Goal: Task Accomplishment & Management: Complete application form

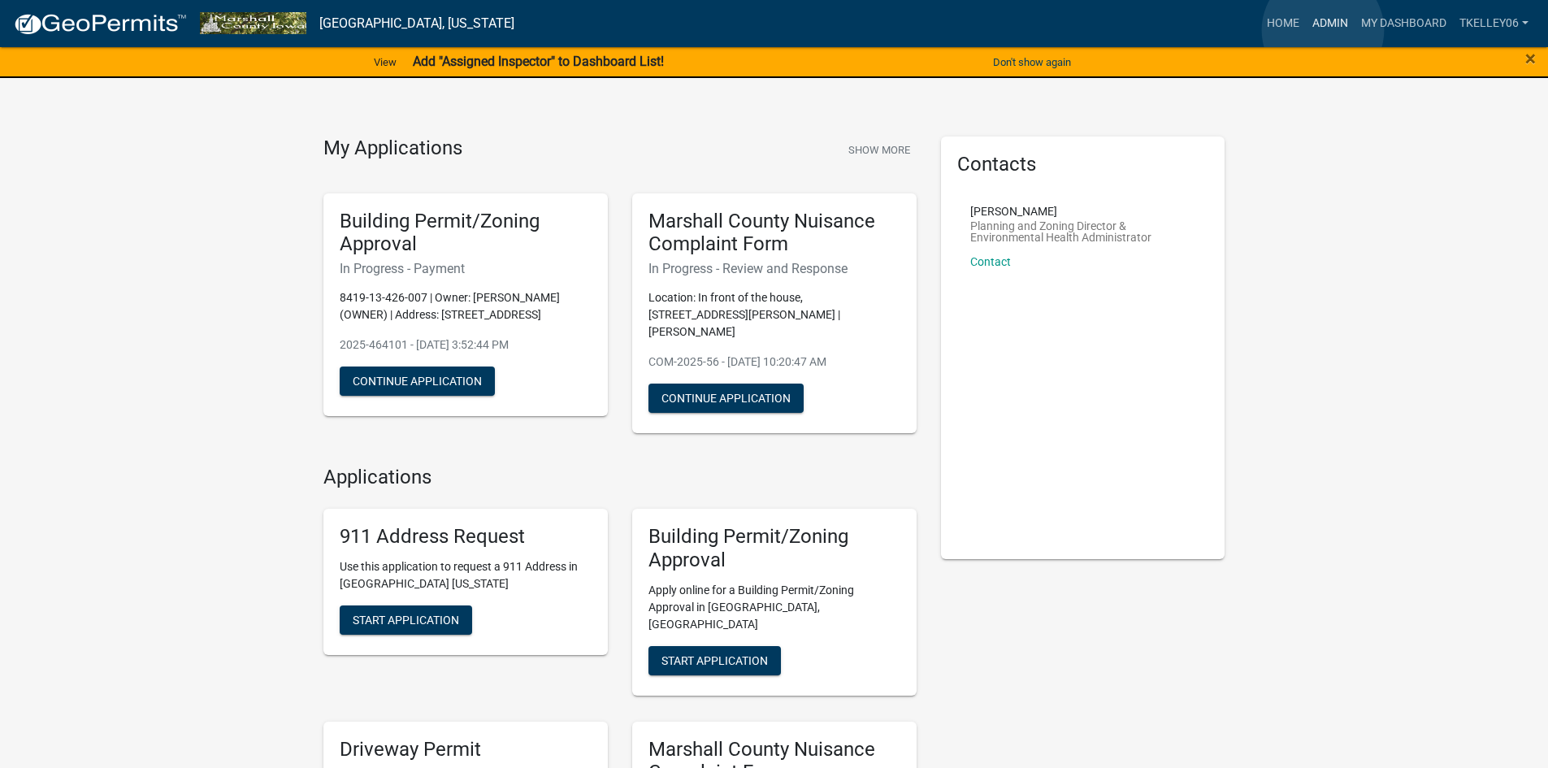
click at [1323, 30] on link "Admin" at bounding box center [1330, 23] width 49 height 31
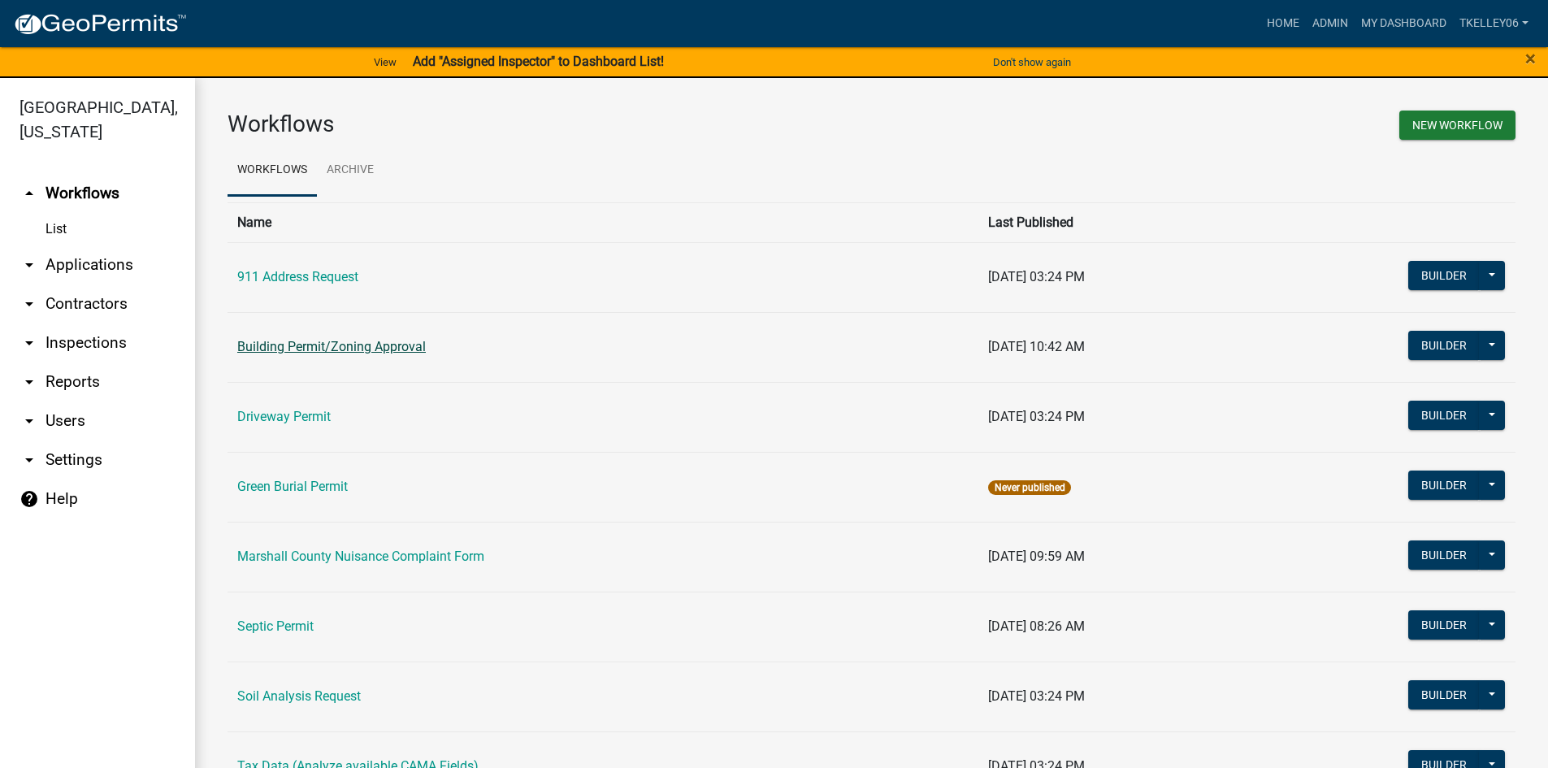
click at [328, 344] on link "Building Permit/Zoning Approval" at bounding box center [331, 346] width 188 height 15
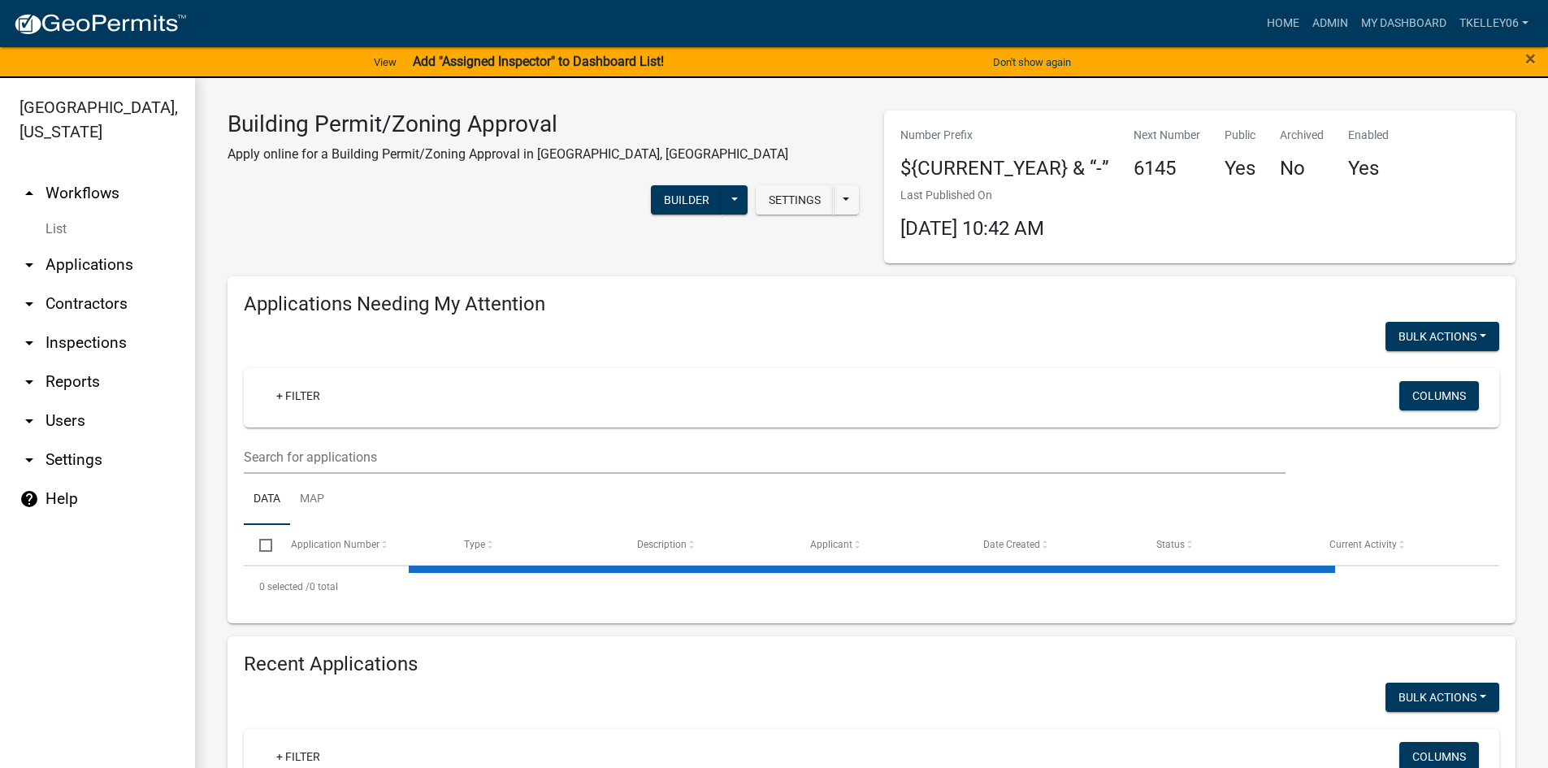
select select "3: 100"
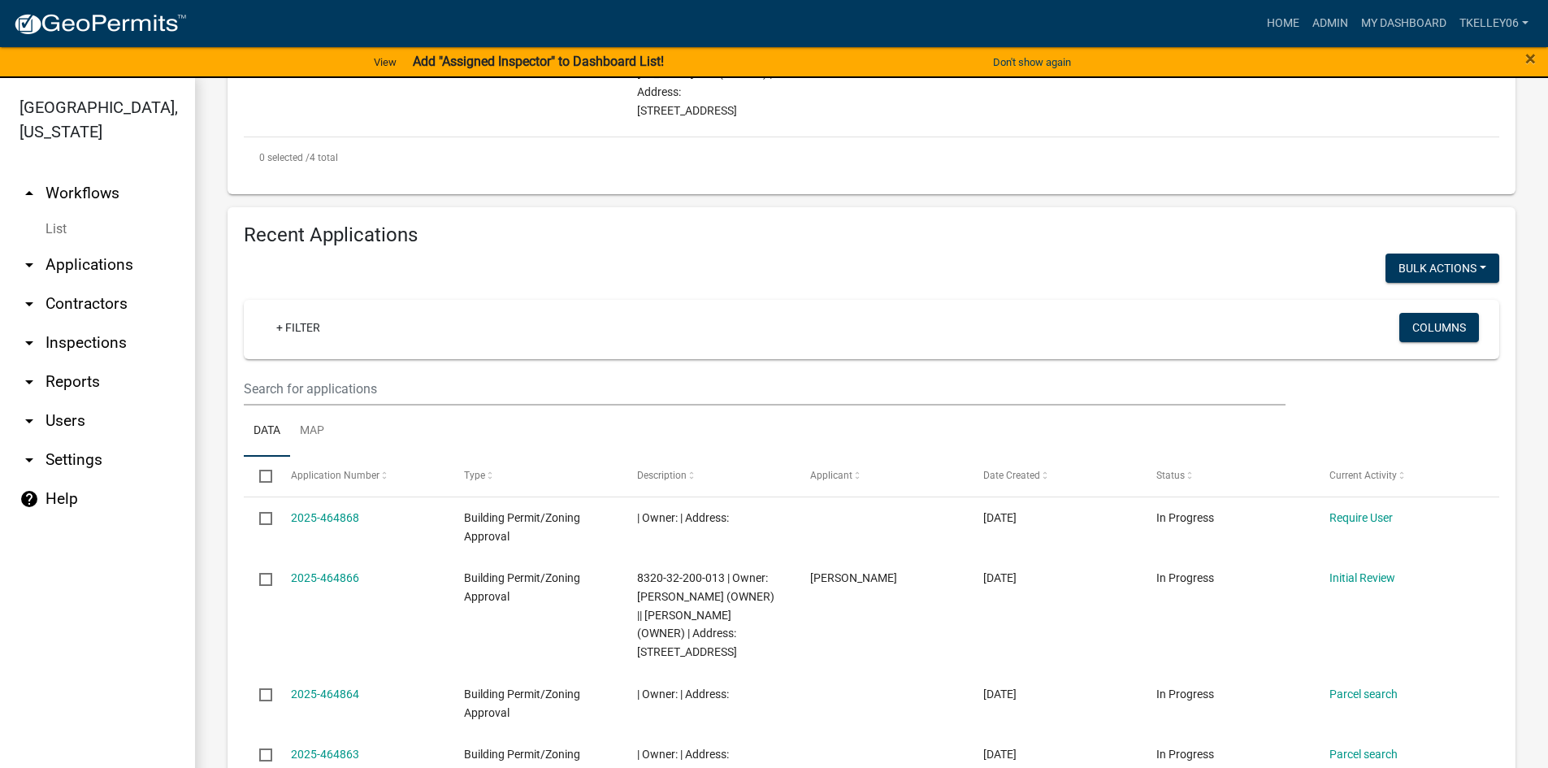
scroll to position [731, 0]
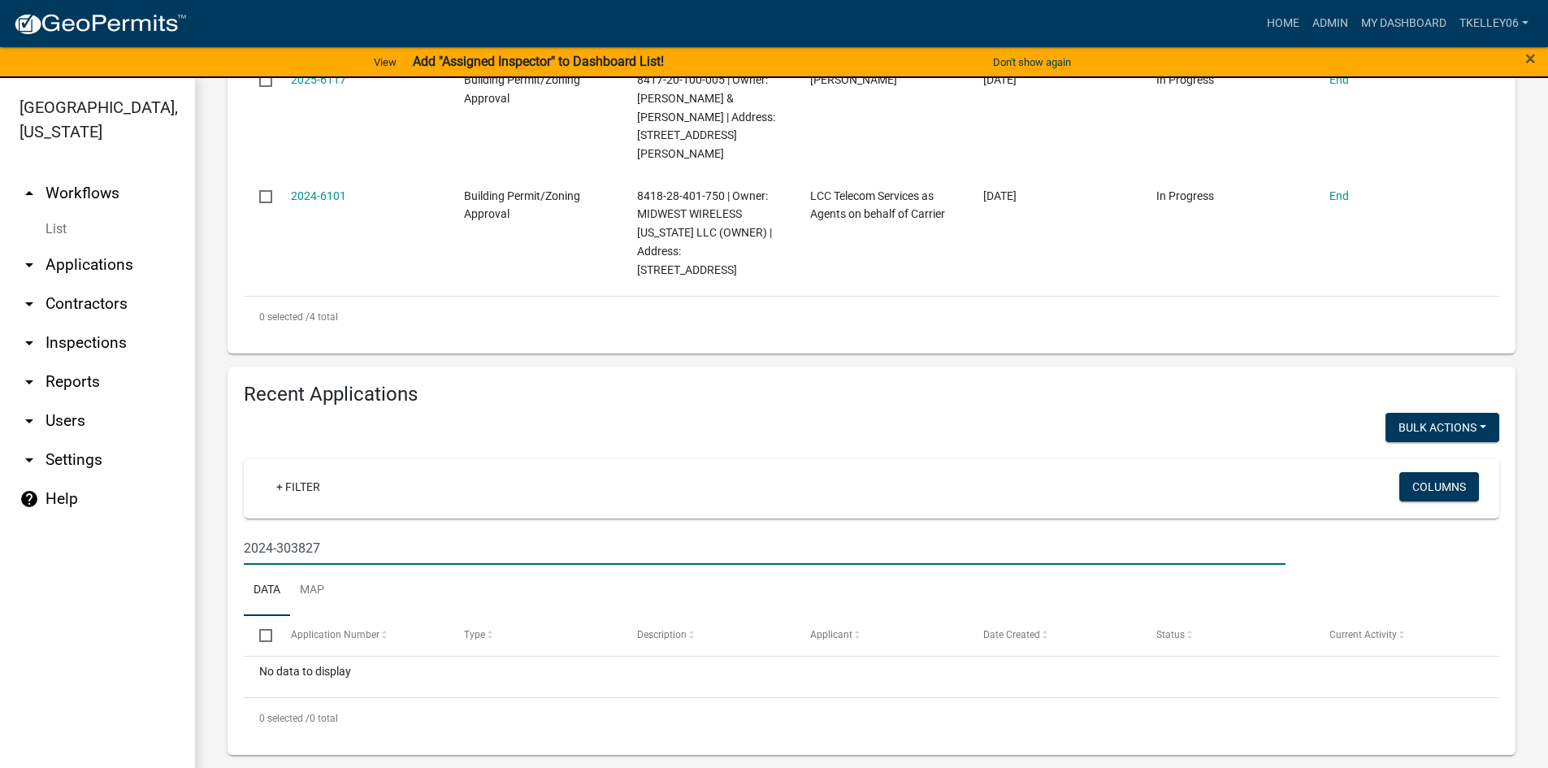
scroll to position [664, 0]
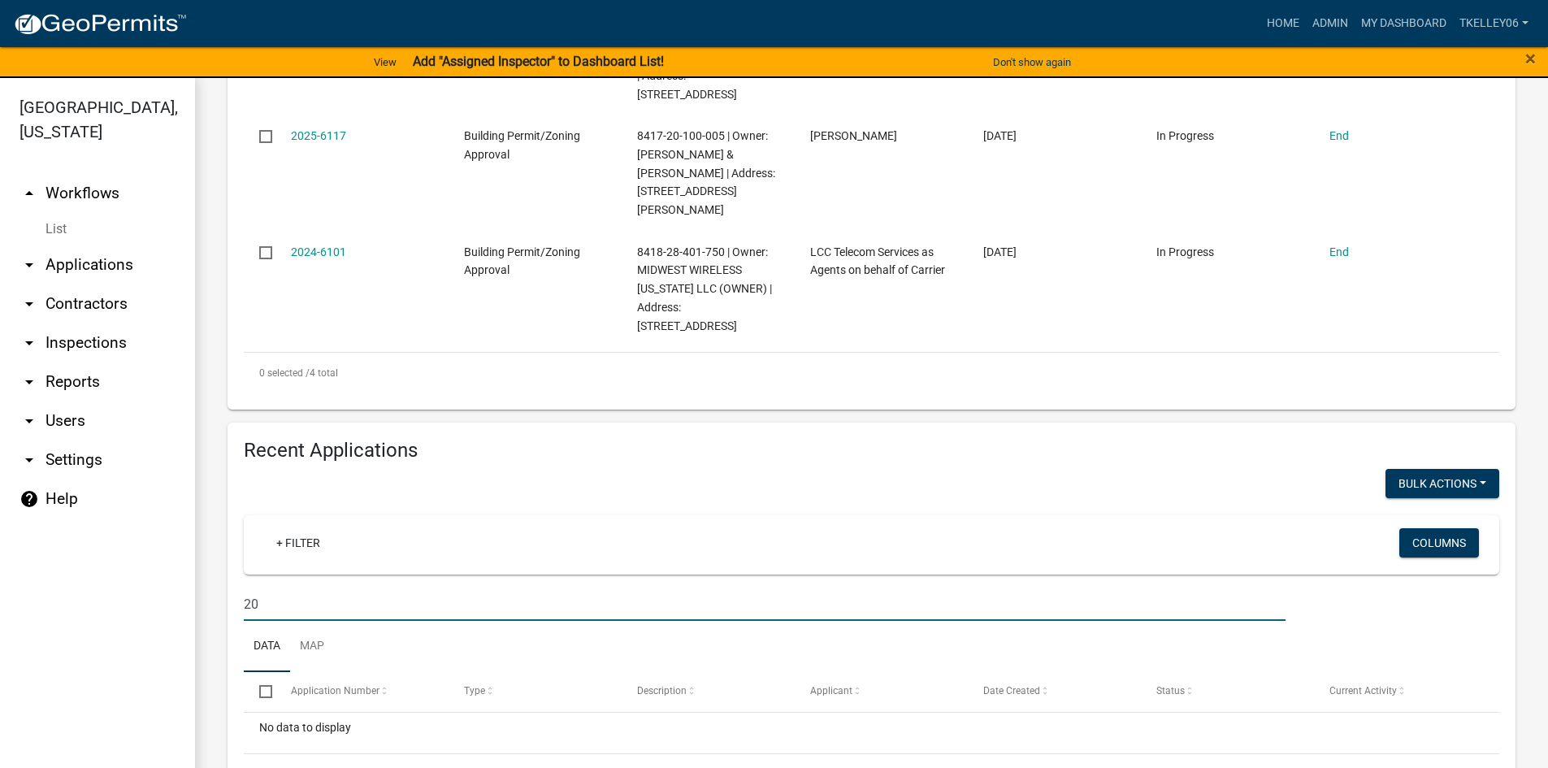
type input "2"
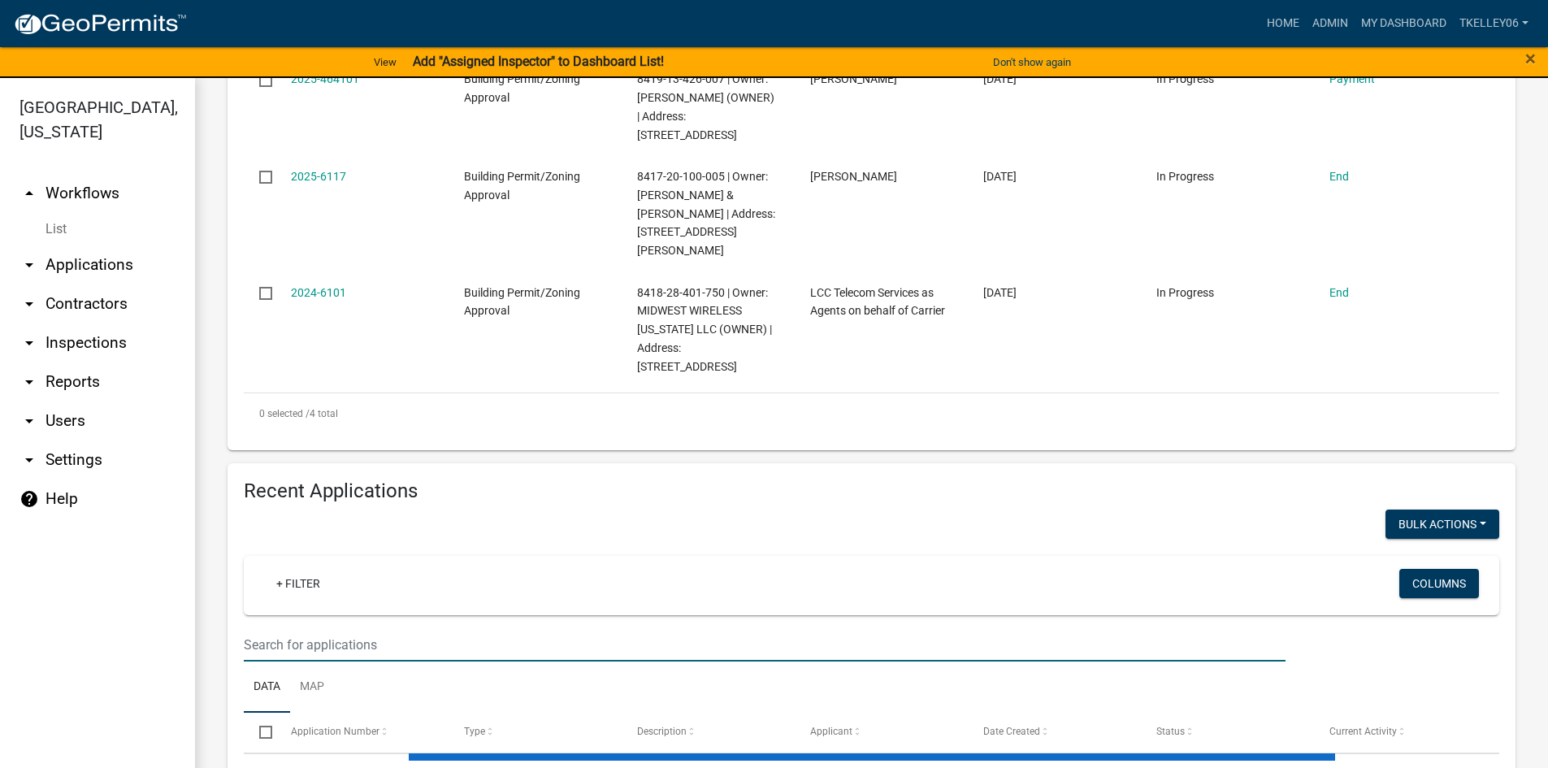
select select "3: 100"
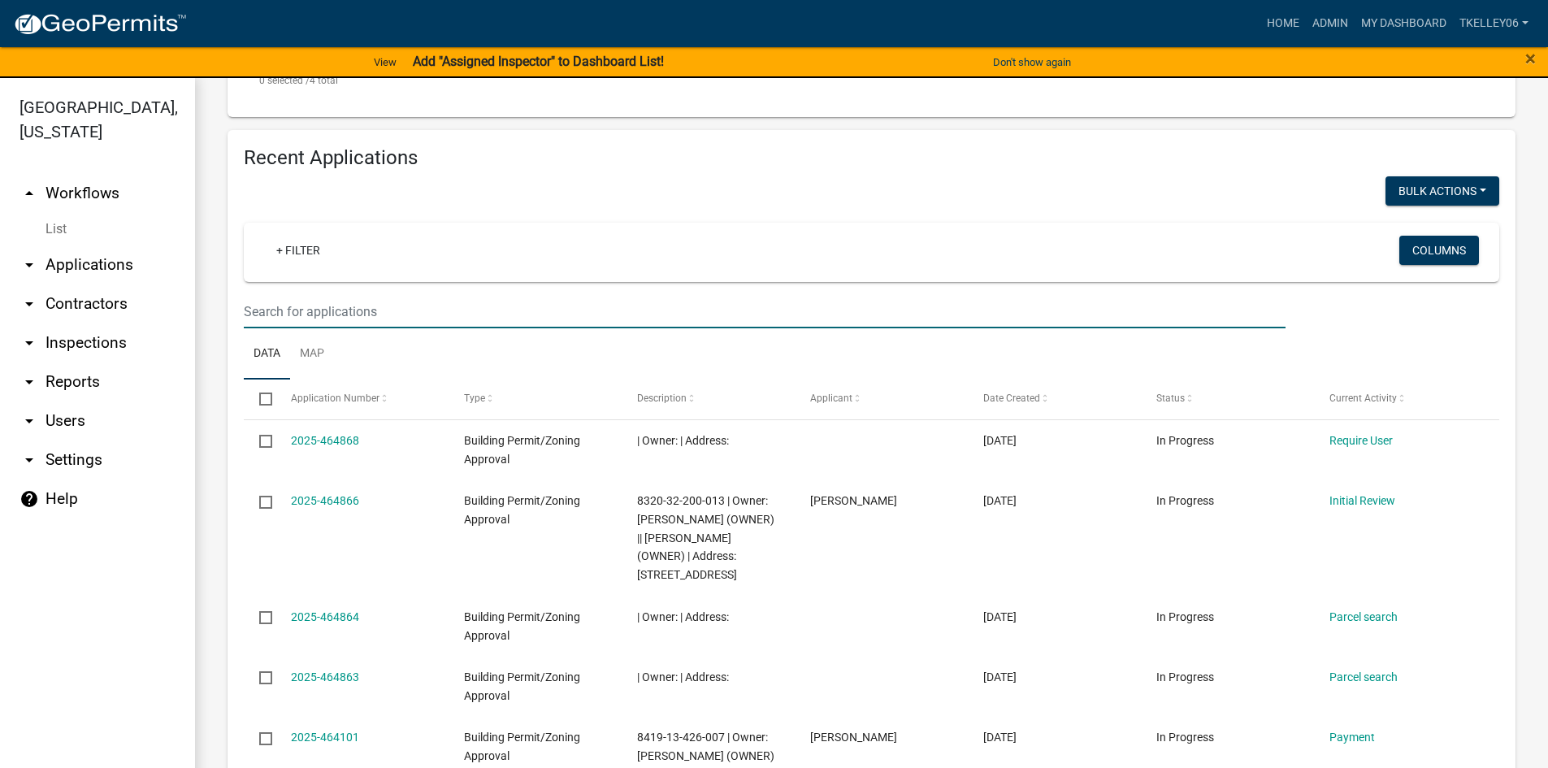
scroll to position [1056, 0]
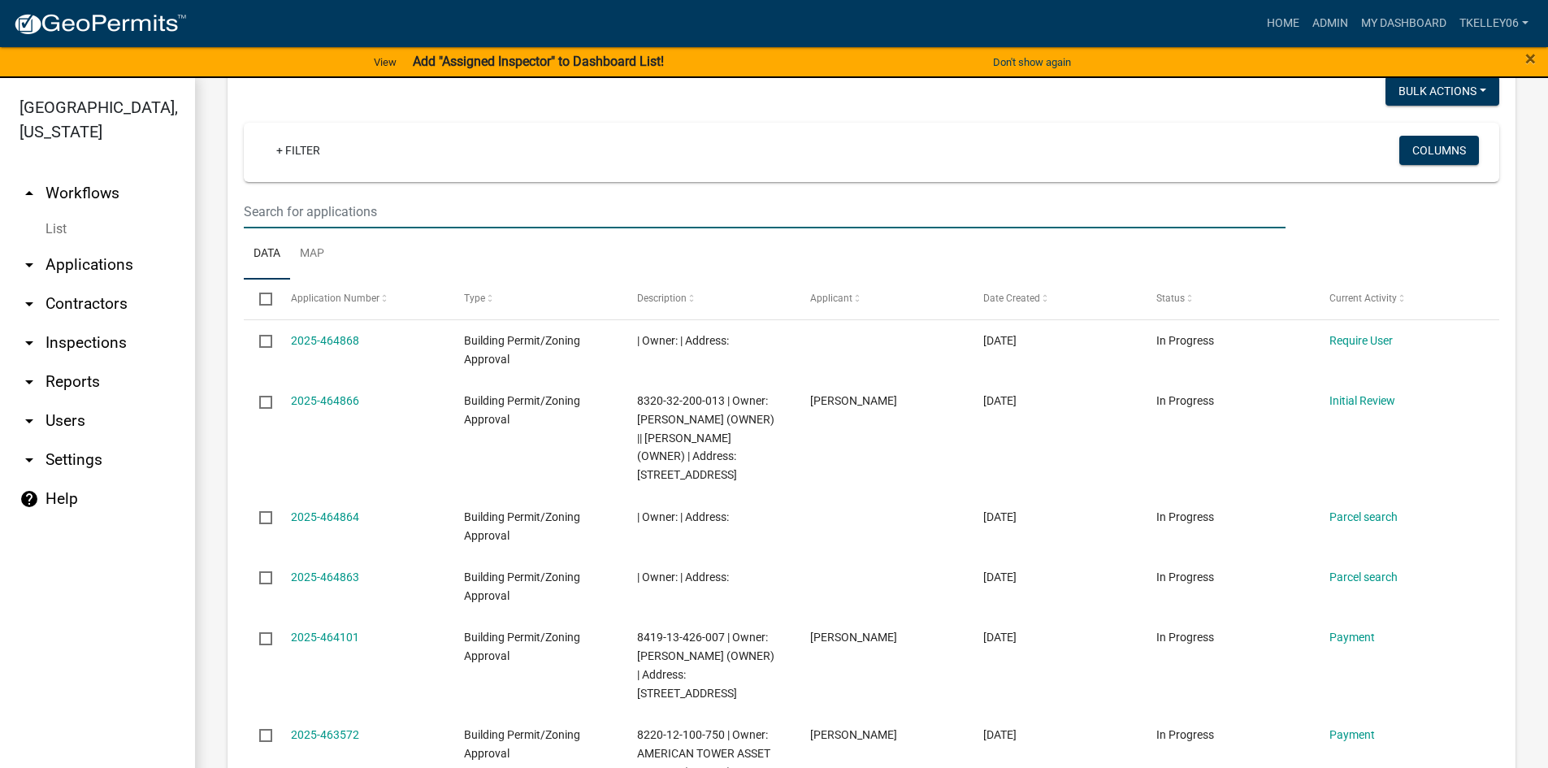
click at [299, 195] on input "text" at bounding box center [765, 211] width 1042 height 33
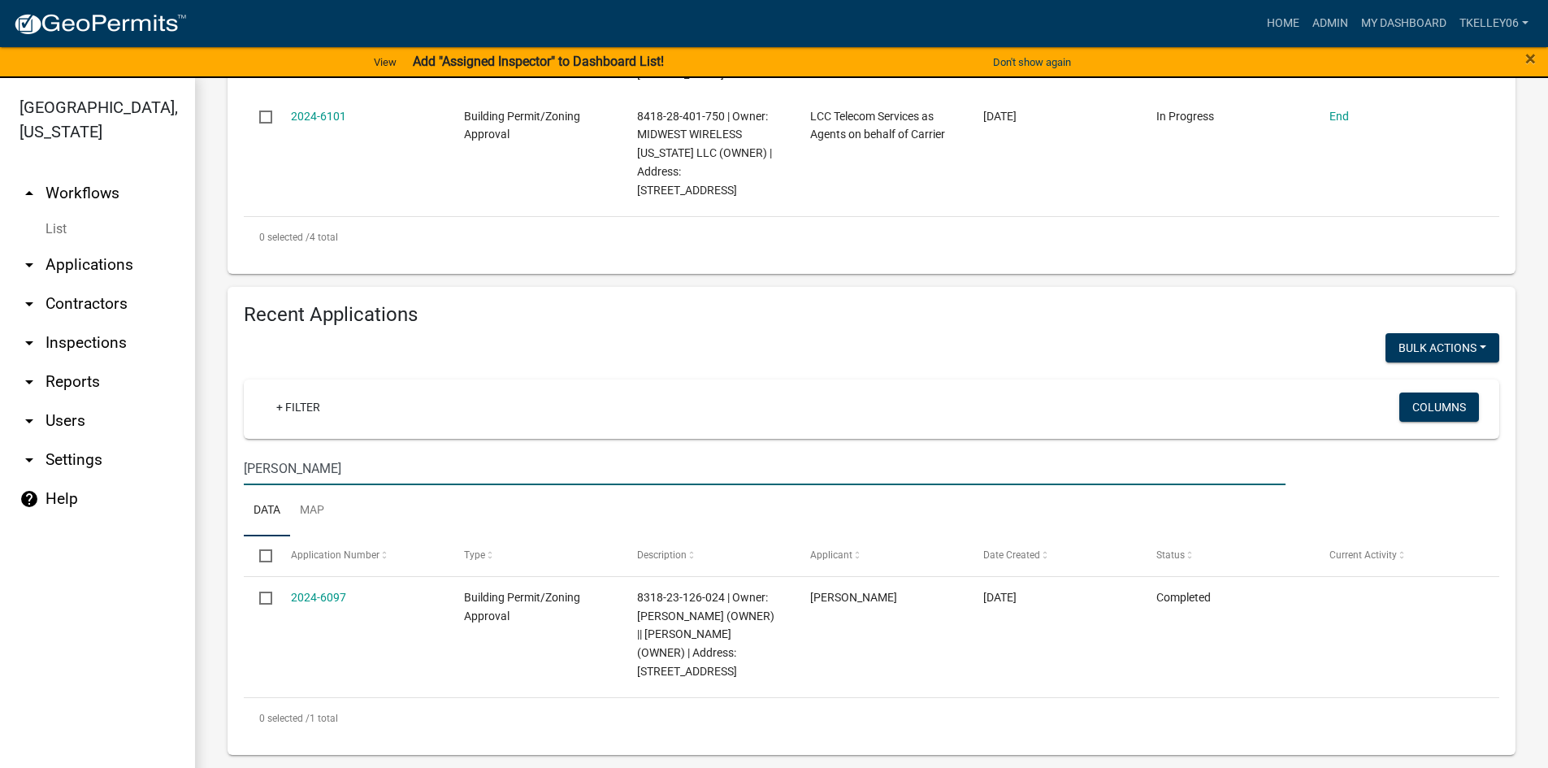
scroll to position [744, 0]
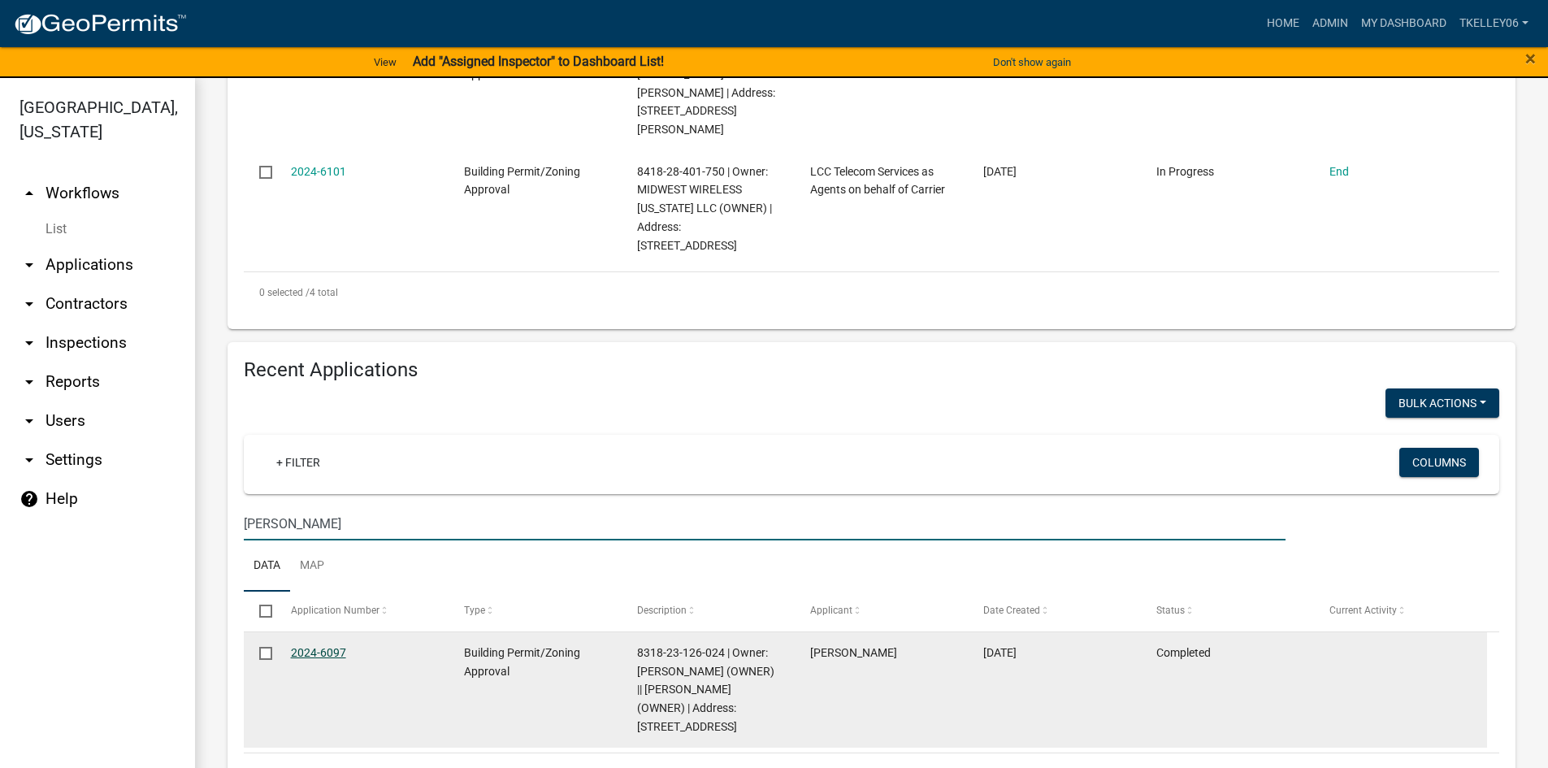
type input "[PERSON_NAME]"
click at [318, 646] on link "2024-6097" at bounding box center [318, 652] width 55 height 13
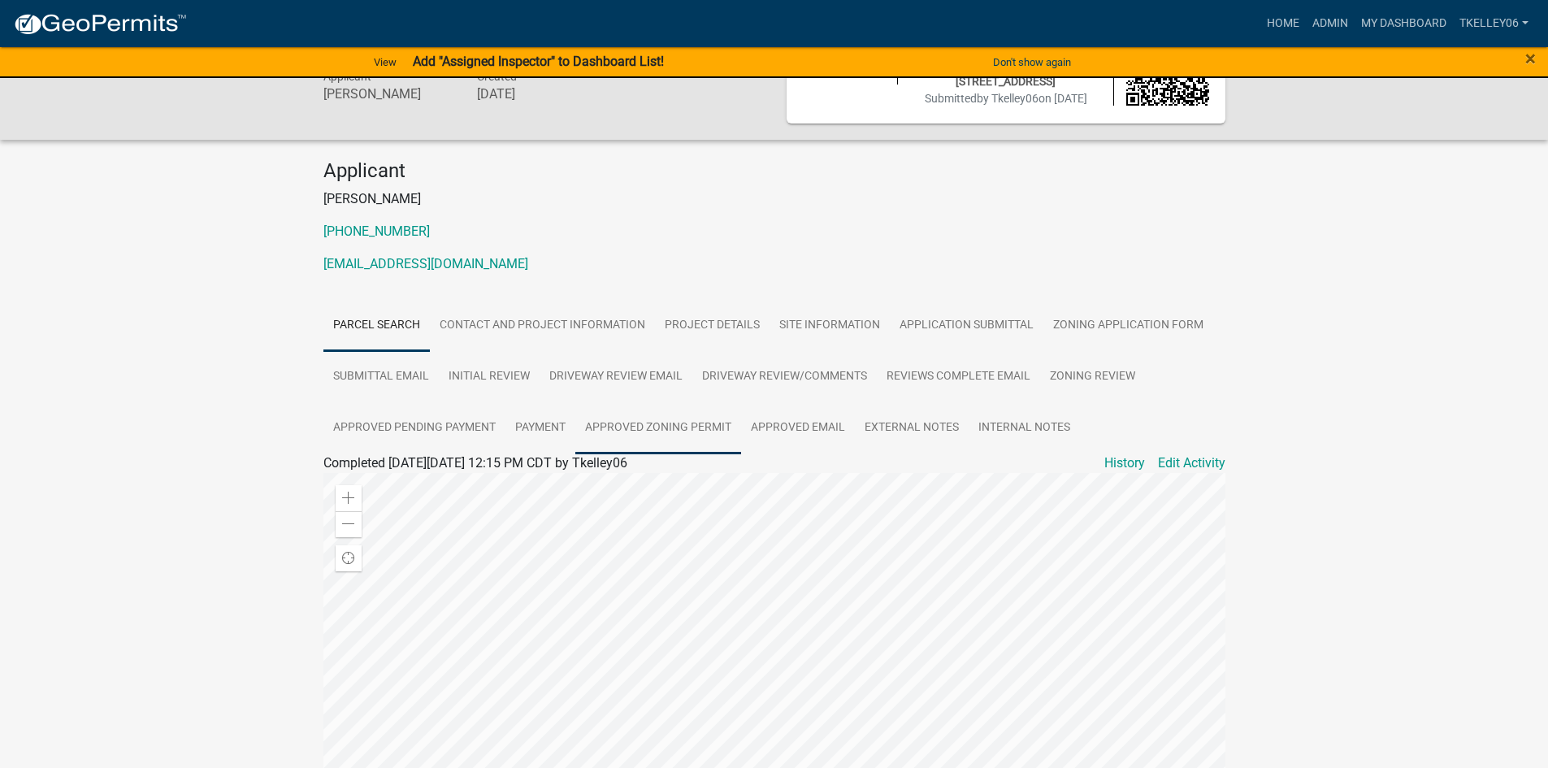
scroll to position [81, 0]
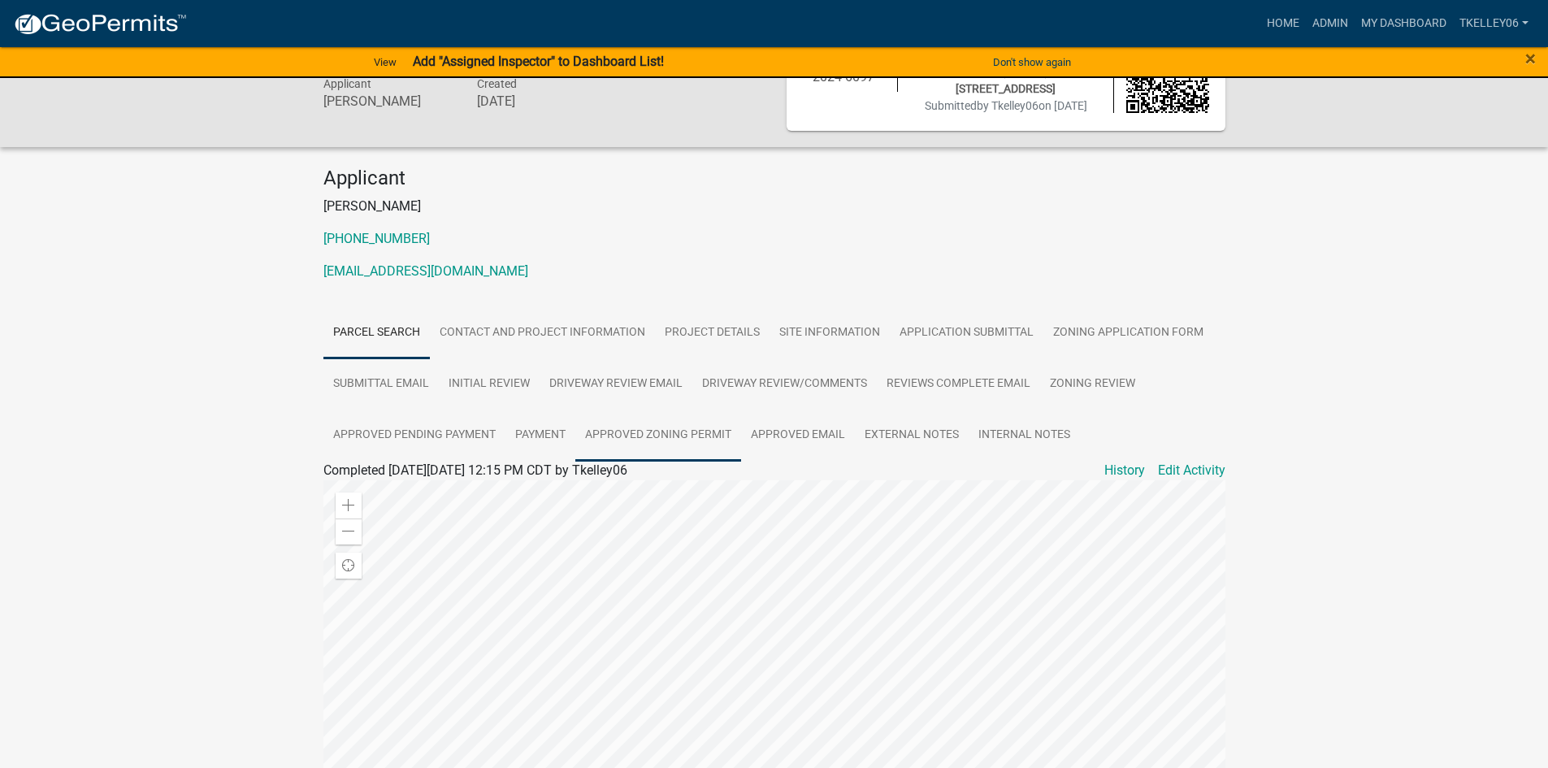
click at [667, 439] on link "Approved Zoning Permit" at bounding box center [658, 435] width 166 height 52
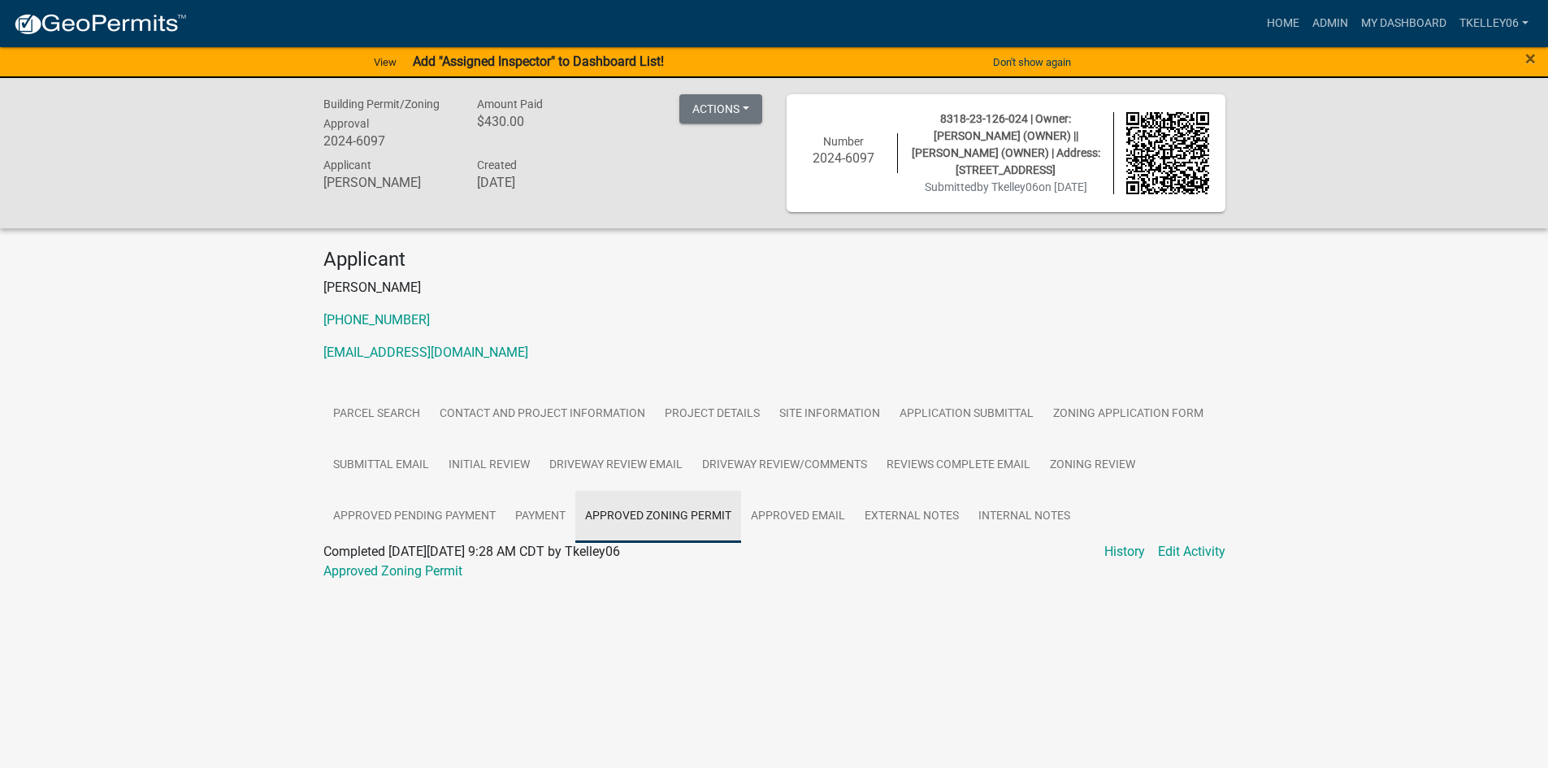
scroll to position [0, 0]
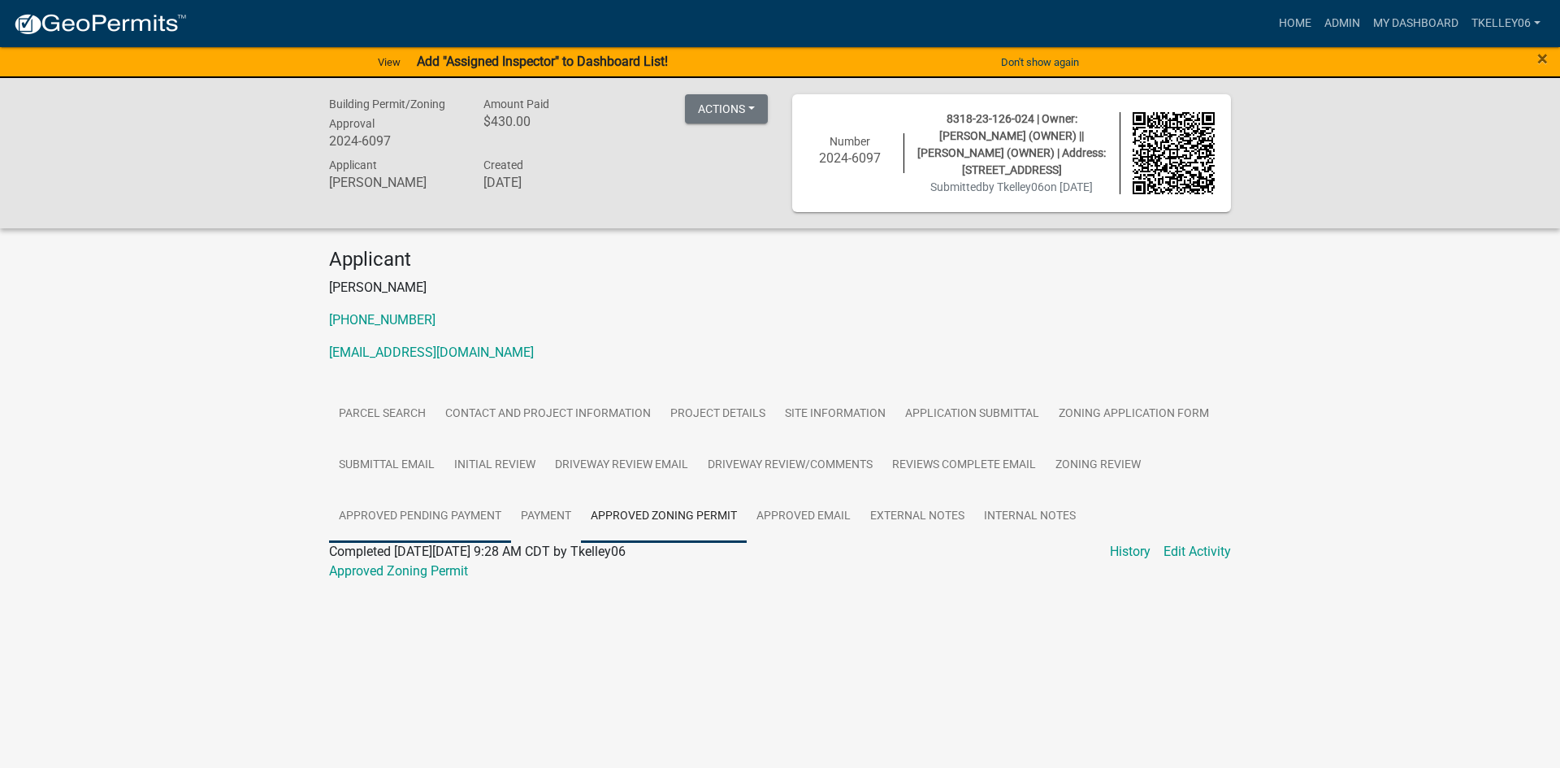
click at [478, 509] on link "Approved Pending Payment" at bounding box center [420, 517] width 182 height 52
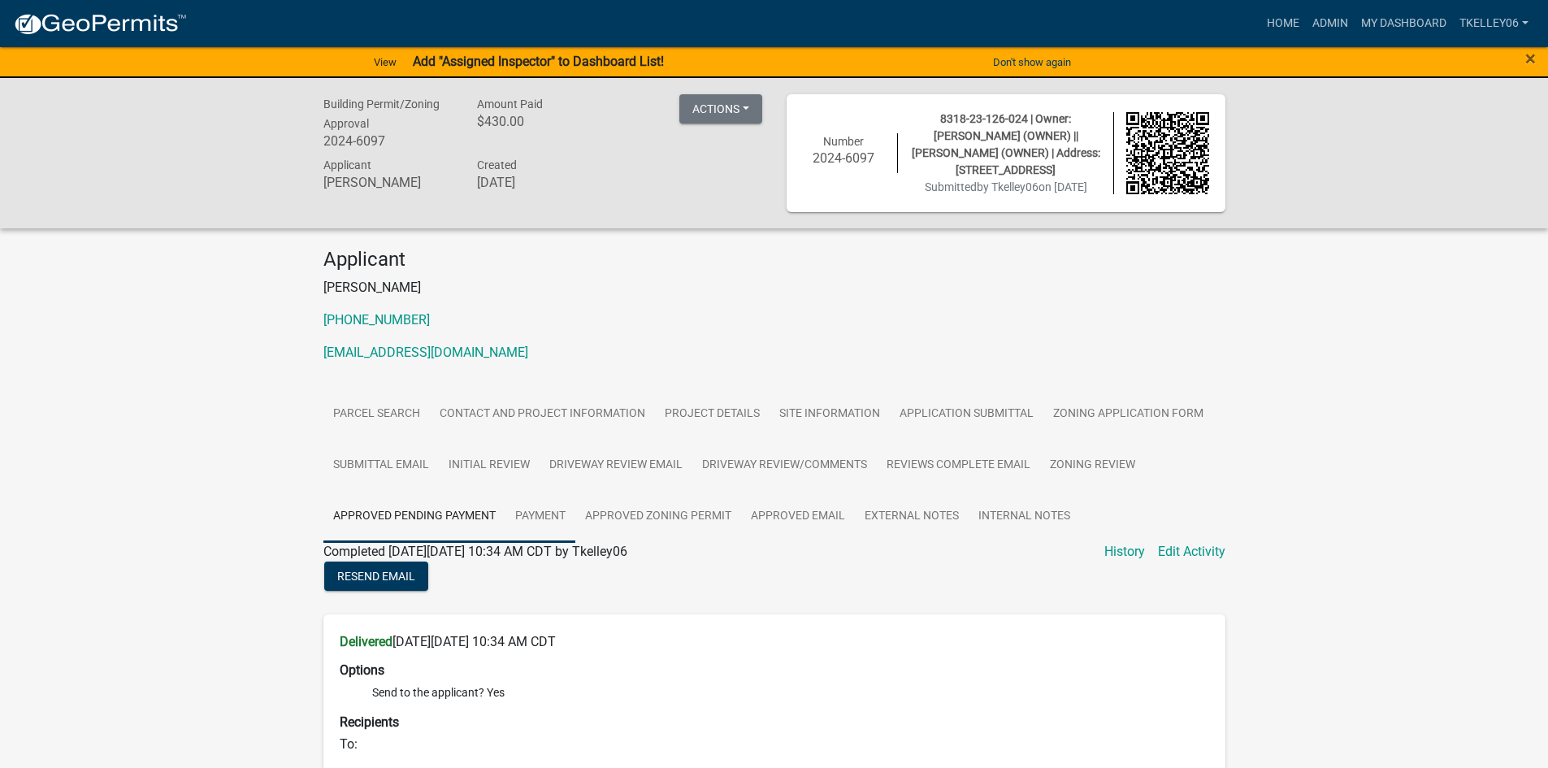
click at [552, 511] on link "Payment" at bounding box center [540, 517] width 70 height 52
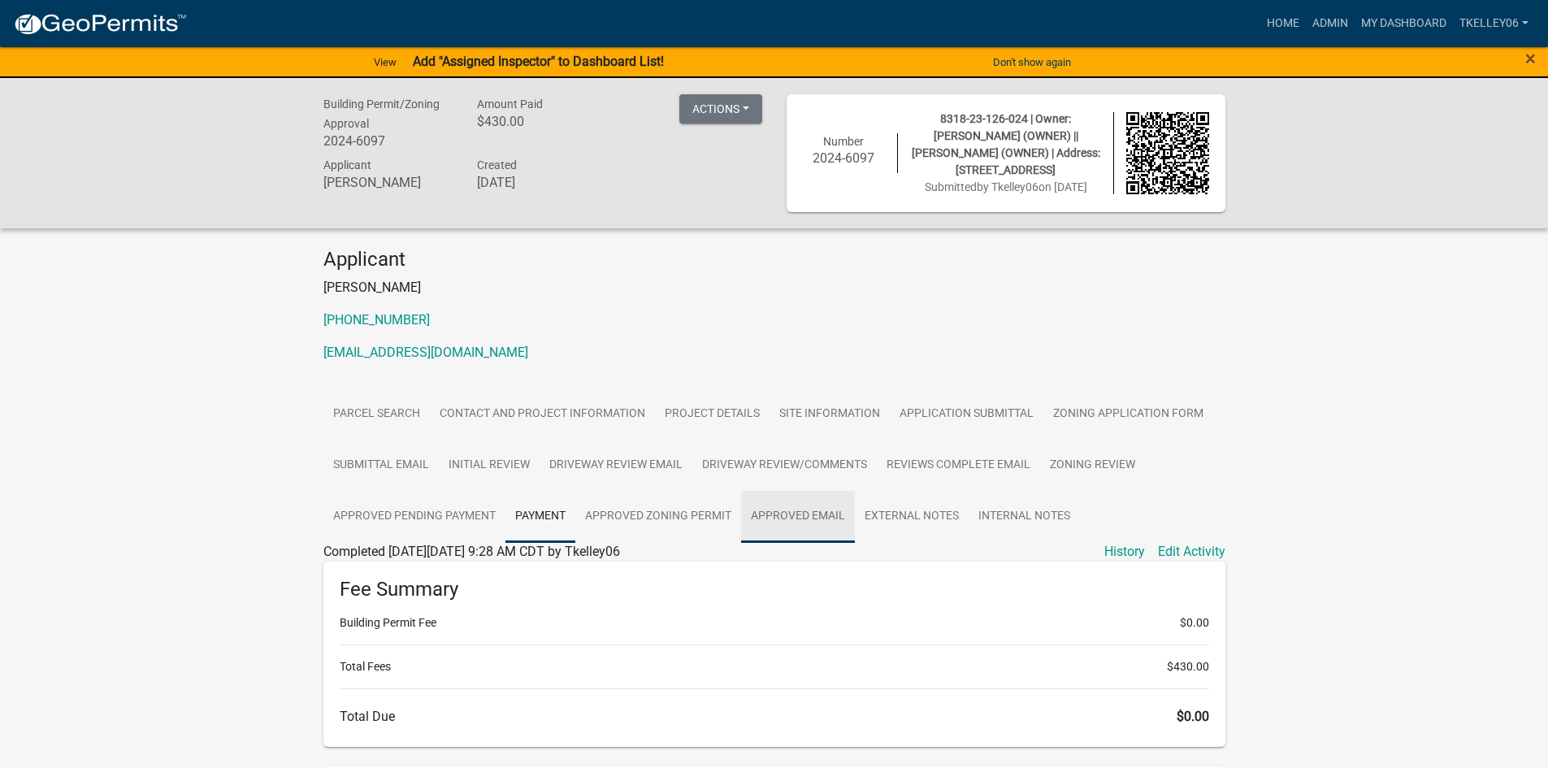
click at [766, 520] on link "Approved Email" at bounding box center [798, 517] width 114 height 52
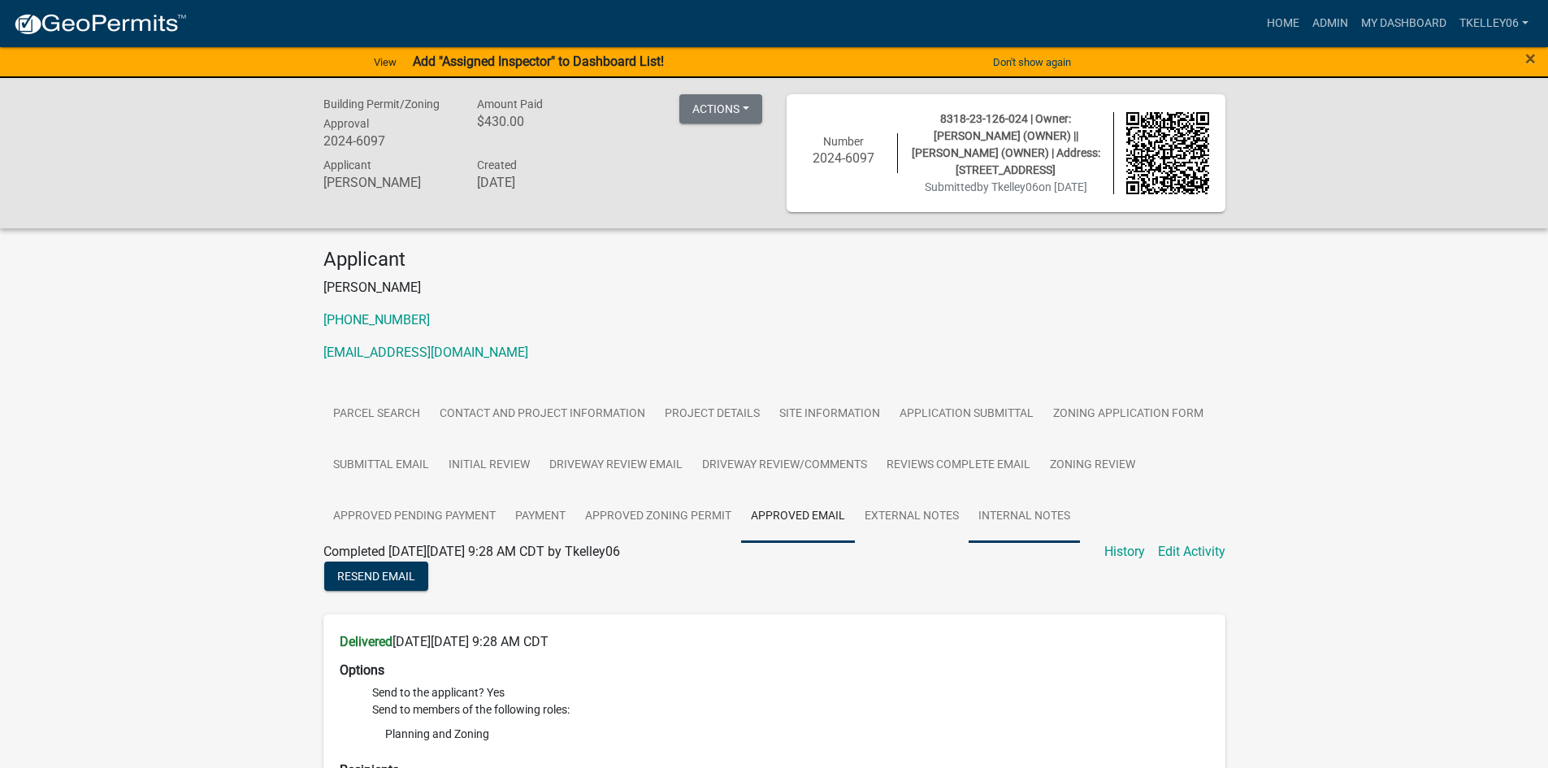
click at [1011, 515] on link "Internal Notes" at bounding box center [1023, 517] width 111 height 52
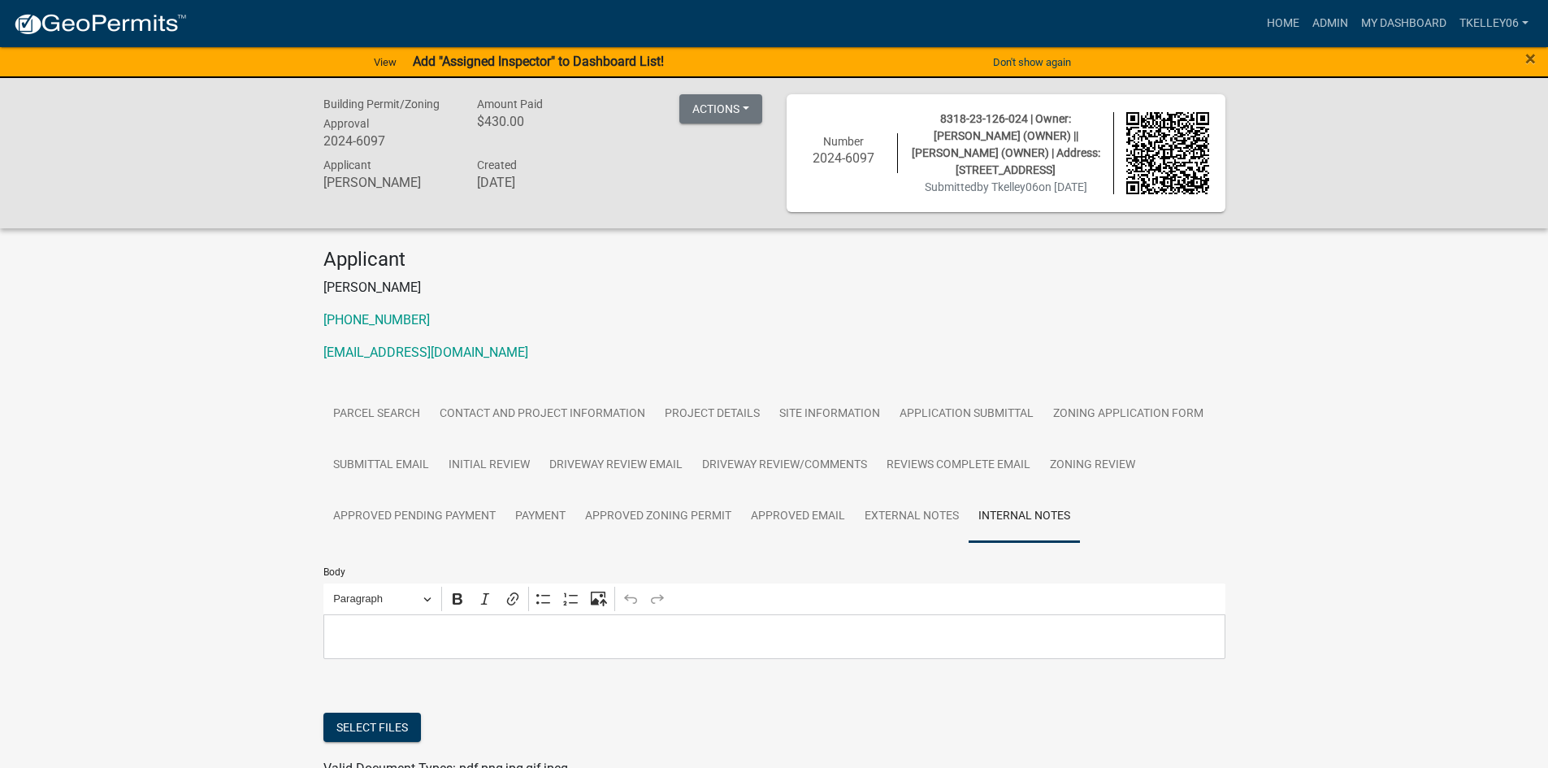
click at [437, 638] on p "Editor editing area: main. Press Alt+0 for help." at bounding box center [773, 636] width 885 height 19
click at [617, 635] on p "Permit extended [DATE] by [PERSON_NAME]" at bounding box center [773, 636] width 885 height 19
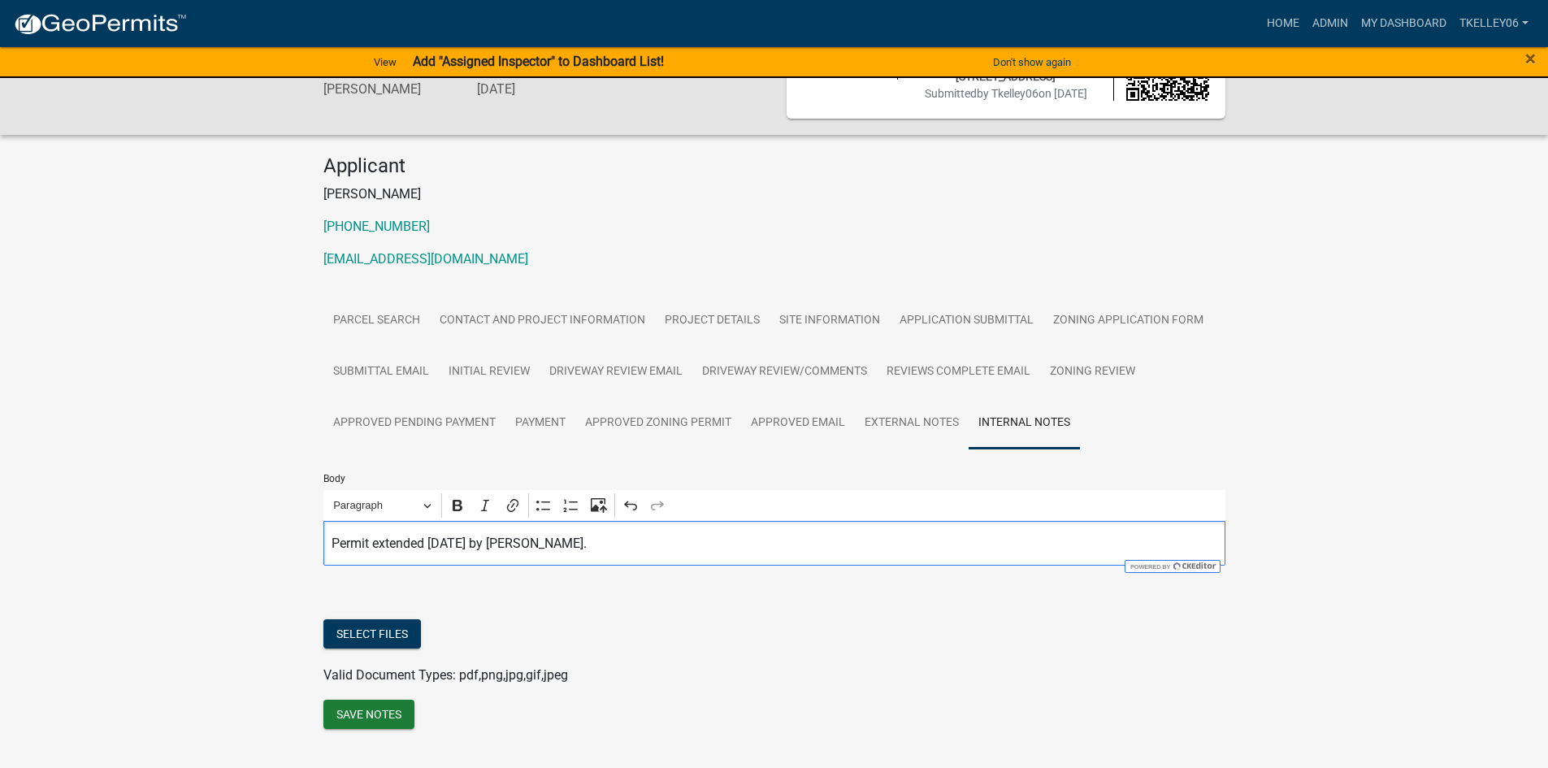
scroll to position [128, 0]
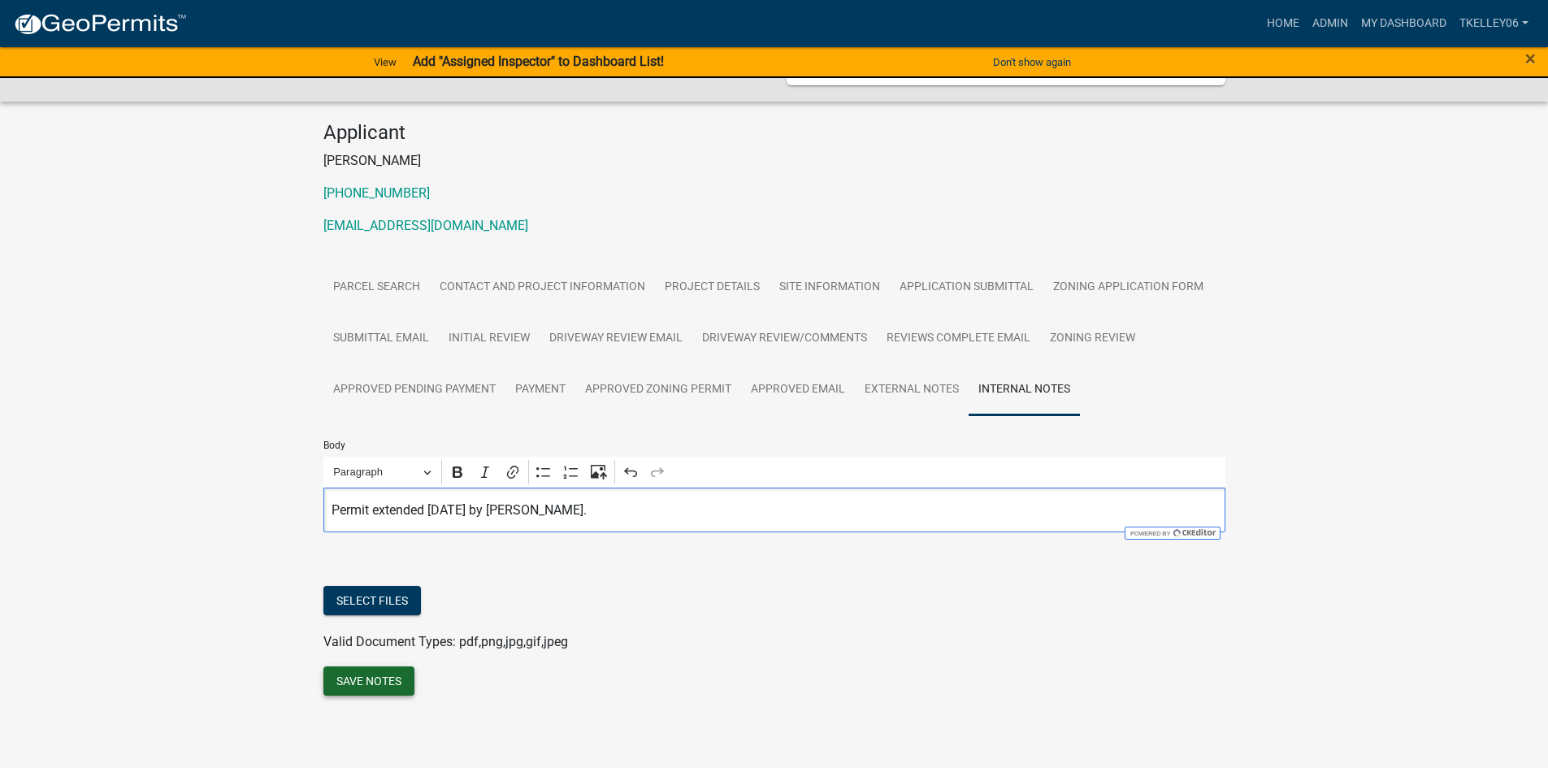
click at [354, 685] on button "Save Notes" at bounding box center [368, 680] width 91 height 29
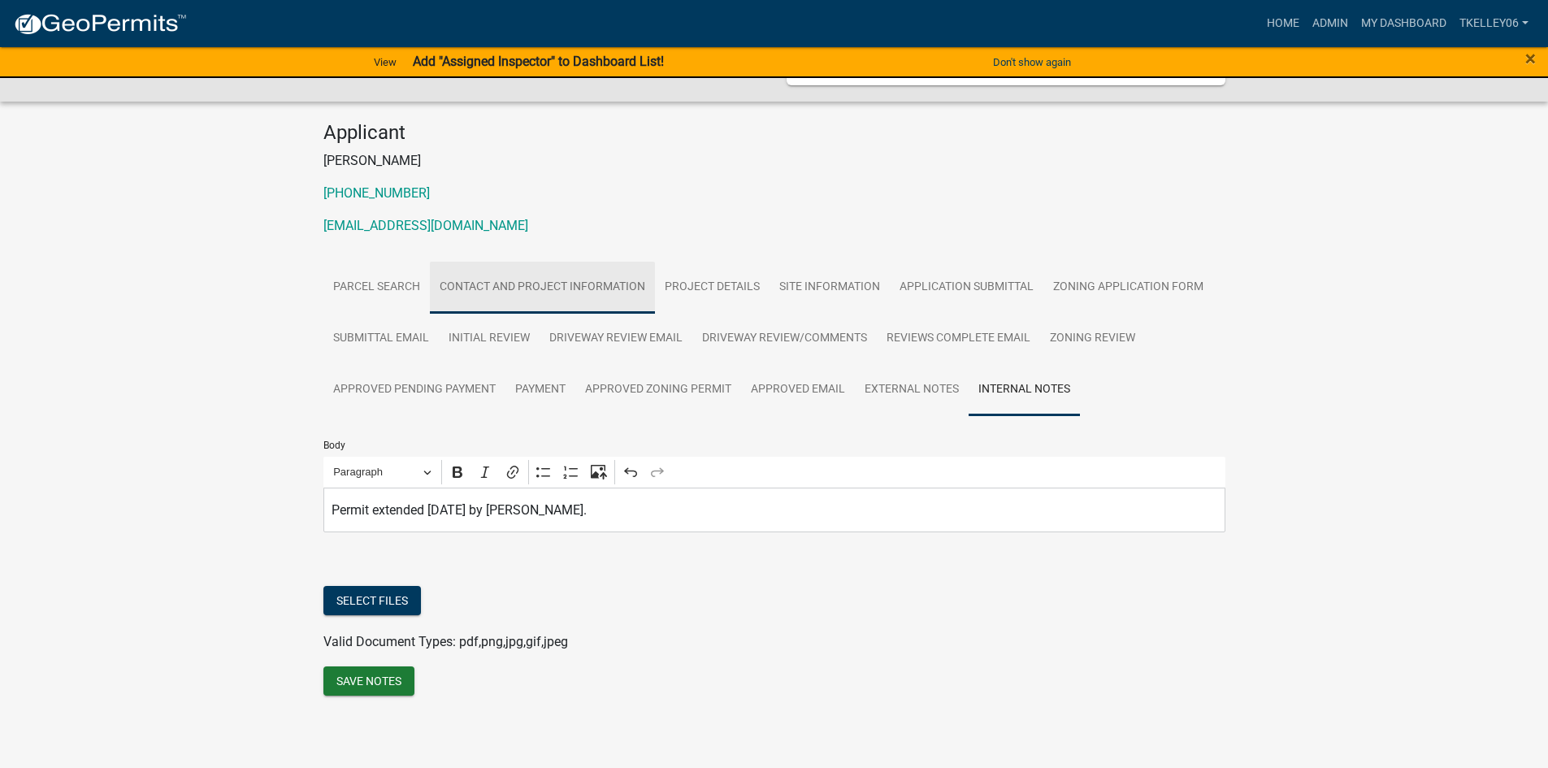
click at [463, 292] on link "Contact and Project Information" at bounding box center [542, 288] width 225 height 52
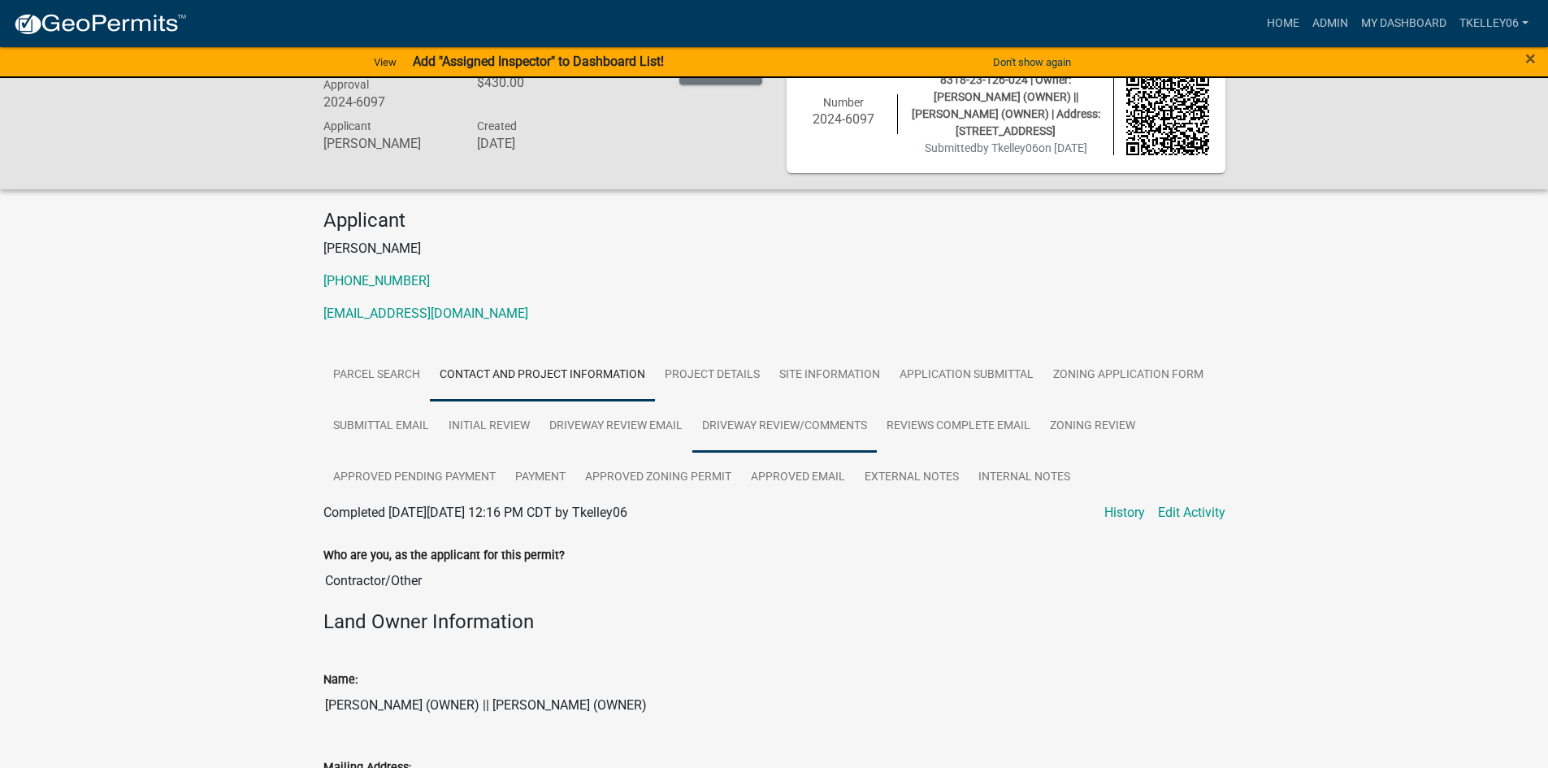
scroll to position [0, 0]
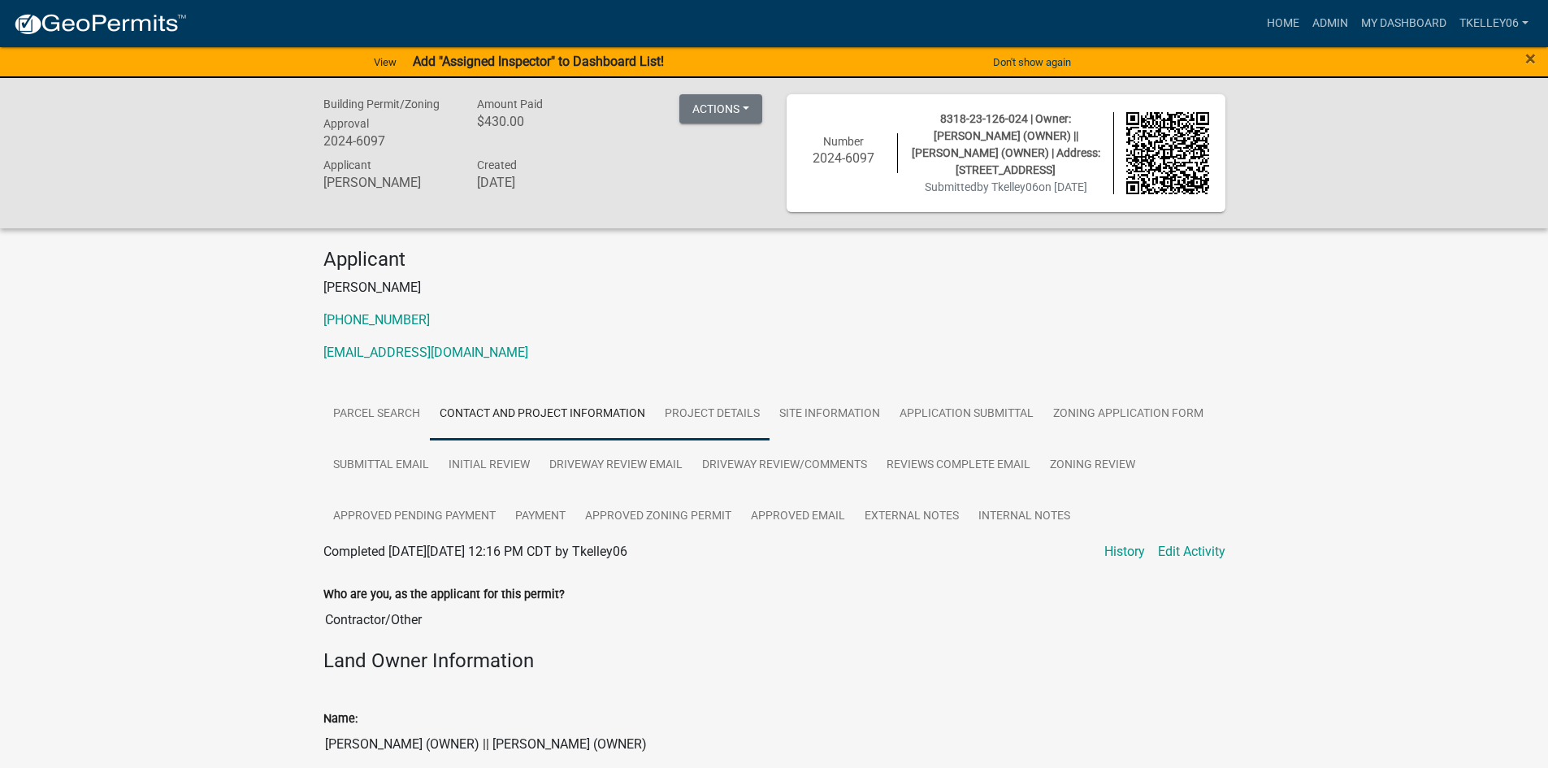
click at [719, 412] on link "Project Details" at bounding box center [712, 414] width 115 height 52
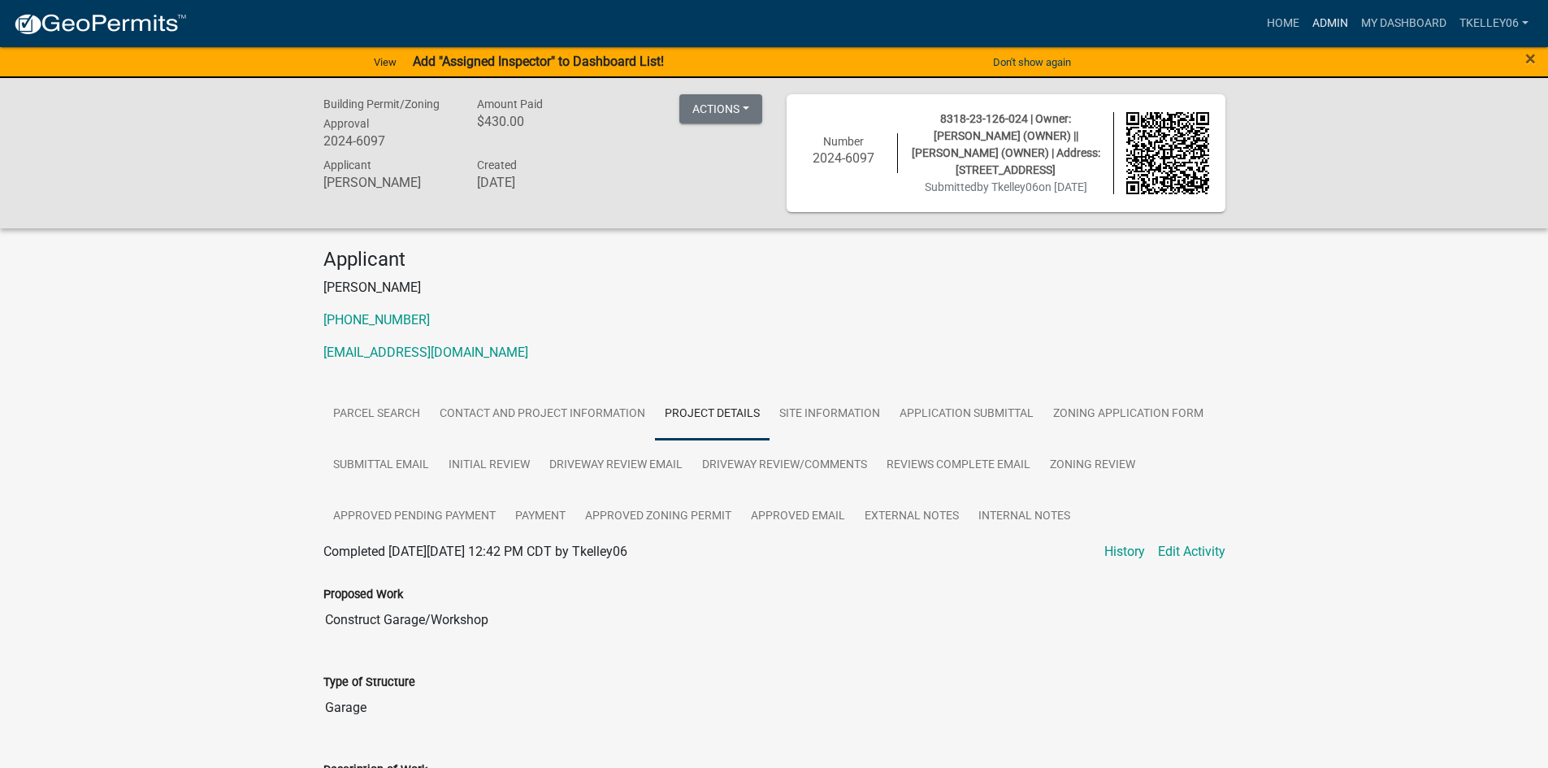
click at [1329, 16] on link "Admin" at bounding box center [1330, 23] width 49 height 31
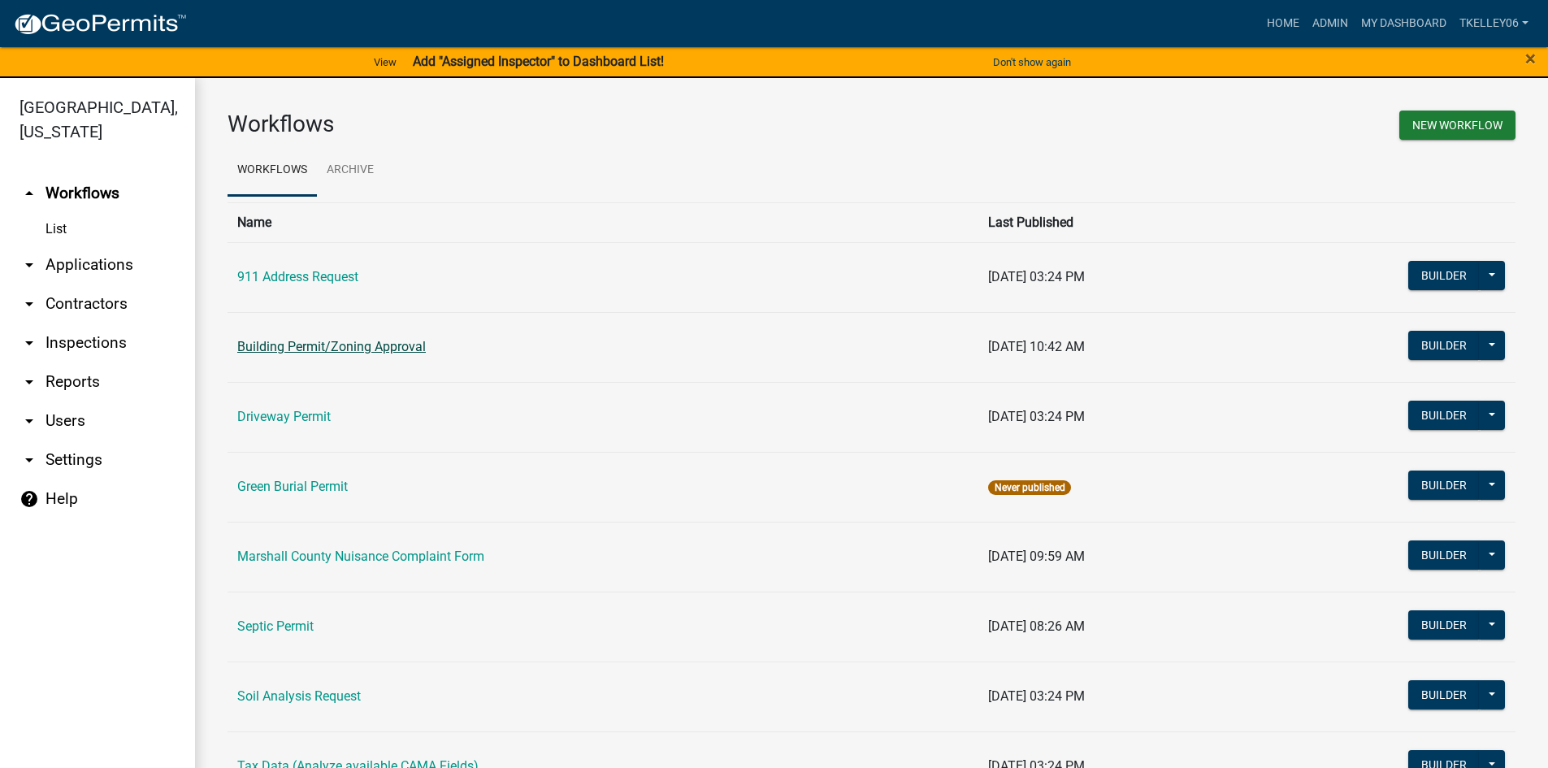
click at [397, 351] on link "Building Permit/Zoning Approval" at bounding box center [331, 346] width 188 height 15
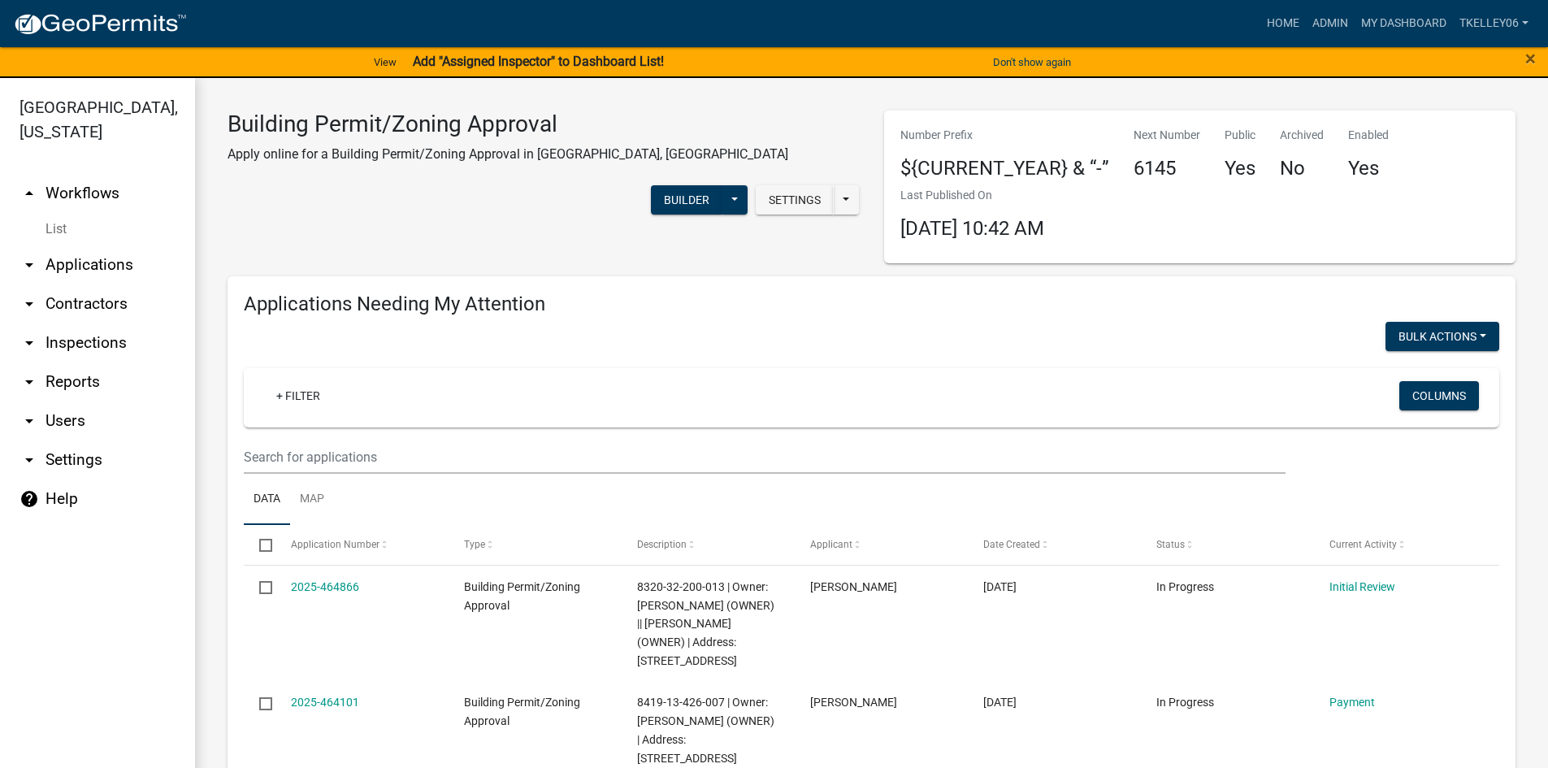
select select "3: 100"
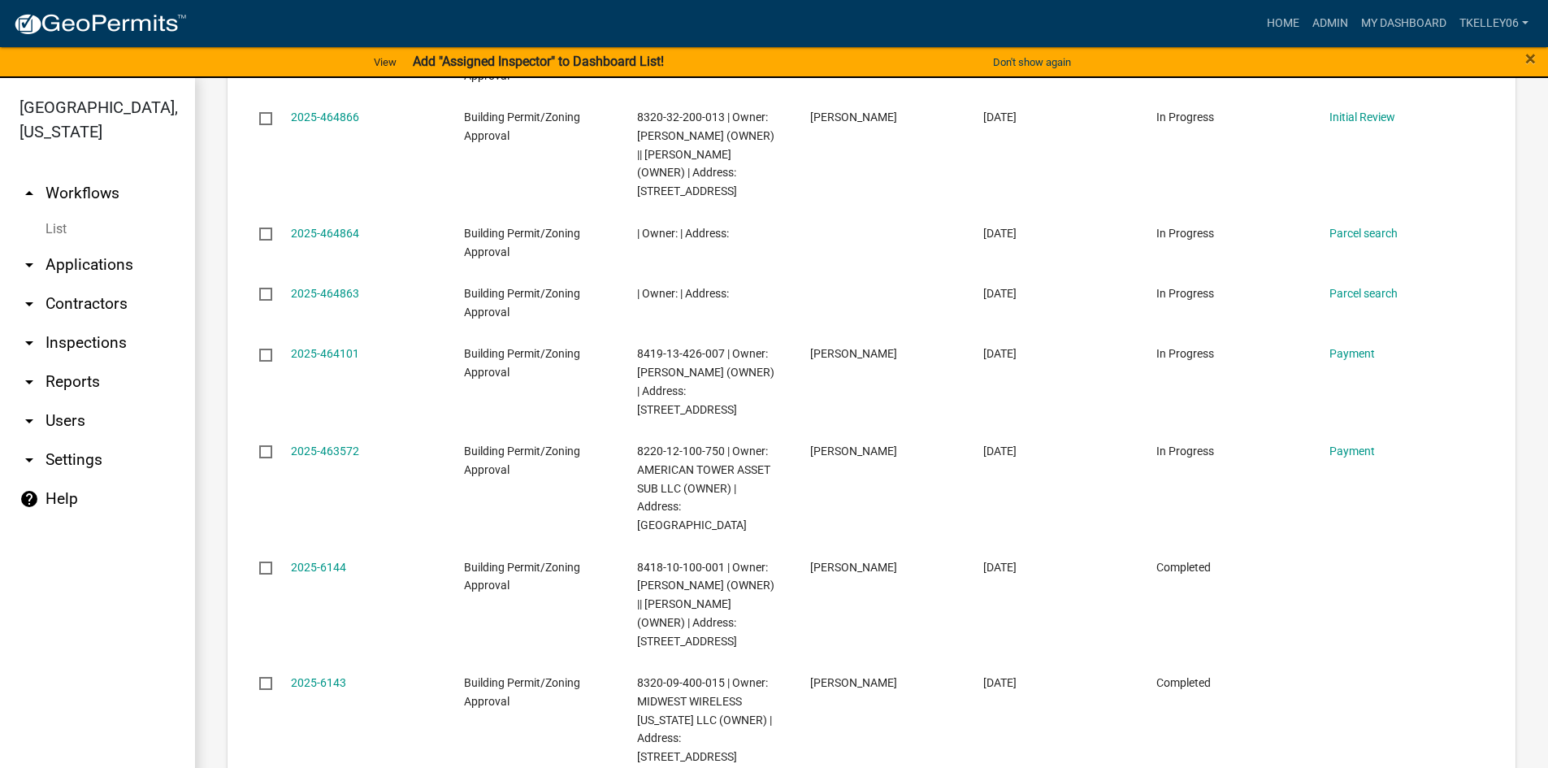
scroll to position [1381, 0]
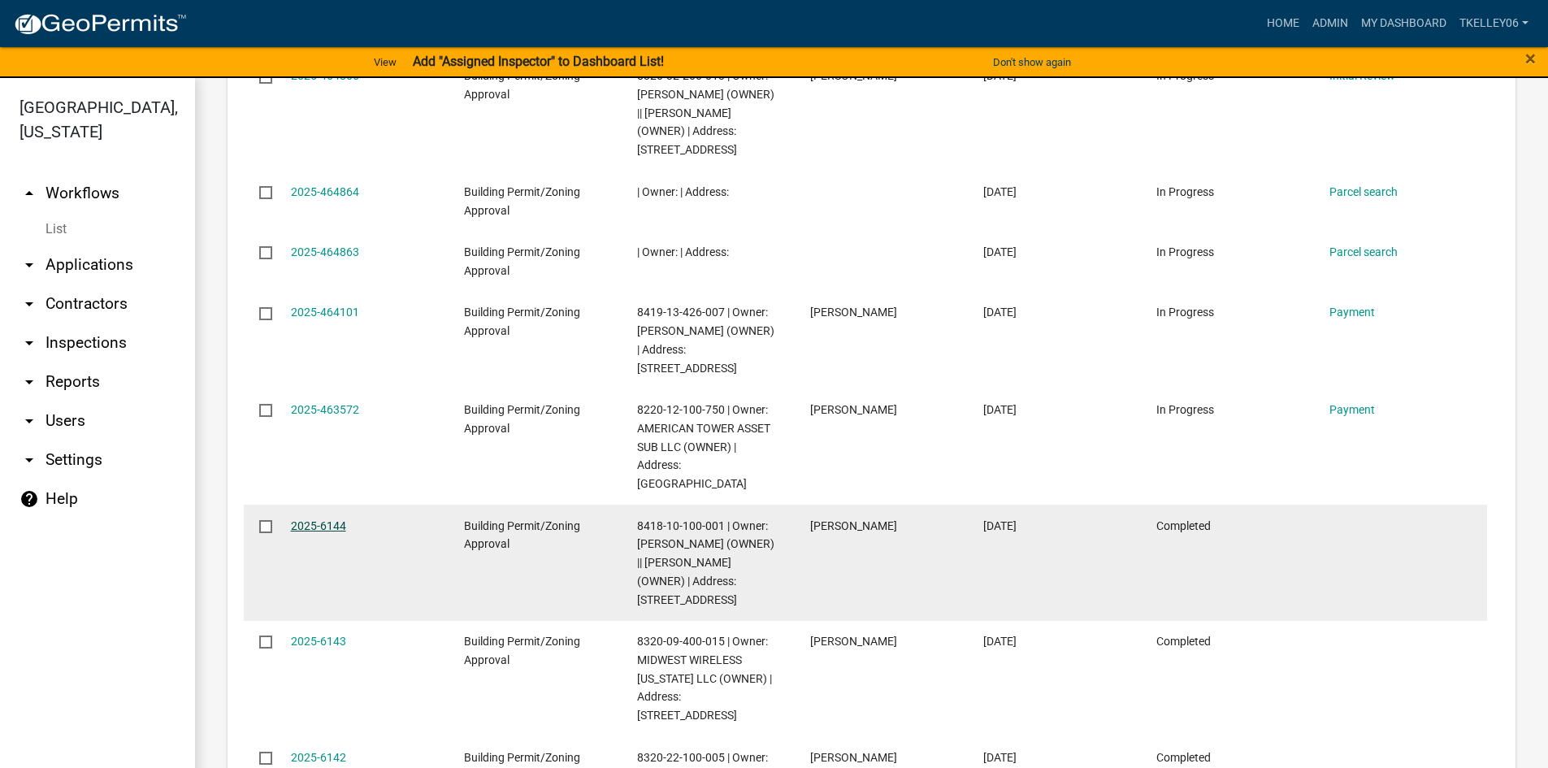
click at [315, 519] on link "2025-6144" at bounding box center [318, 525] width 55 height 13
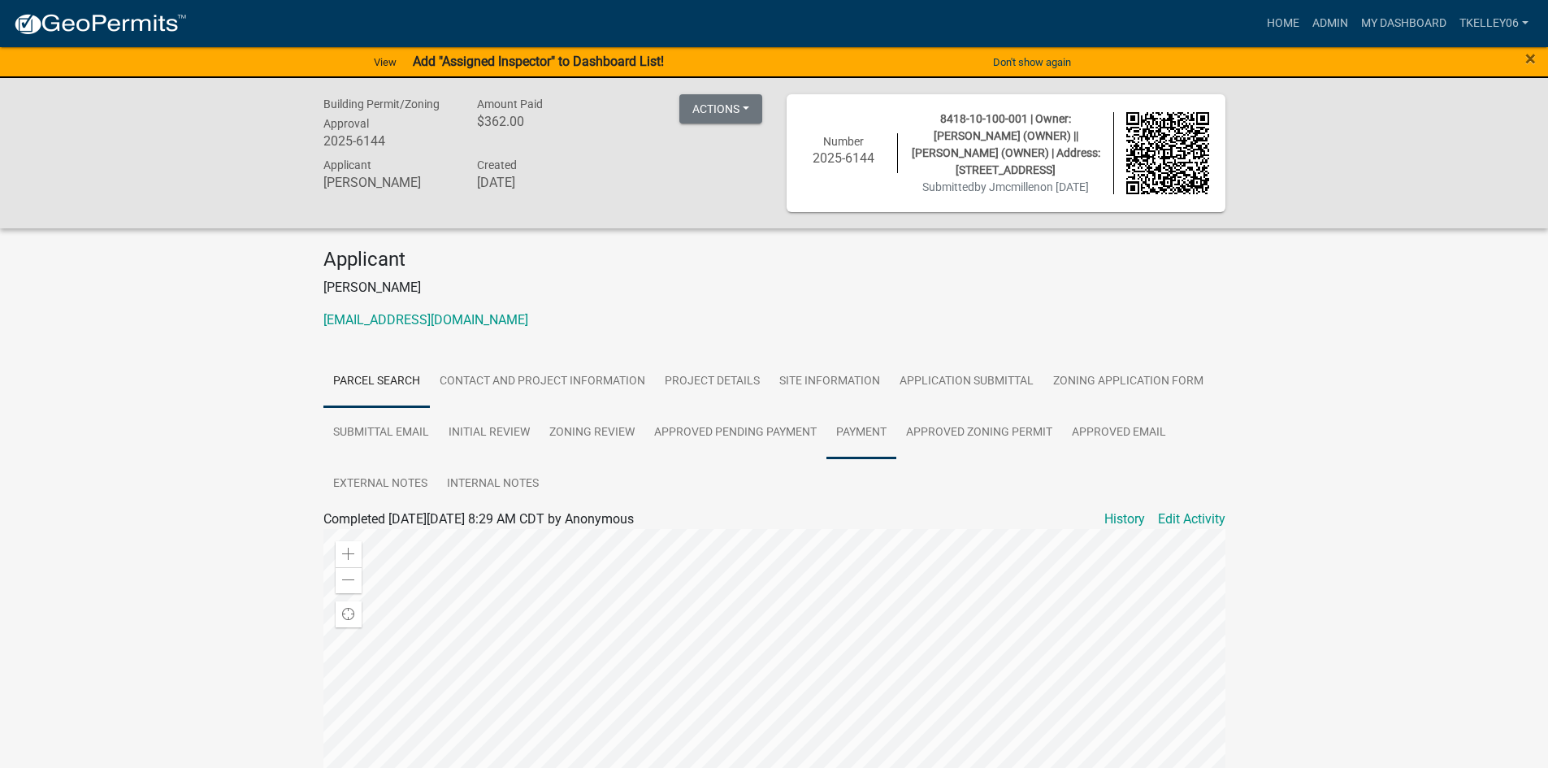
click at [864, 448] on link "Payment" at bounding box center [861, 433] width 70 height 52
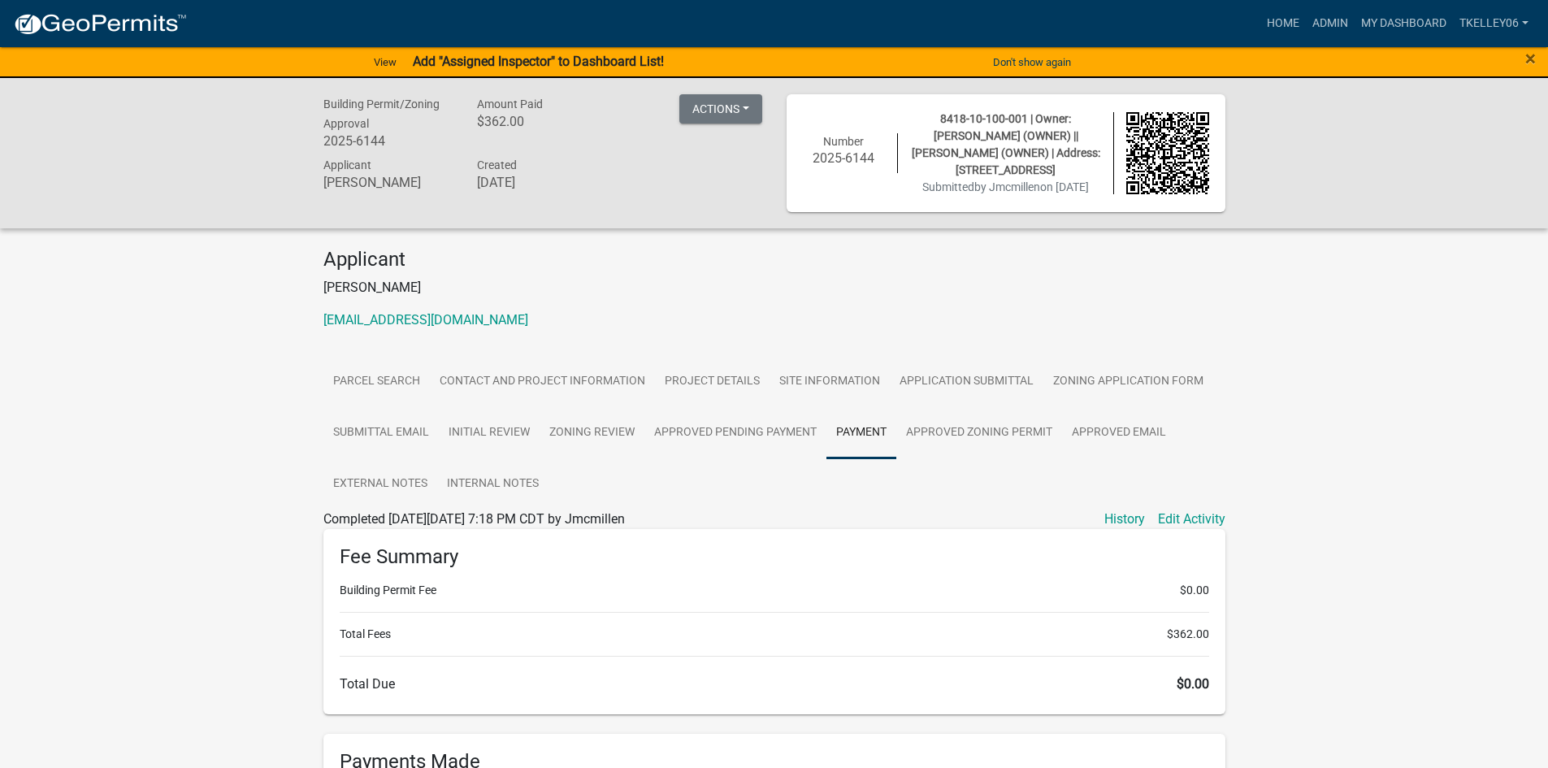
scroll to position [258, 0]
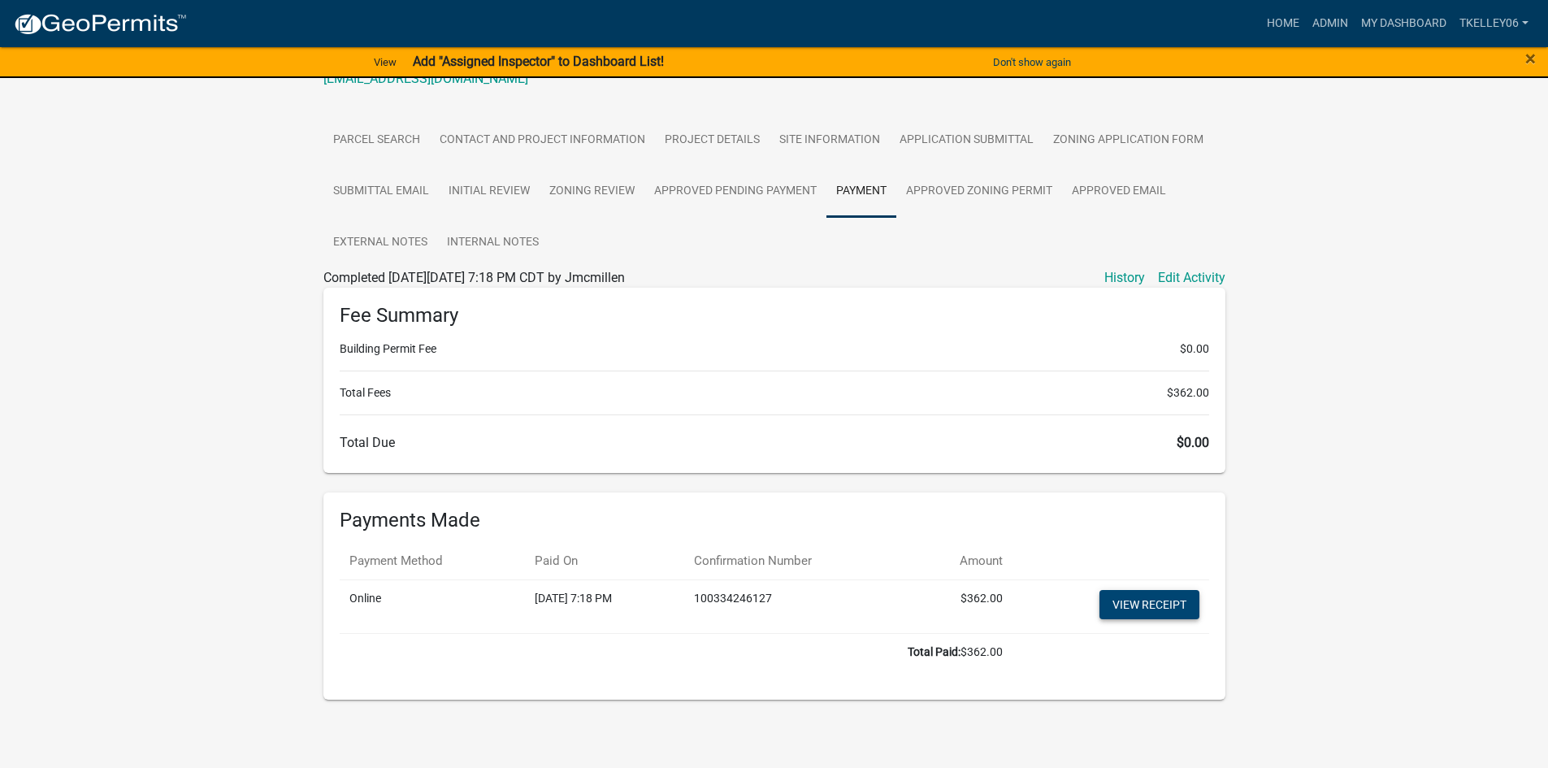
click at [1133, 609] on link "View receipt" at bounding box center [1149, 604] width 100 height 29
click at [560, 134] on link "Contact and Project Information" at bounding box center [542, 141] width 225 height 52
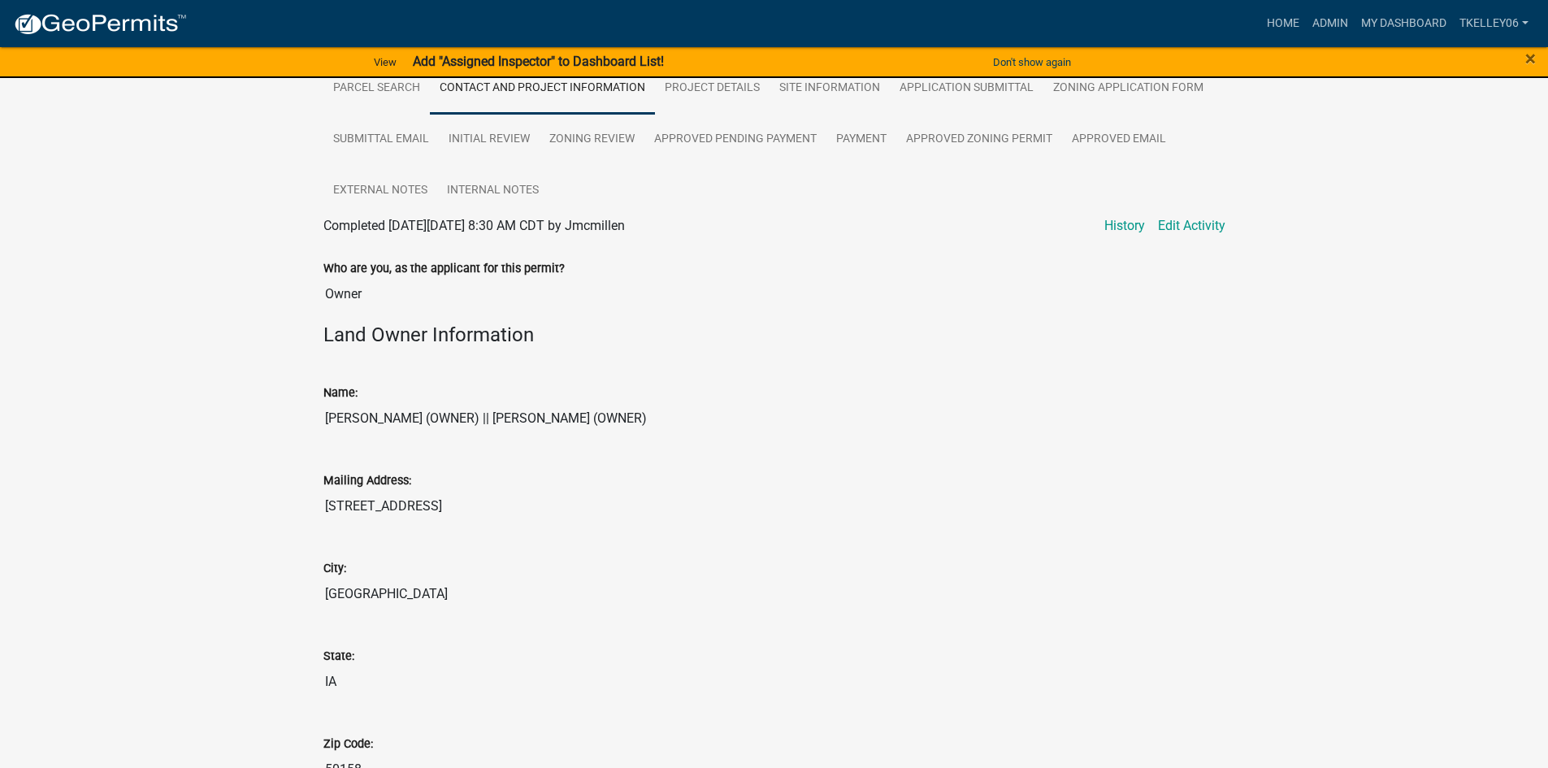
scroll to position [82, 0]
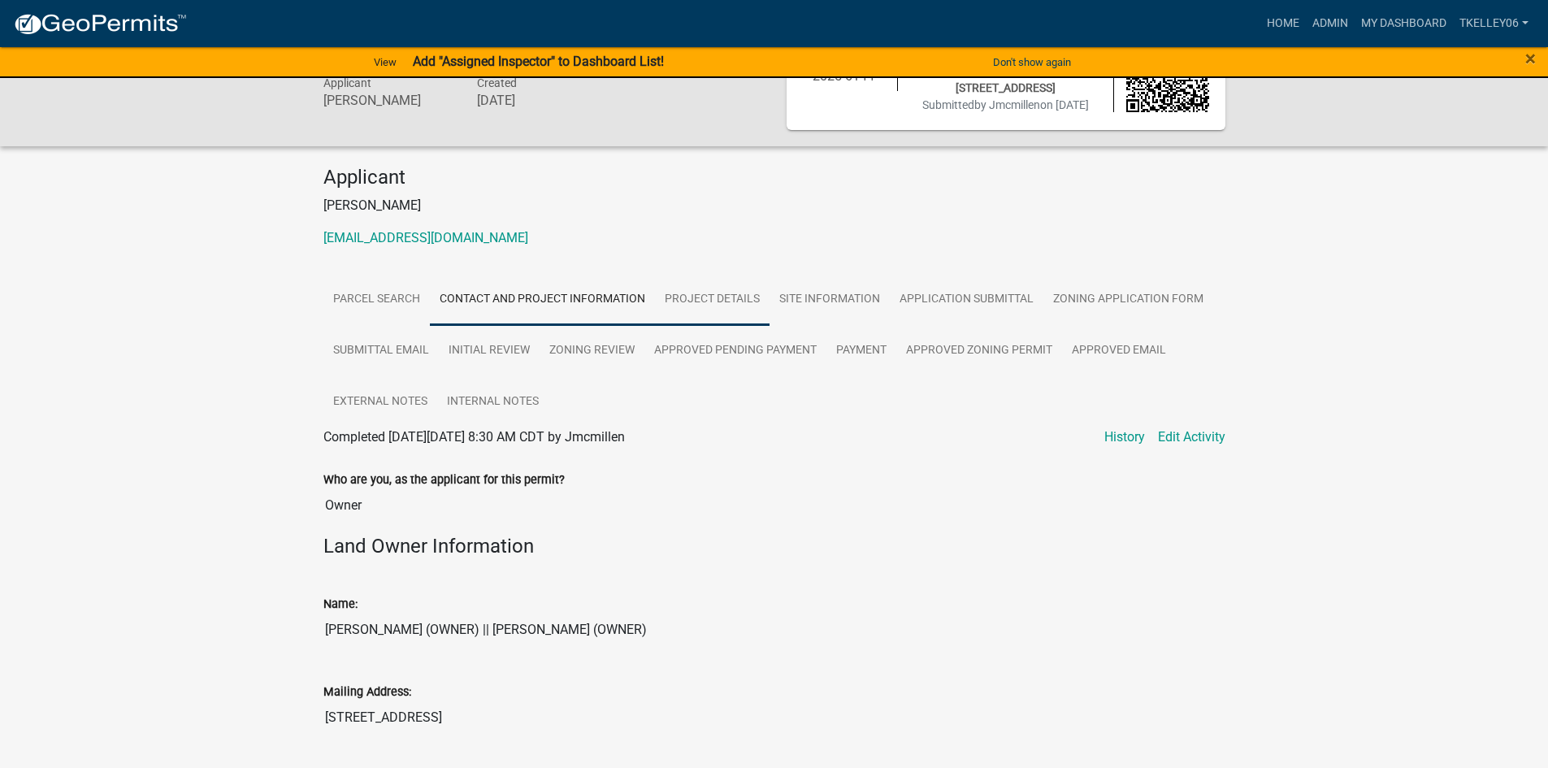
click at [704, 310] on link "Project Details" at bounding box center [712, 300] width 115 height 52
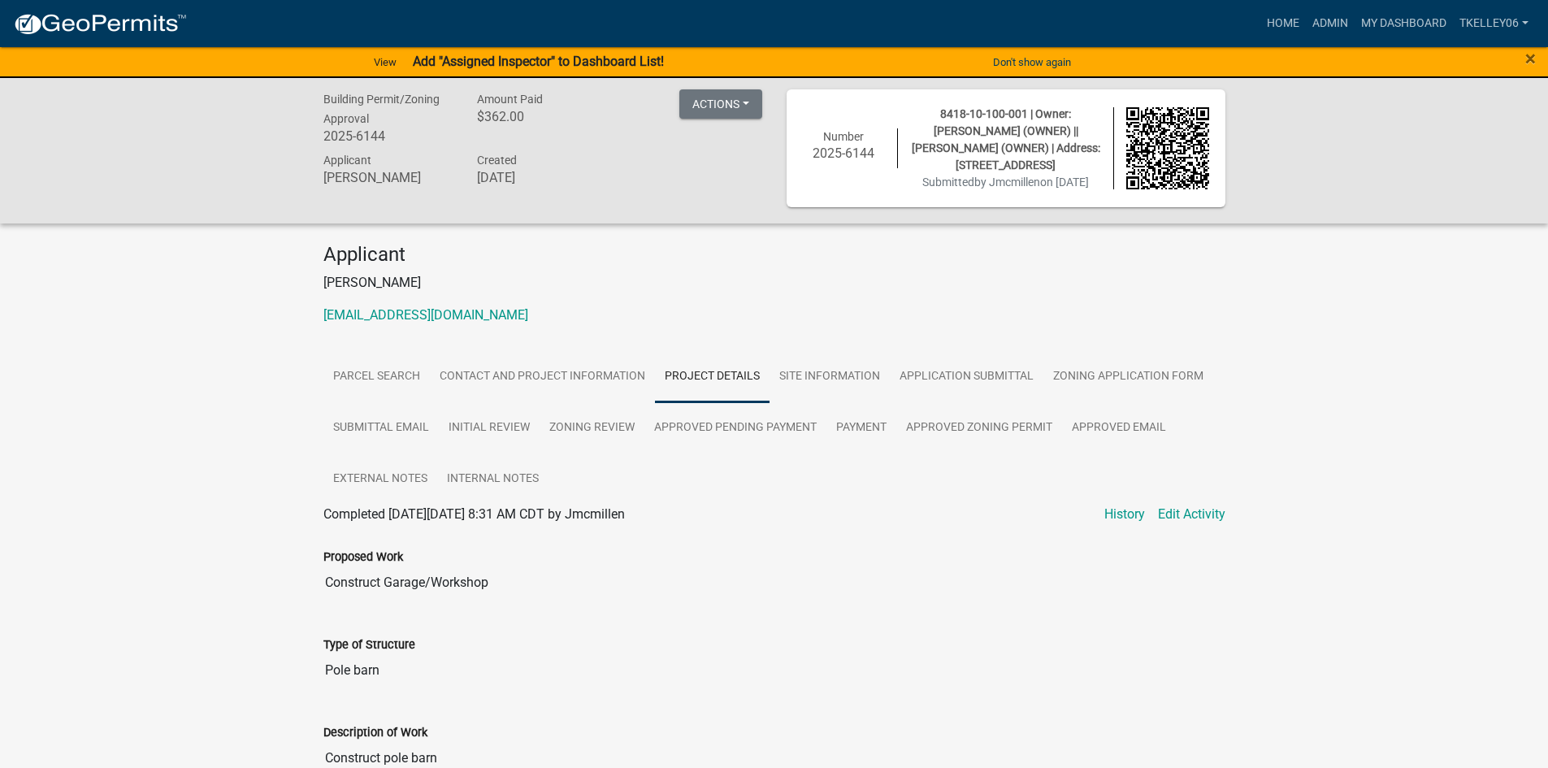
scroll to position [0, 0]
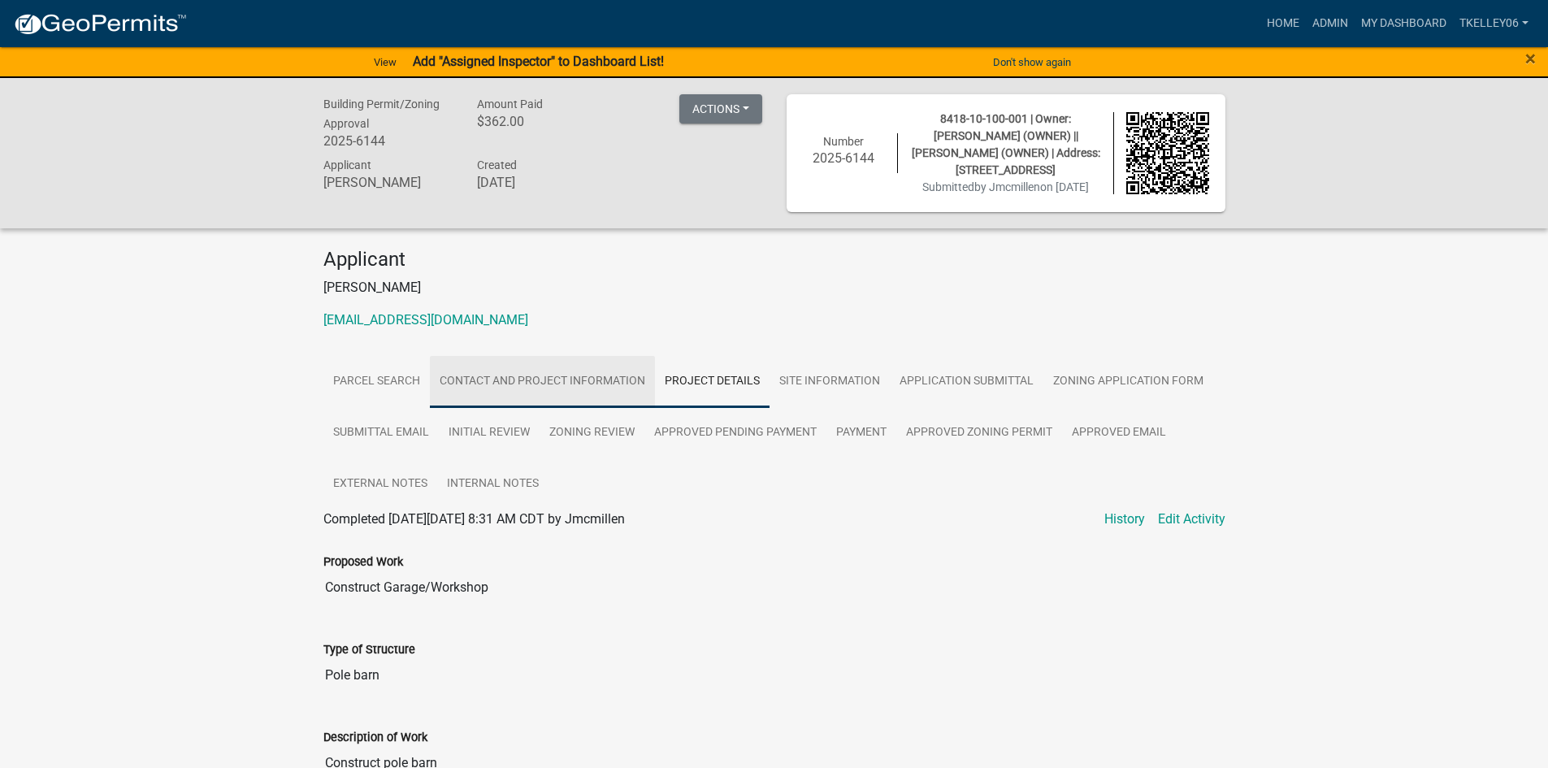
click at [521, 400] on link "Contact and Project Information" at bounding box center [542, 382] width 225 height 52
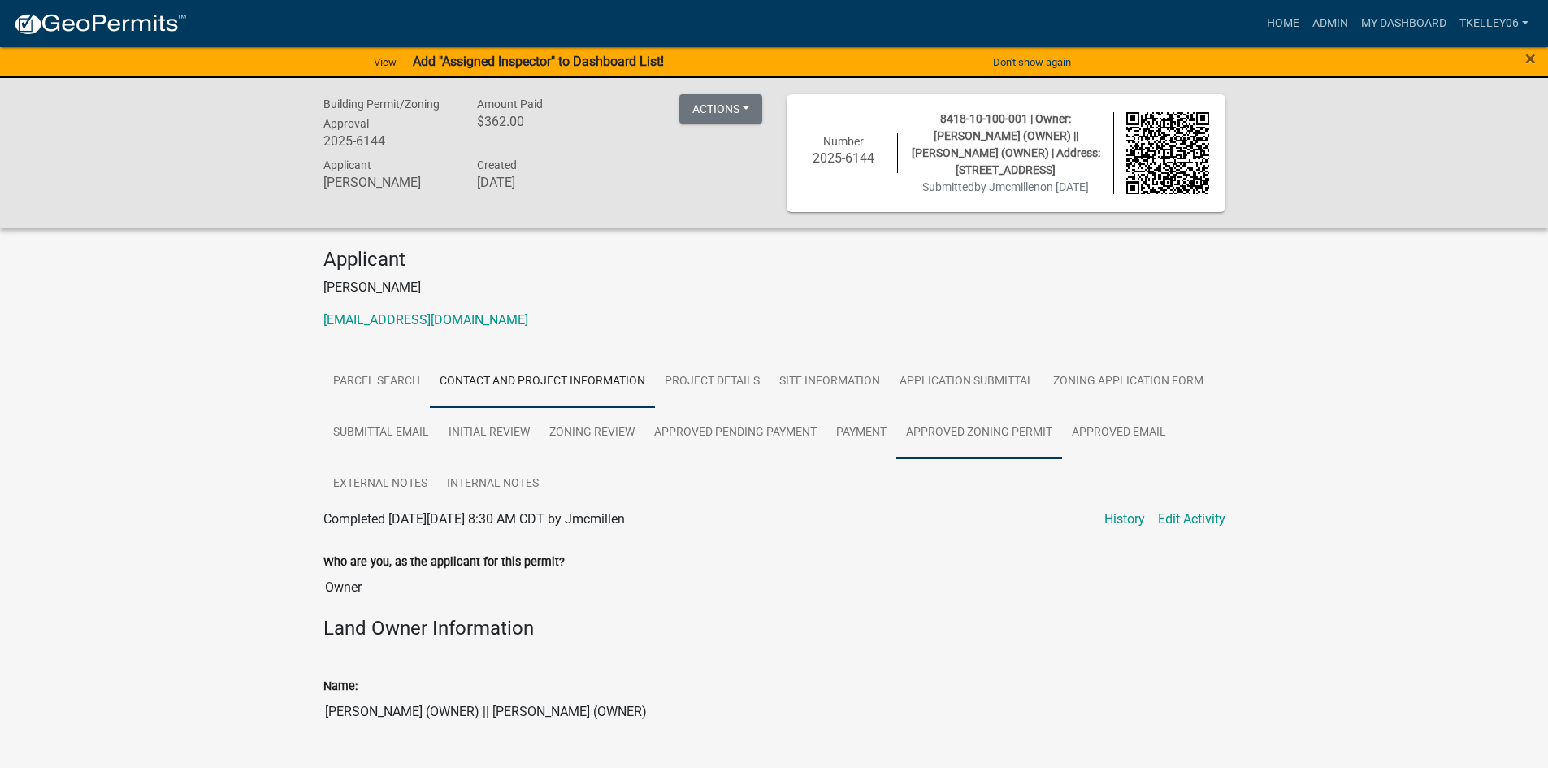
click at [981, 455] on link "Approved Zoning Permit" at bounding box center [979, 433] width 166 height 52
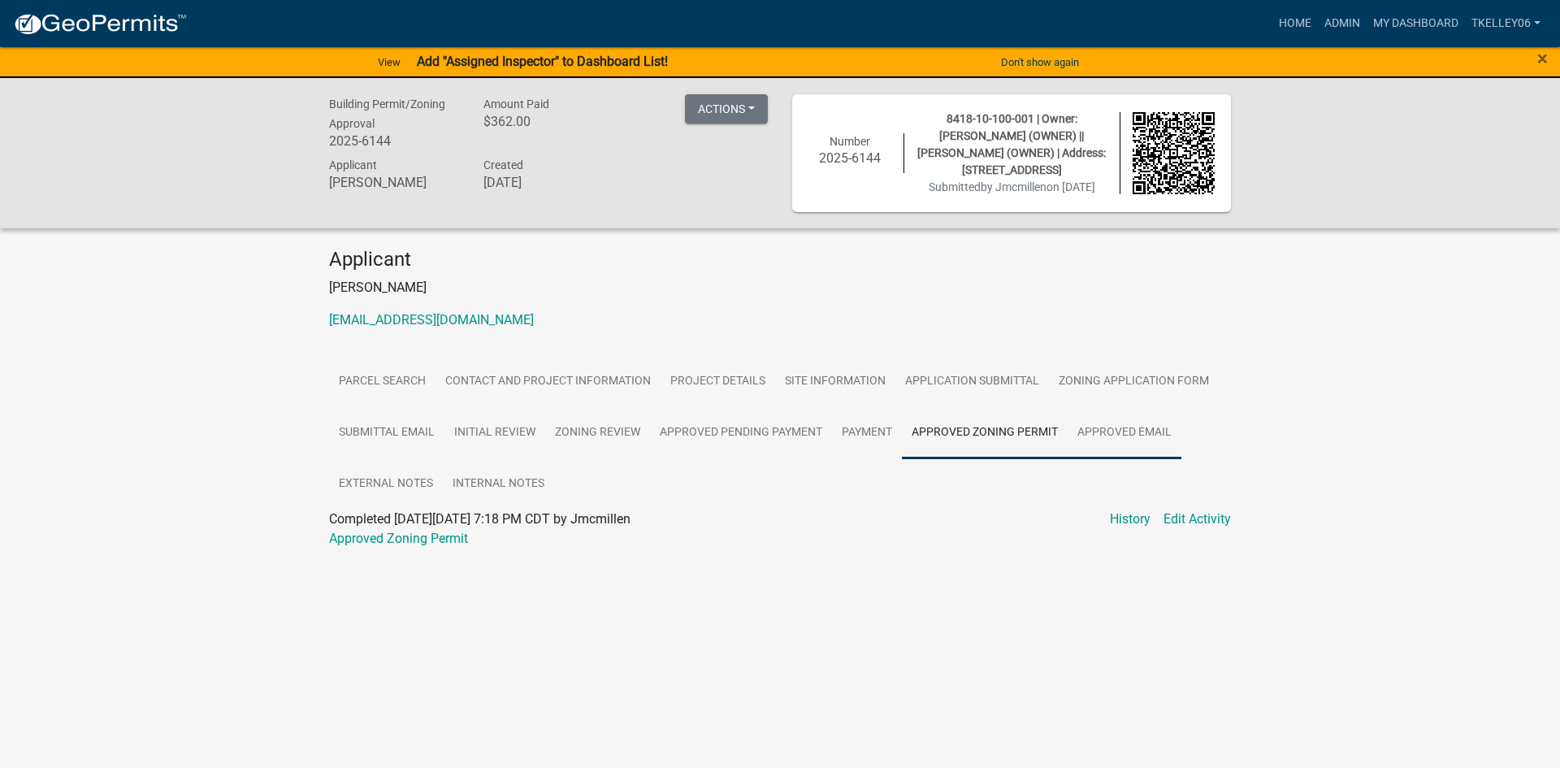
click at [1117, 450] on link "Approved Email" at bounding box center [1125, 433] width 114 height 52
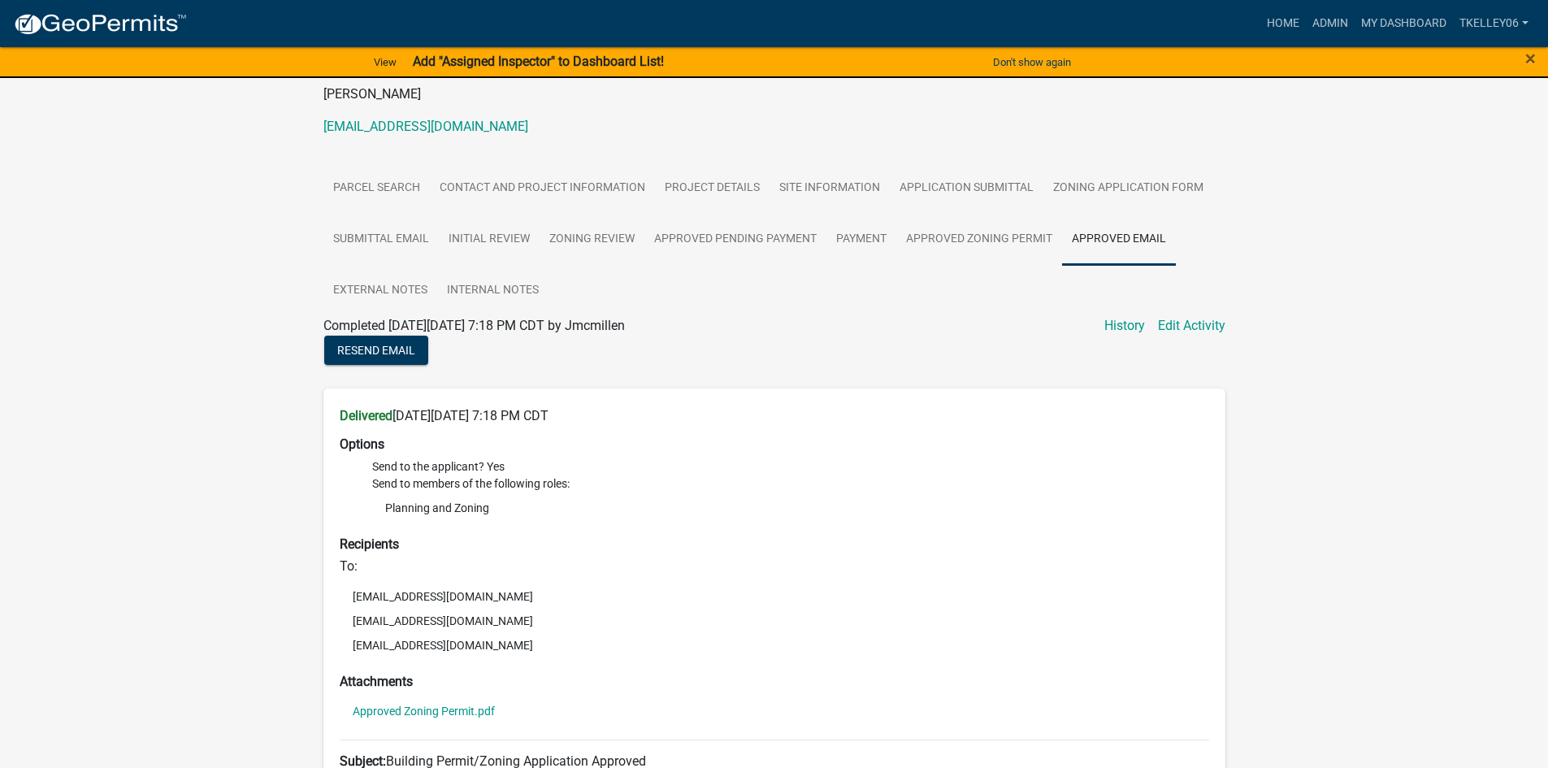
scroll to position [162, 0]
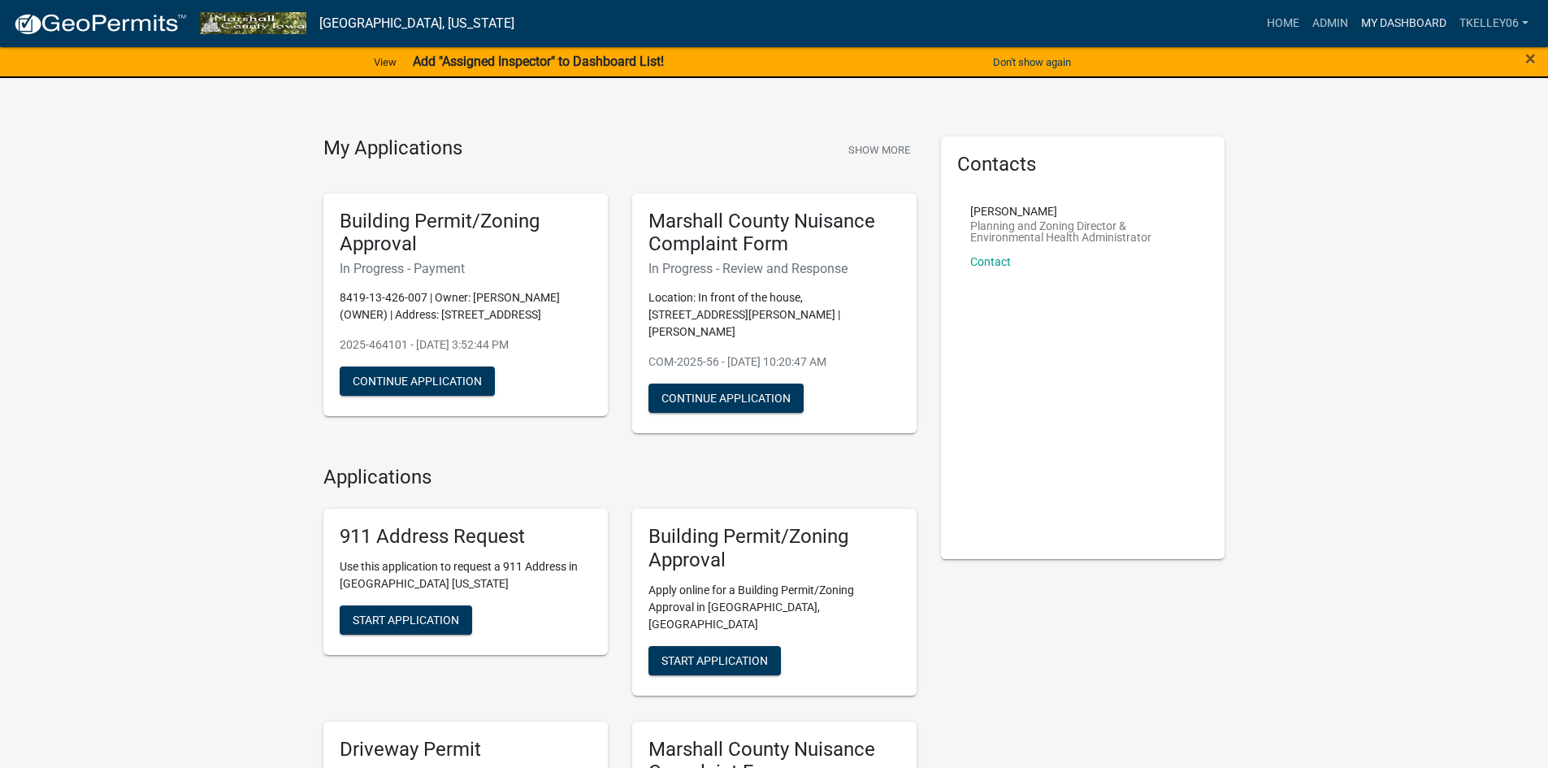
click at [1400, 32] on link "My Dashboard" at bounding box center [1403, 23] width 98 height 31
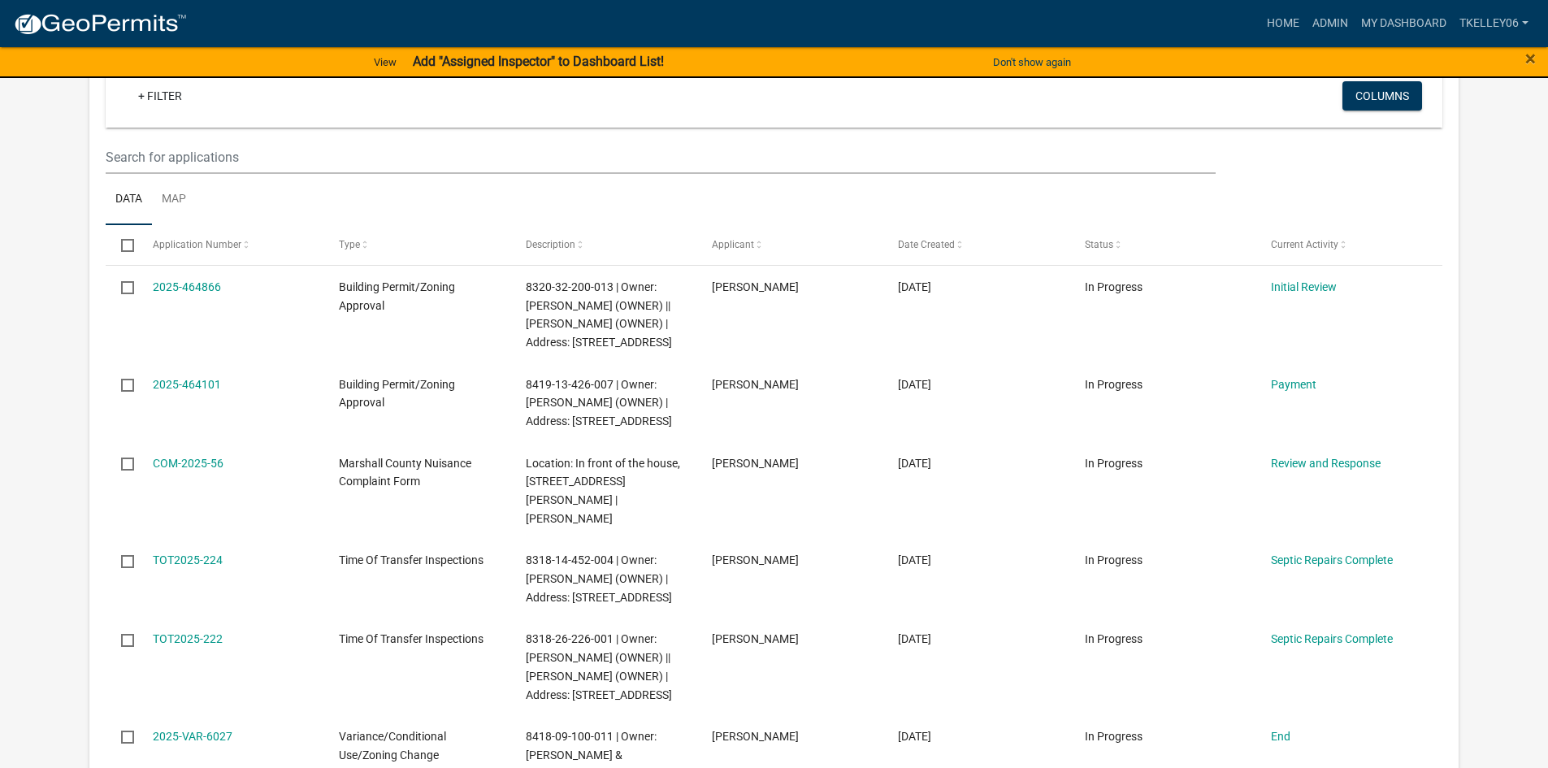
scroll to position [2165, 0]
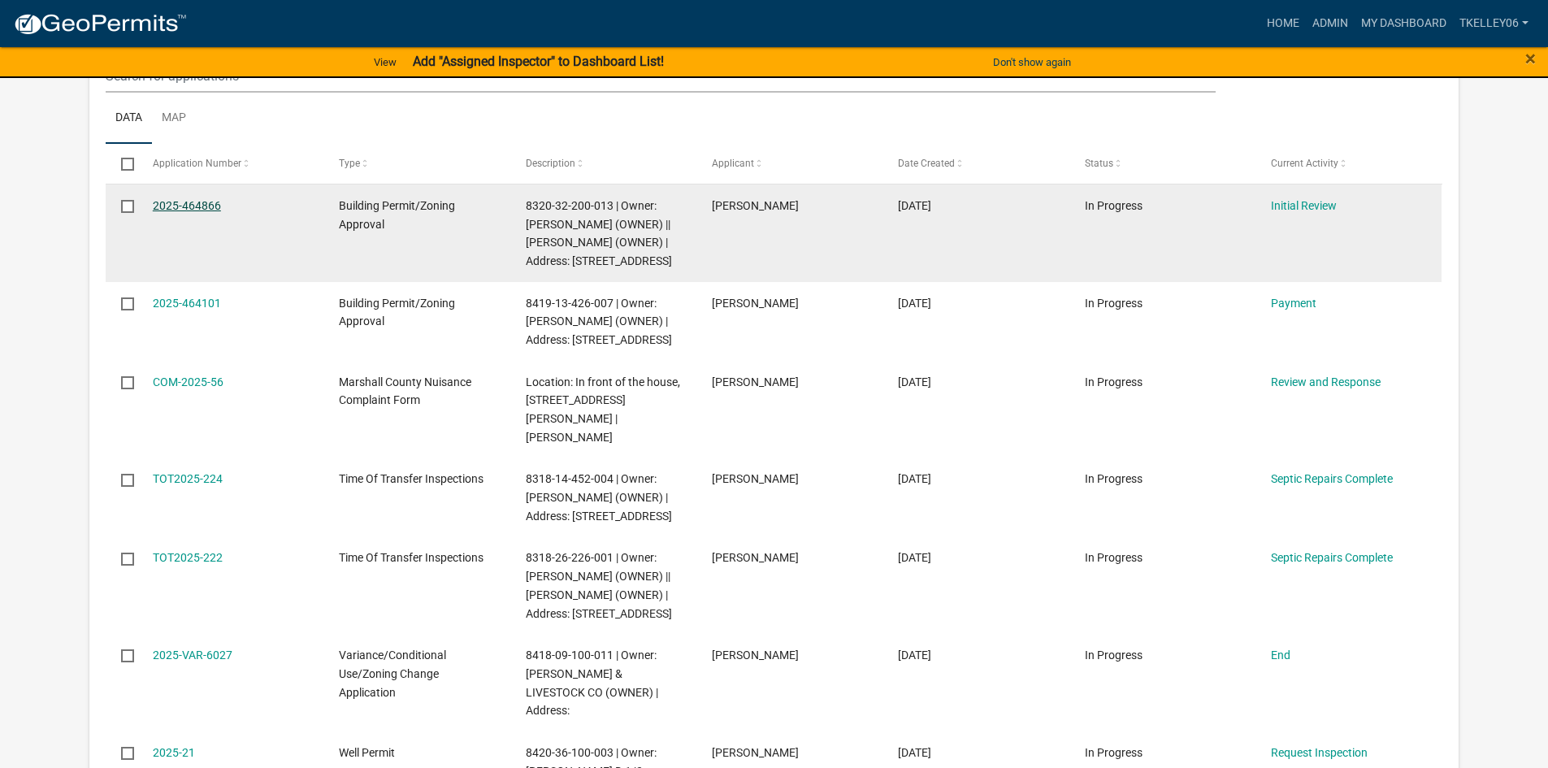
click at [190, 203] on link "2025-464866" at bounding box center [187, 205] width 68 height 13
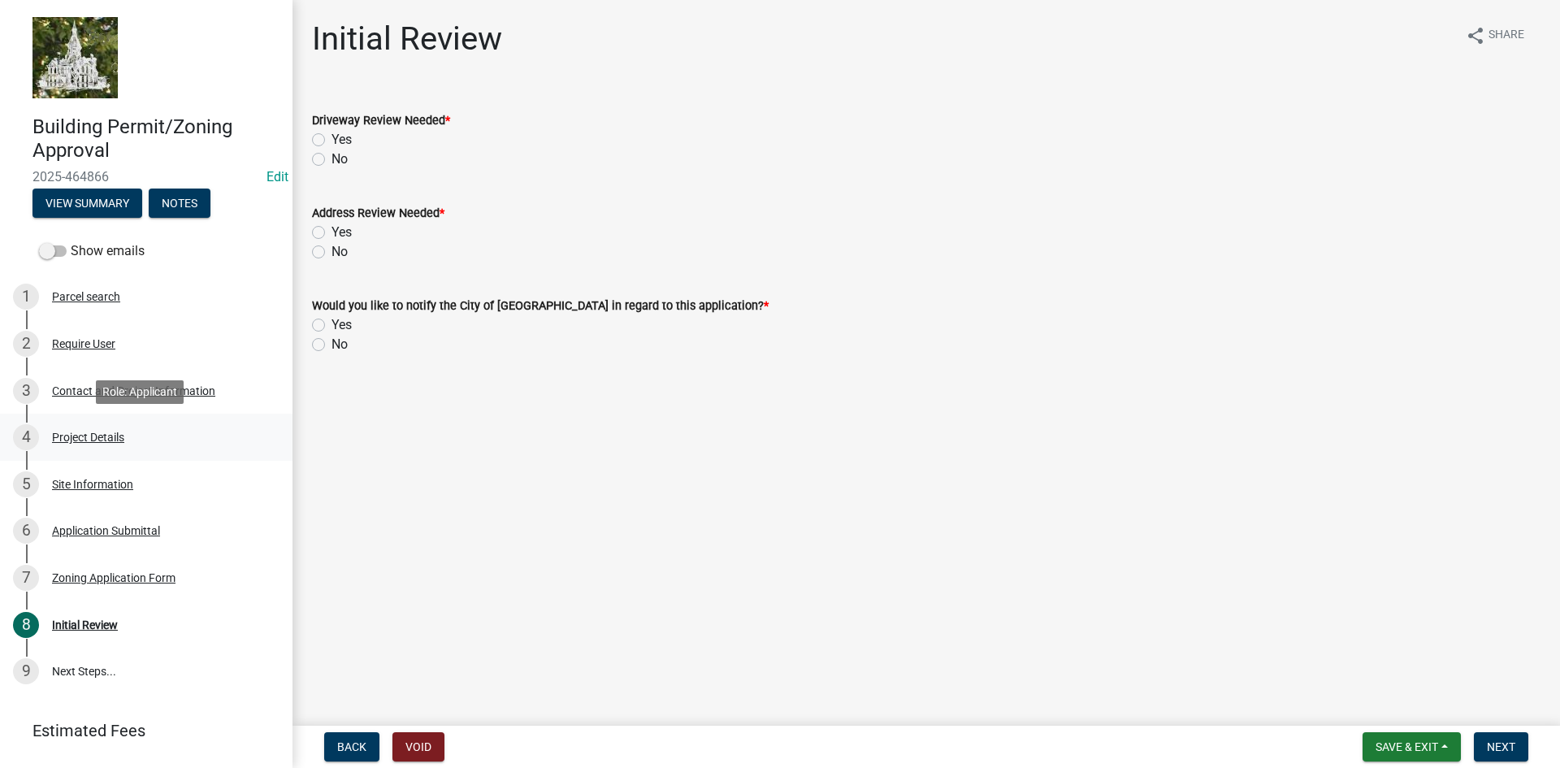
click at [82, 428] on div "4 Project Details" at bounding box center [139, 437] width 253 height 26
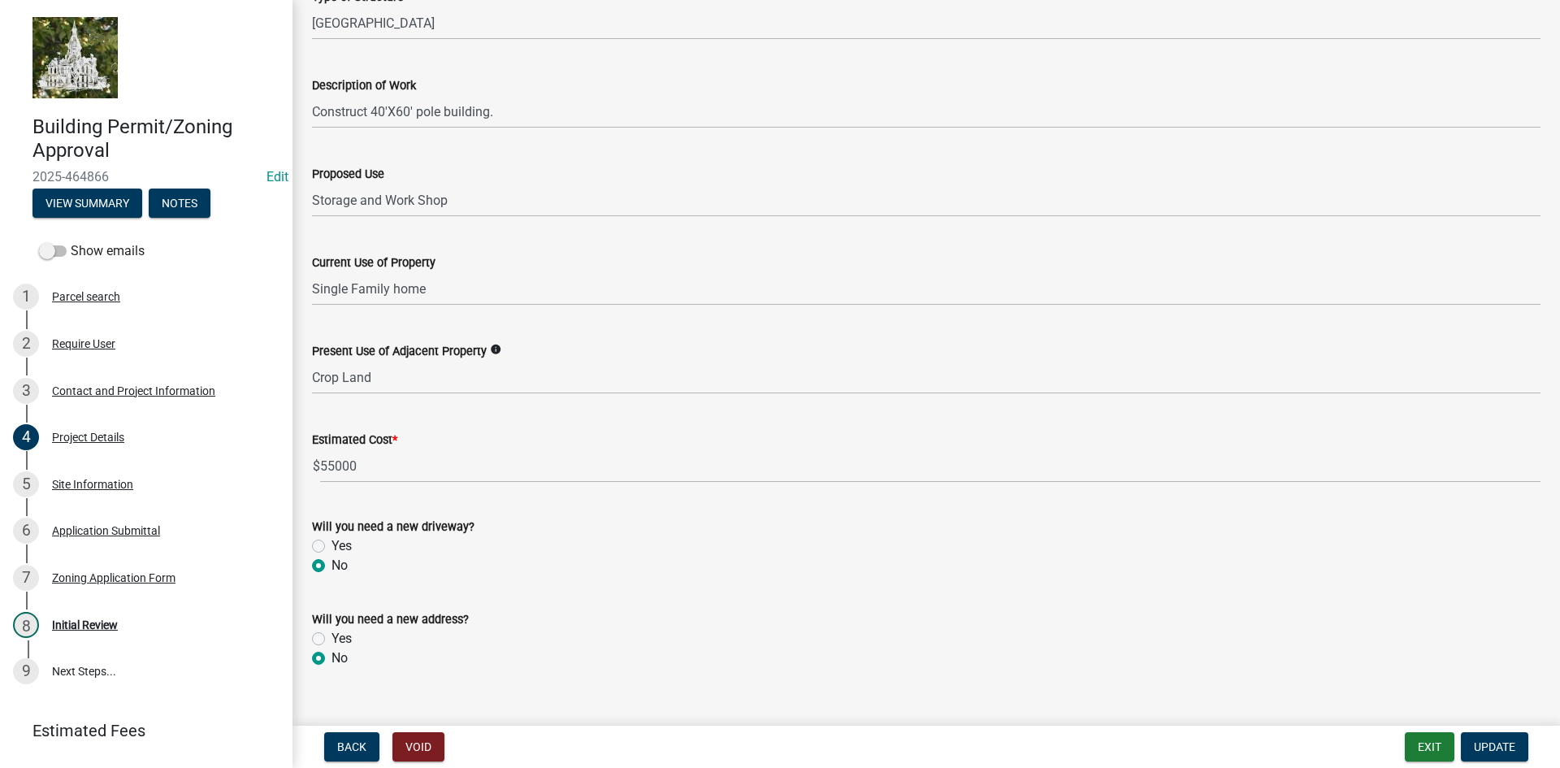
scroll to position [441, 0]
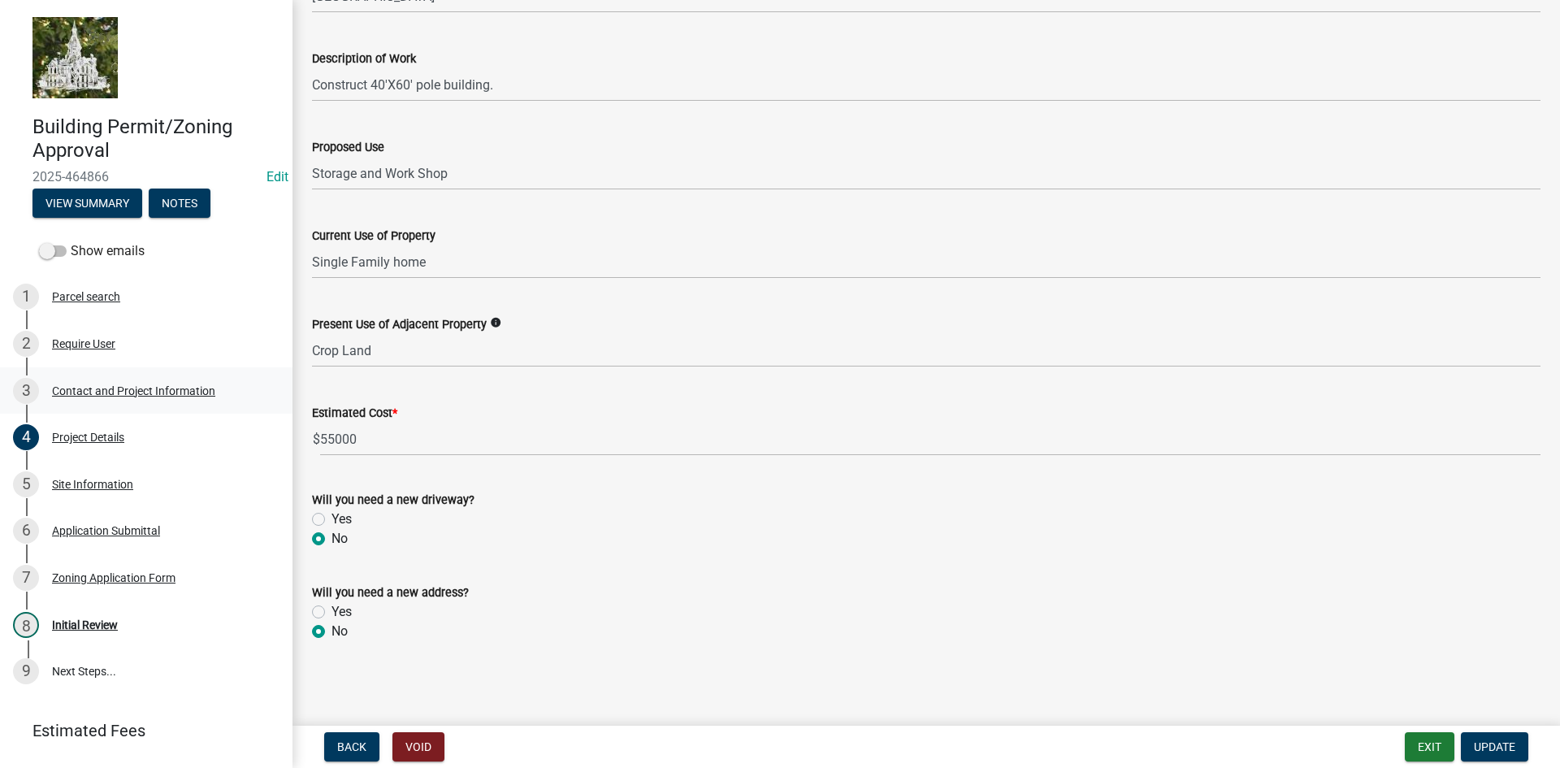
click at [80, 389] on div "Contact and Project Information" at bounding box center [133, 390] width 163 height 11
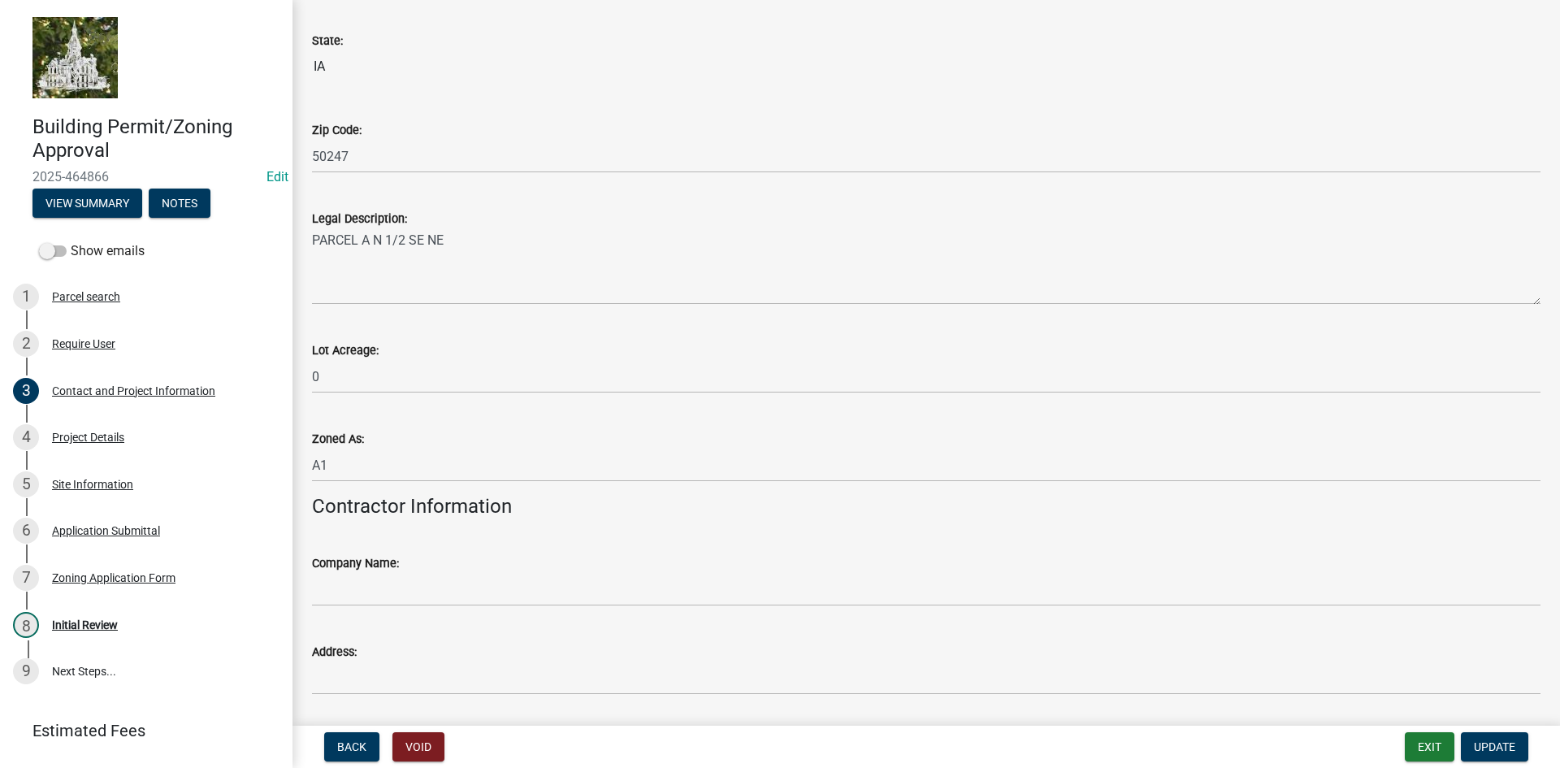
scroll to position [1363, 0]
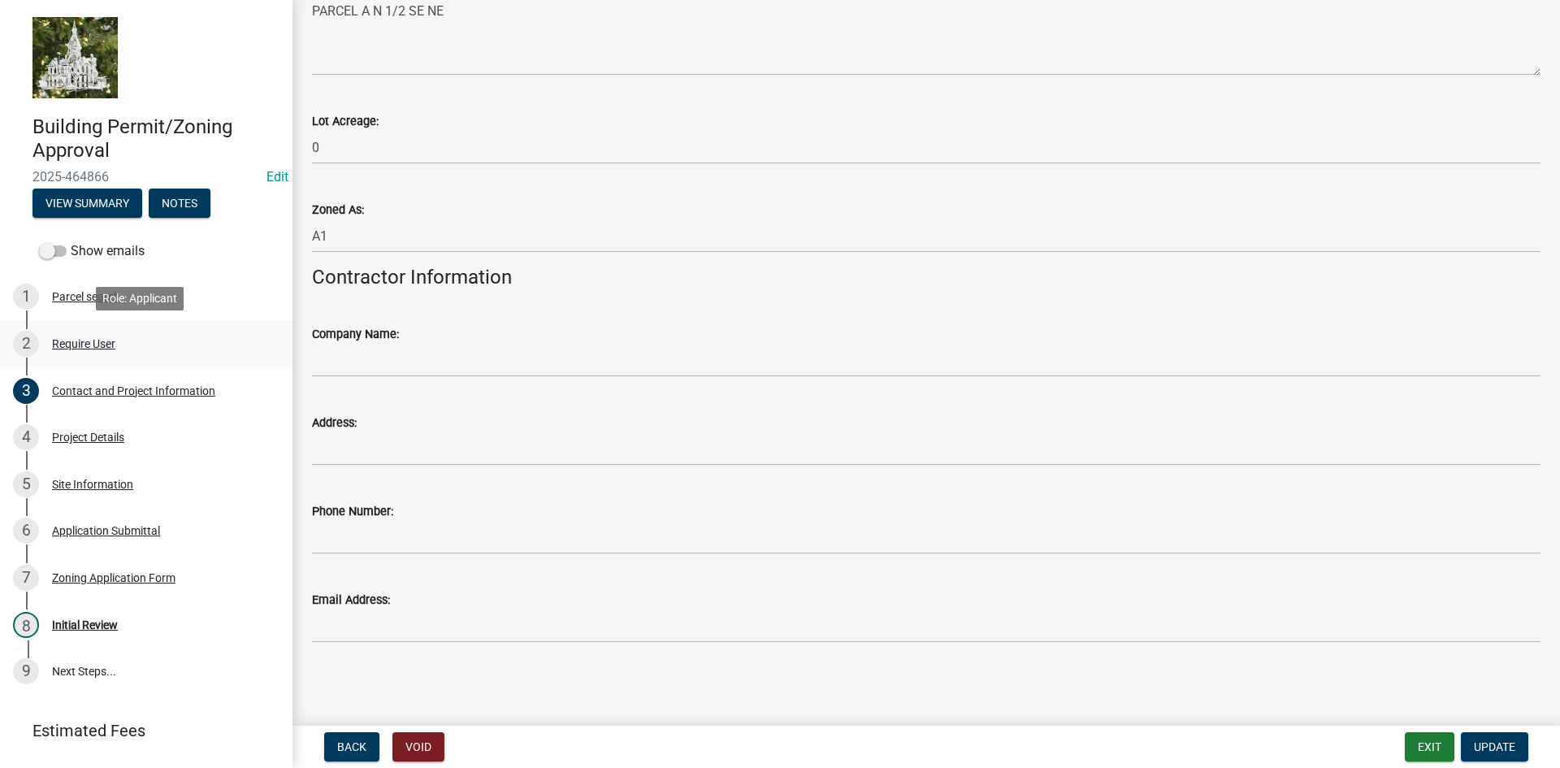
click at [93, 342] on div "Require User" at bounding box center [83, 343] width 63 height 11
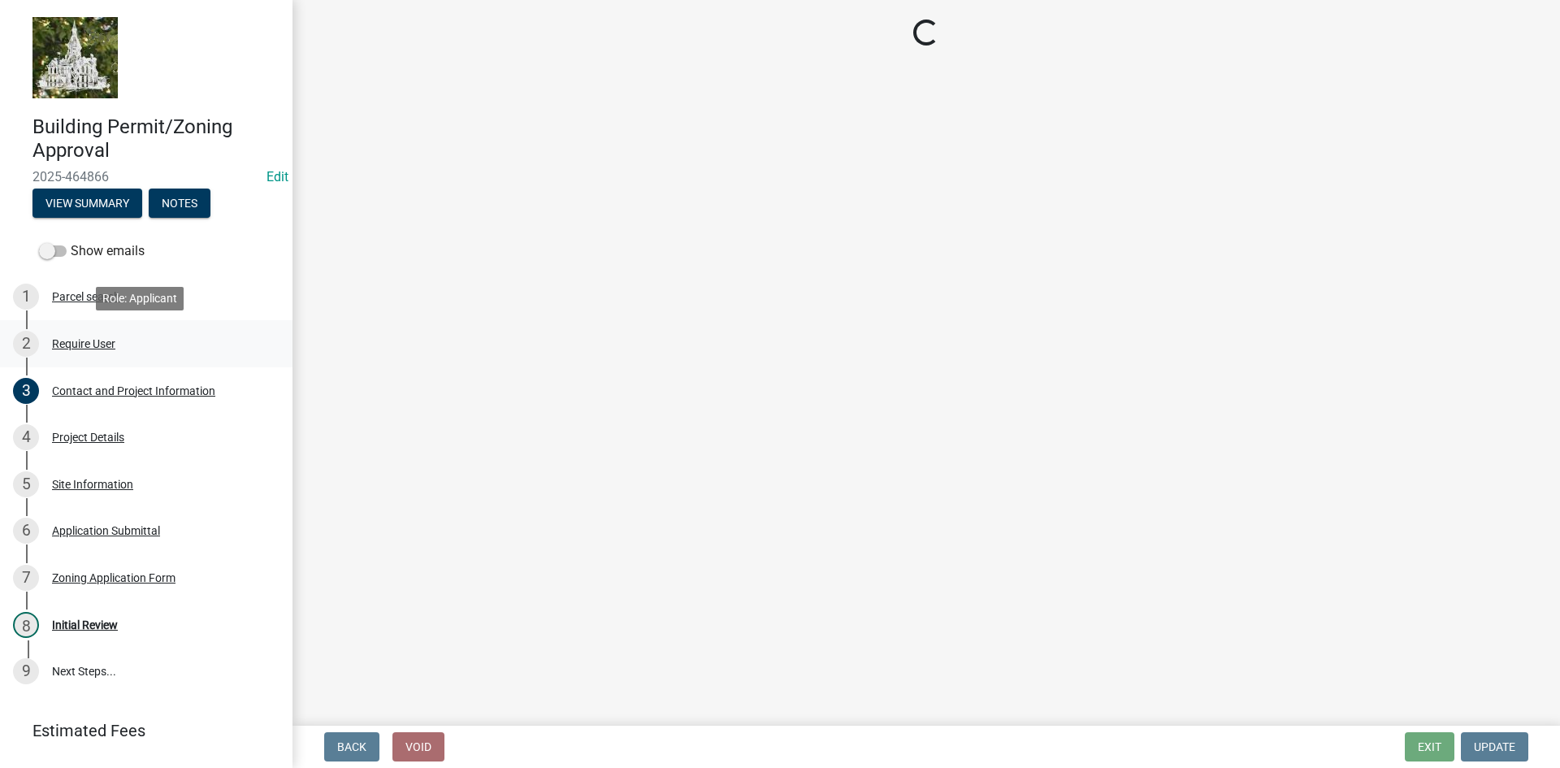
scroll to position [0, 0]
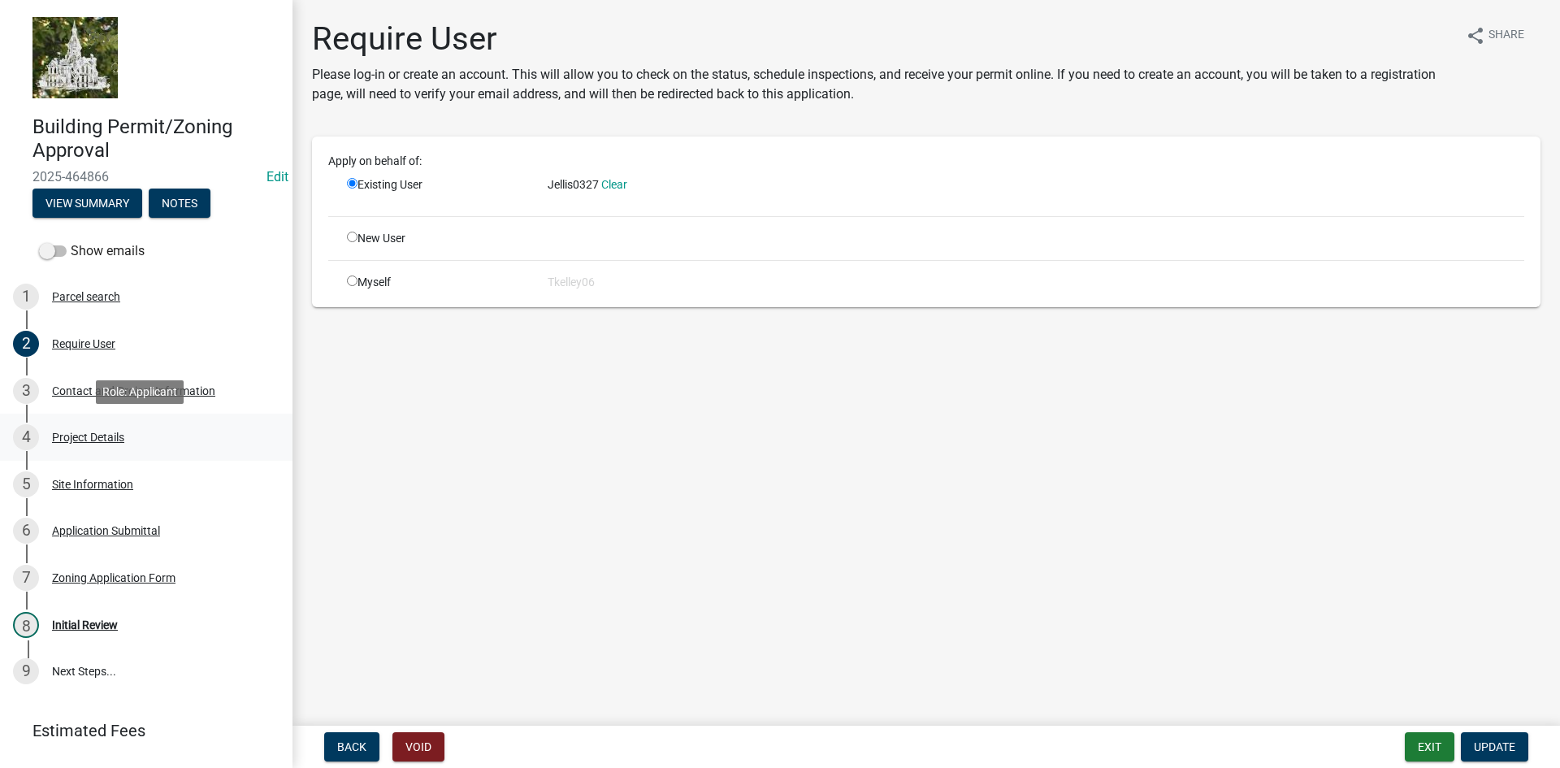
click at [84, 432] on div "Project Details" at bounding box center [88, 436] width 72 height 11
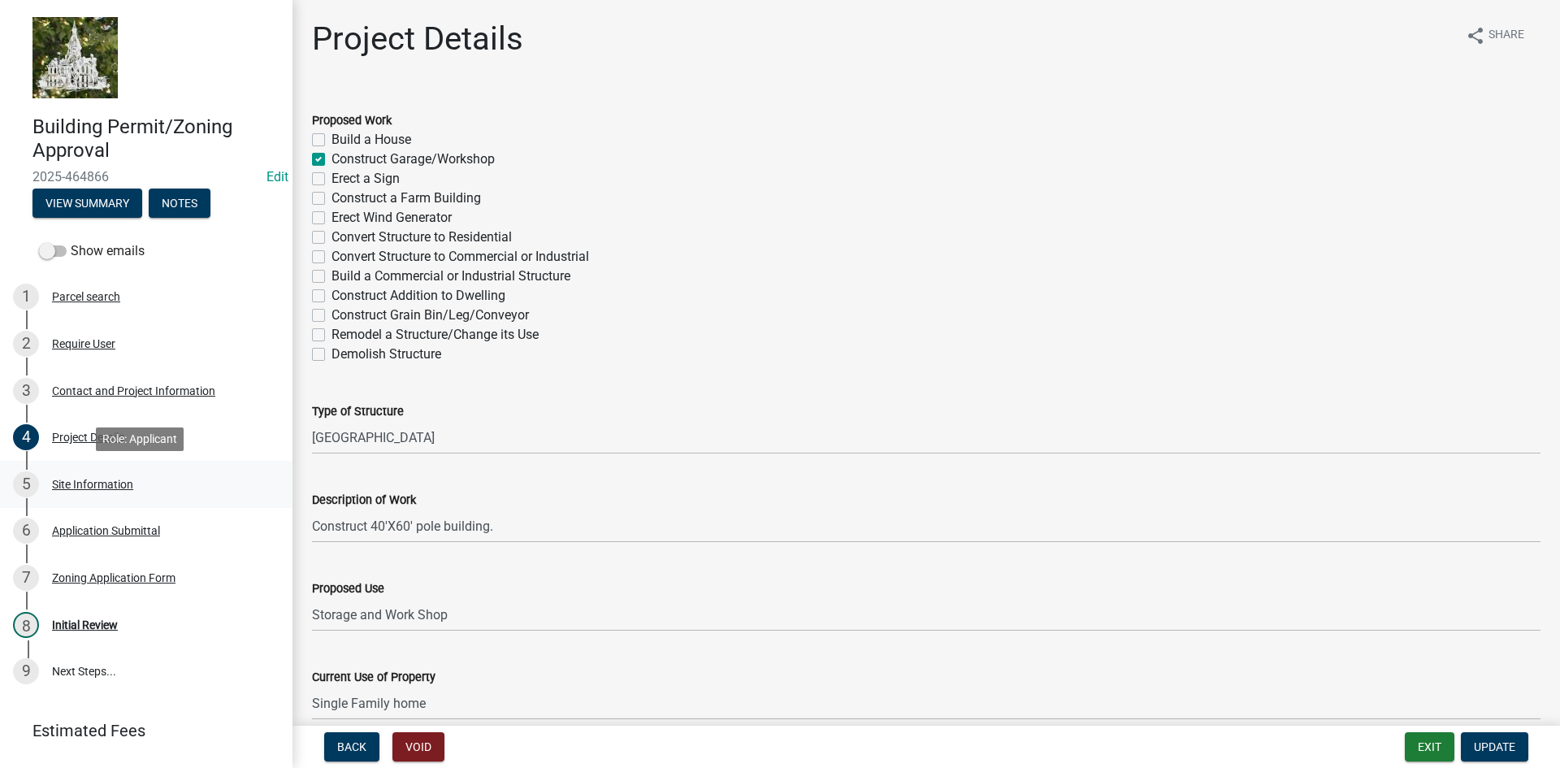
click at [81, 479] on div "Site Information" at bounding box center [92, 484] width 81 height 11
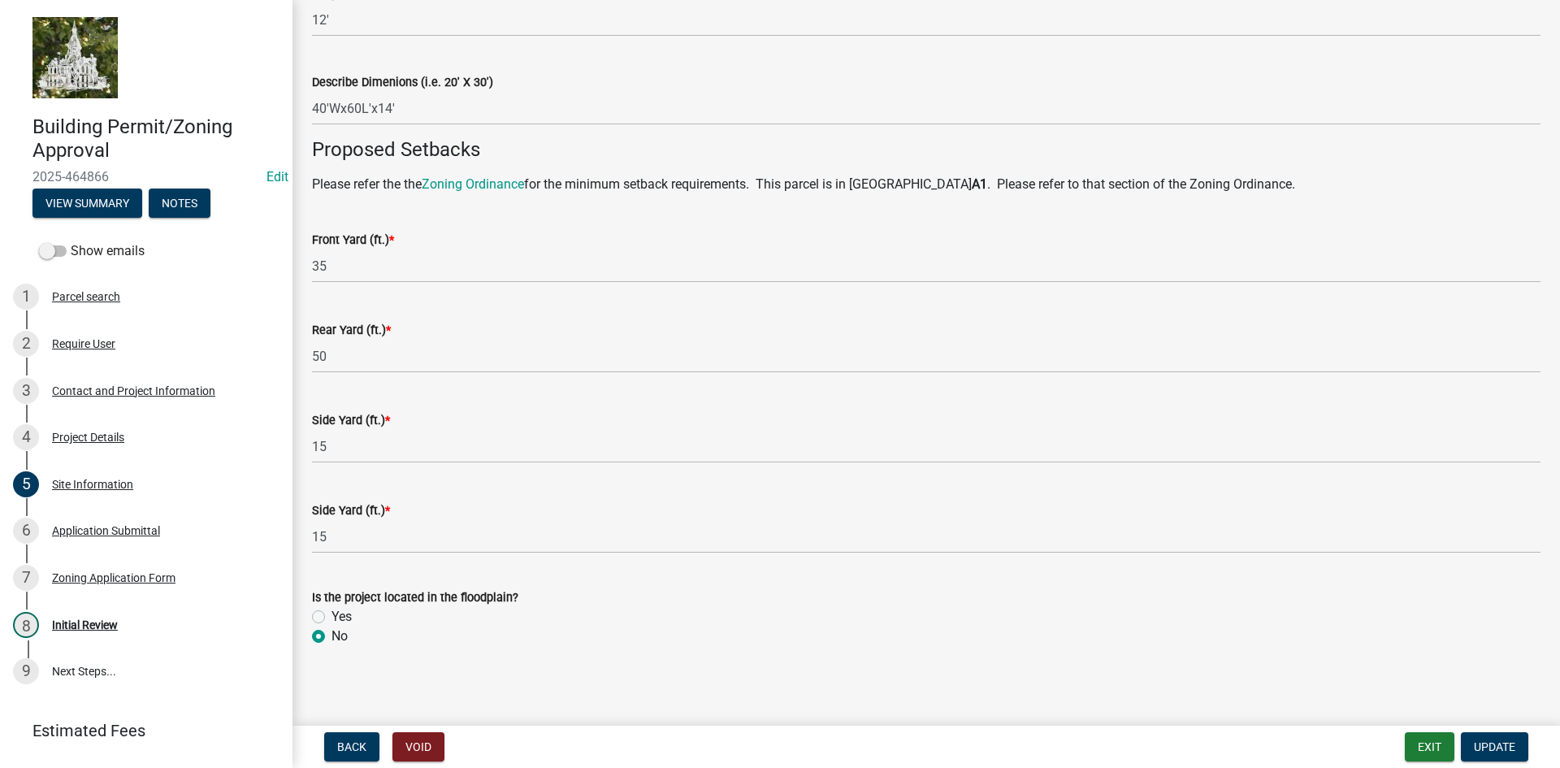
scroll to position [920, 0]
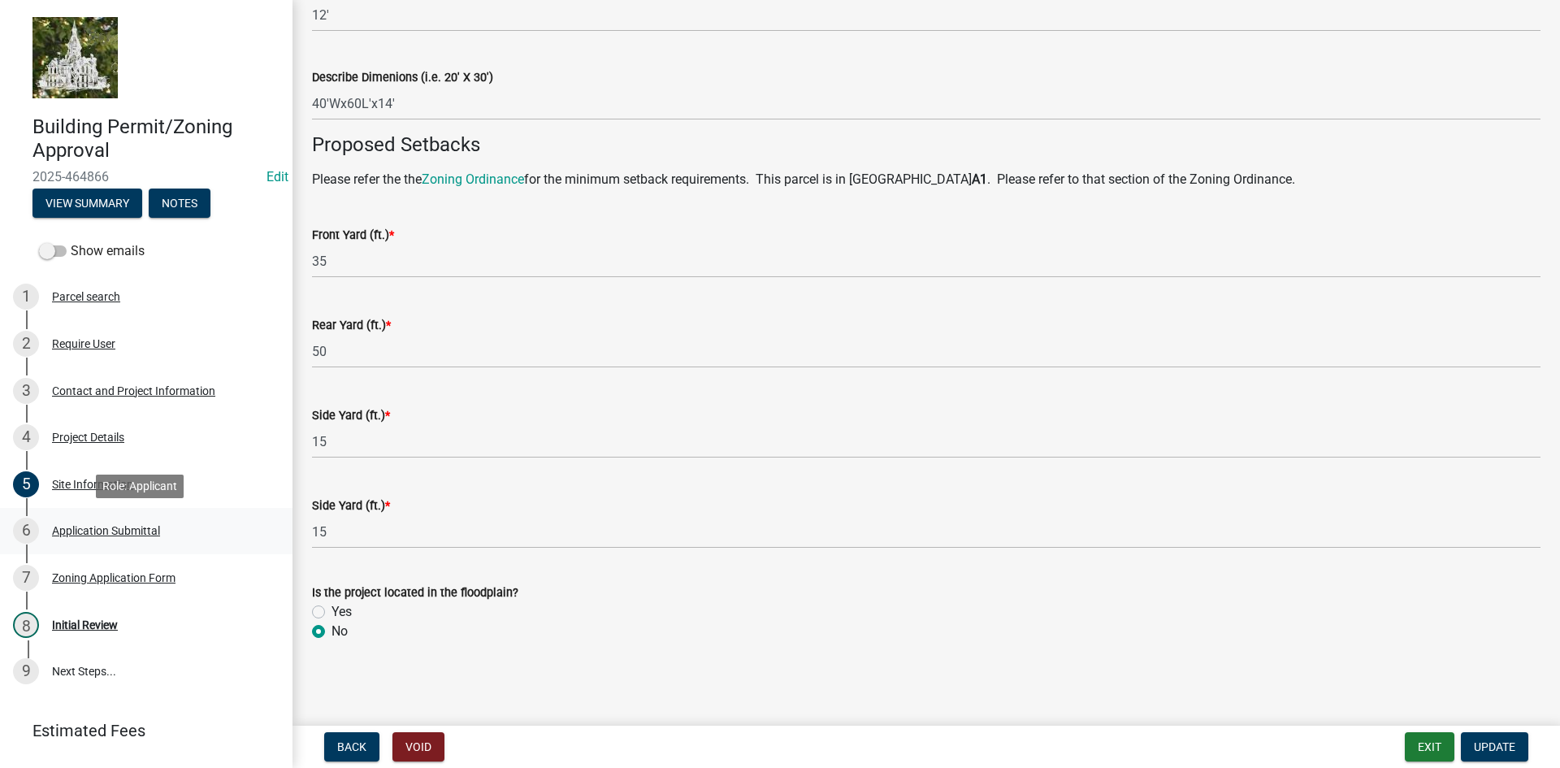
click at [114, 535] on div "Application Submittal" at bounding box center [106, 530] width 108 height 11
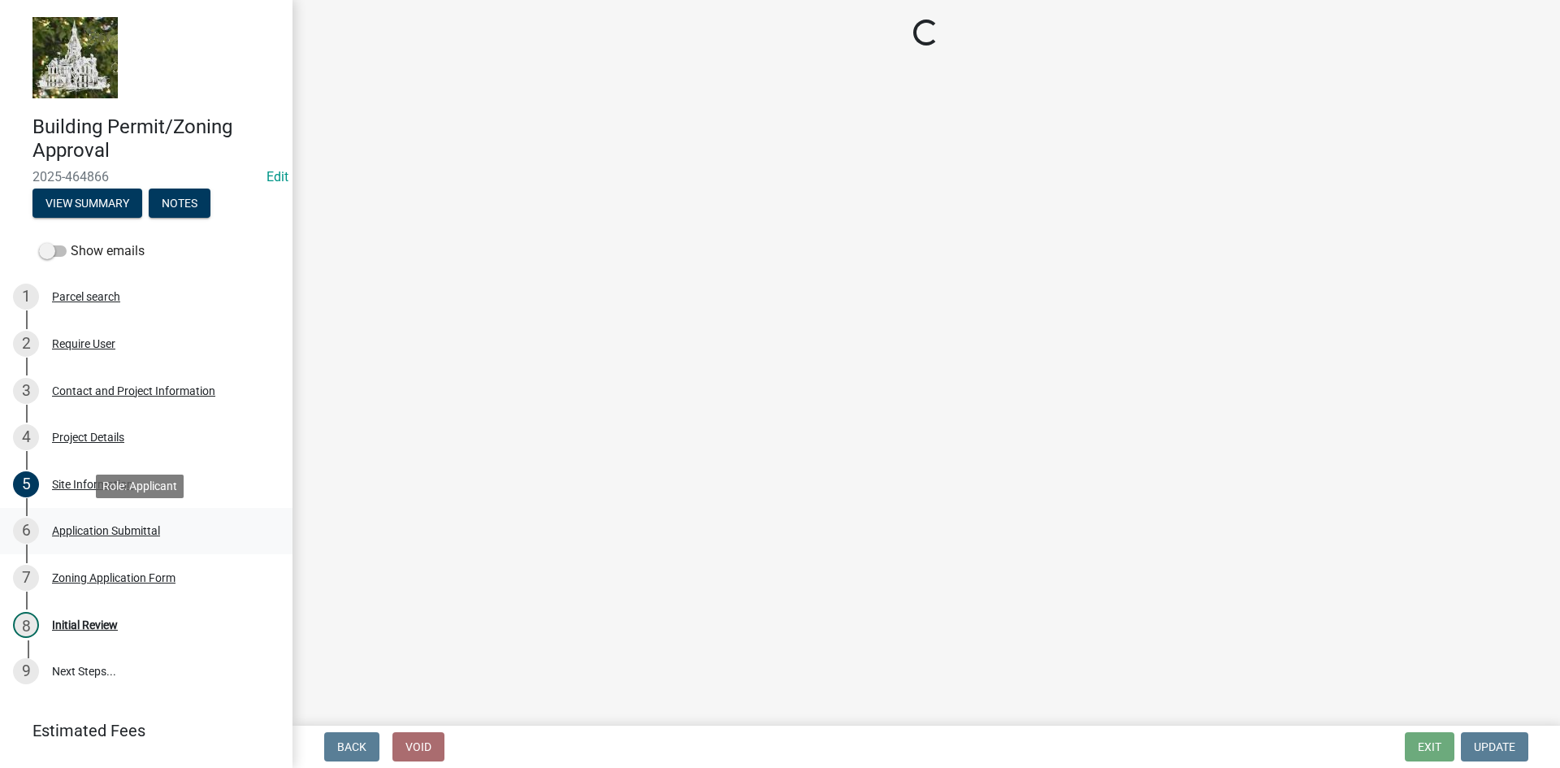
scroll to position [0, 0]
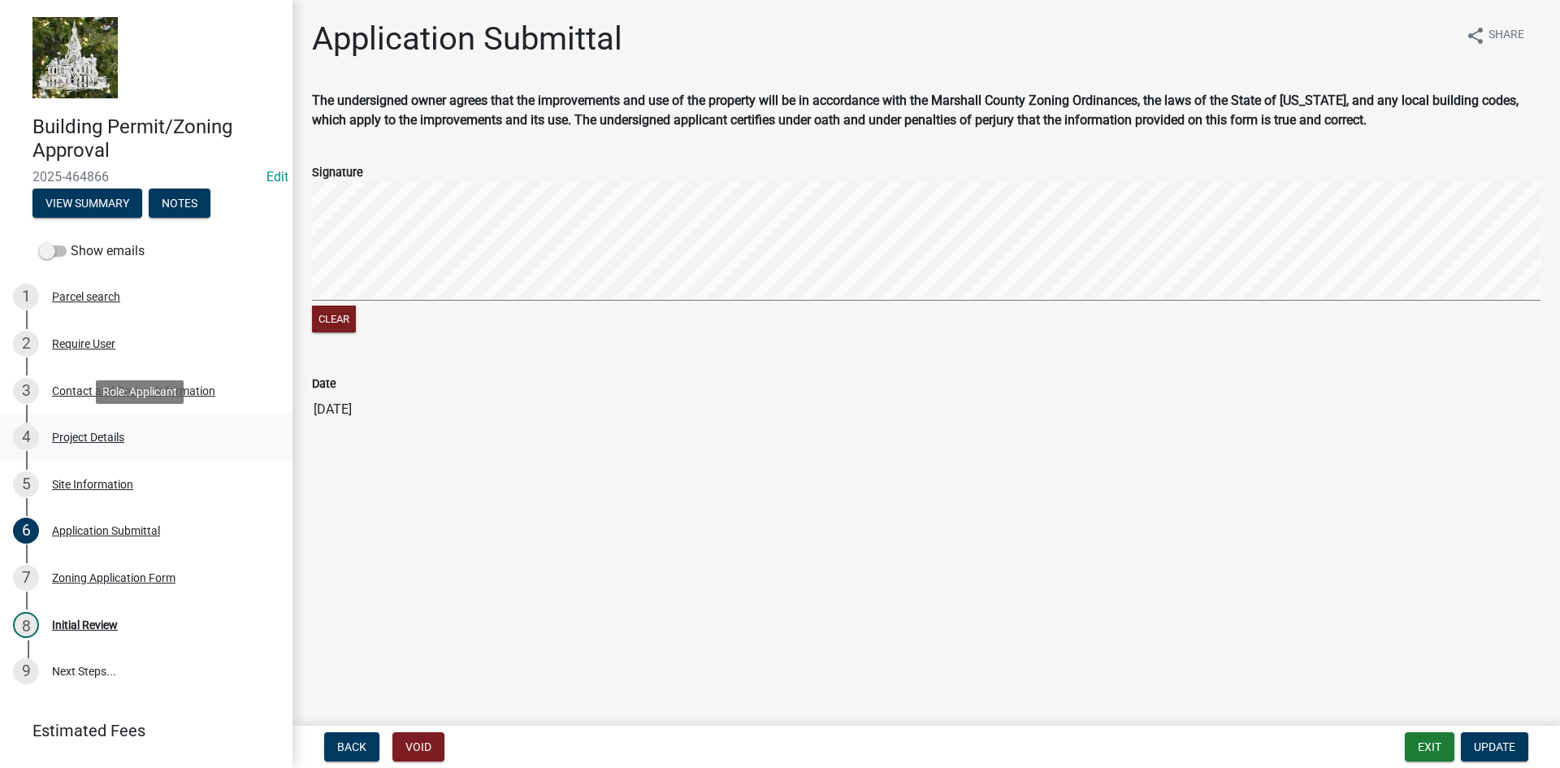
click at [80, 433] on div "Project Details" at bounding box center [88, 436] width 72 height 11
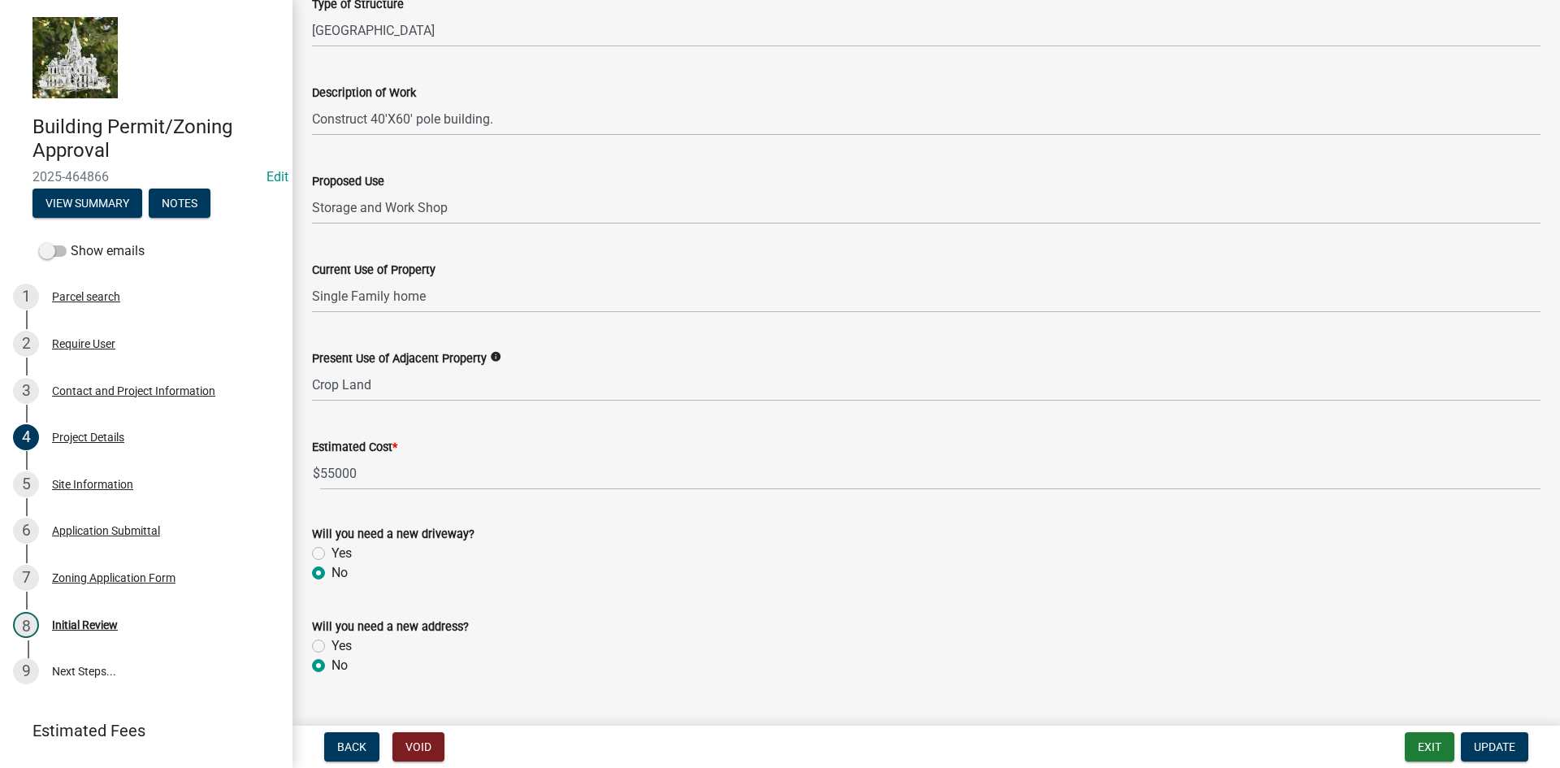
scroll to position [441, 0]
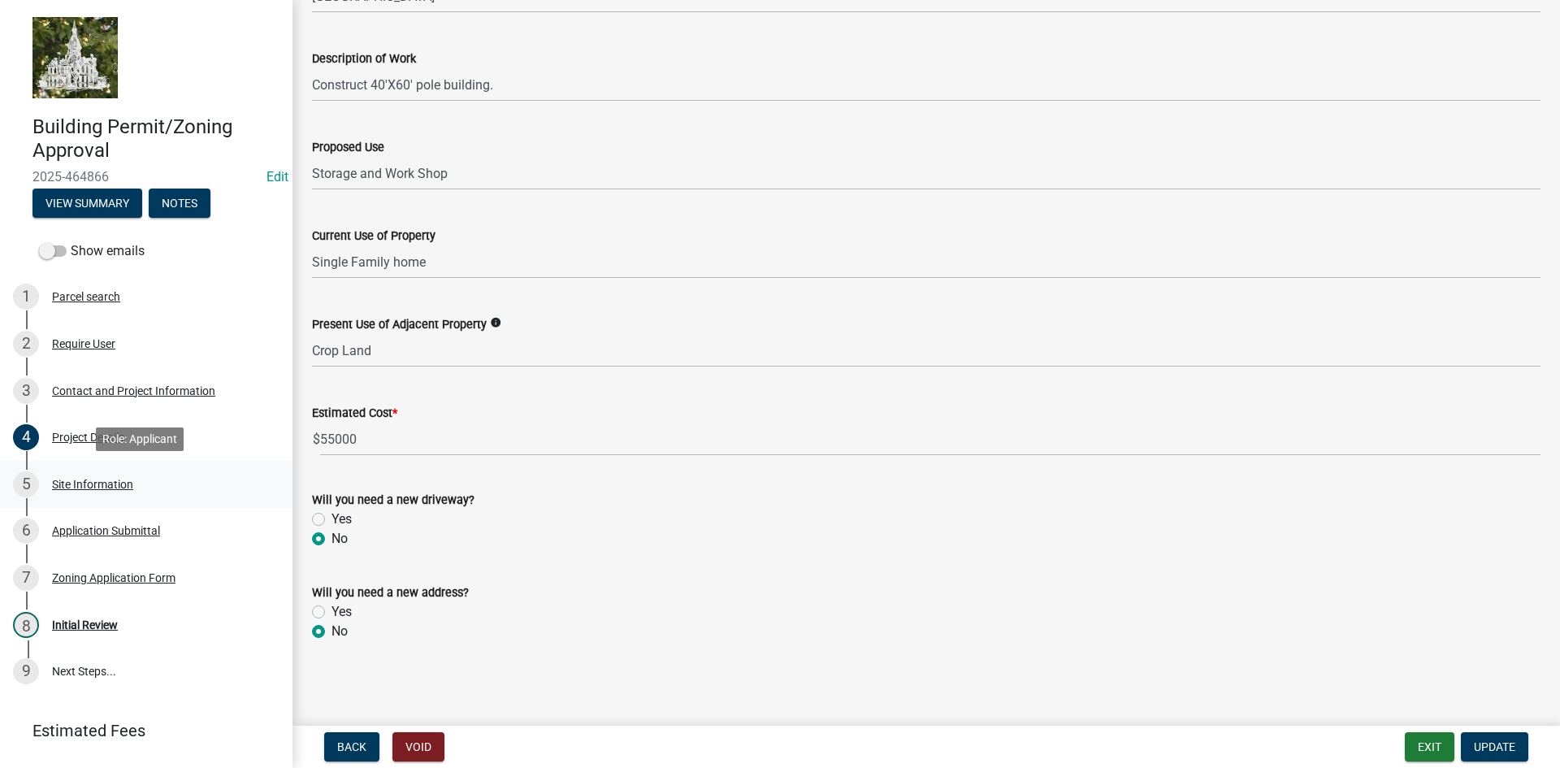
click at [85, 485] on div "Site Information" at bounding box center [92, 484] width 81 height 11
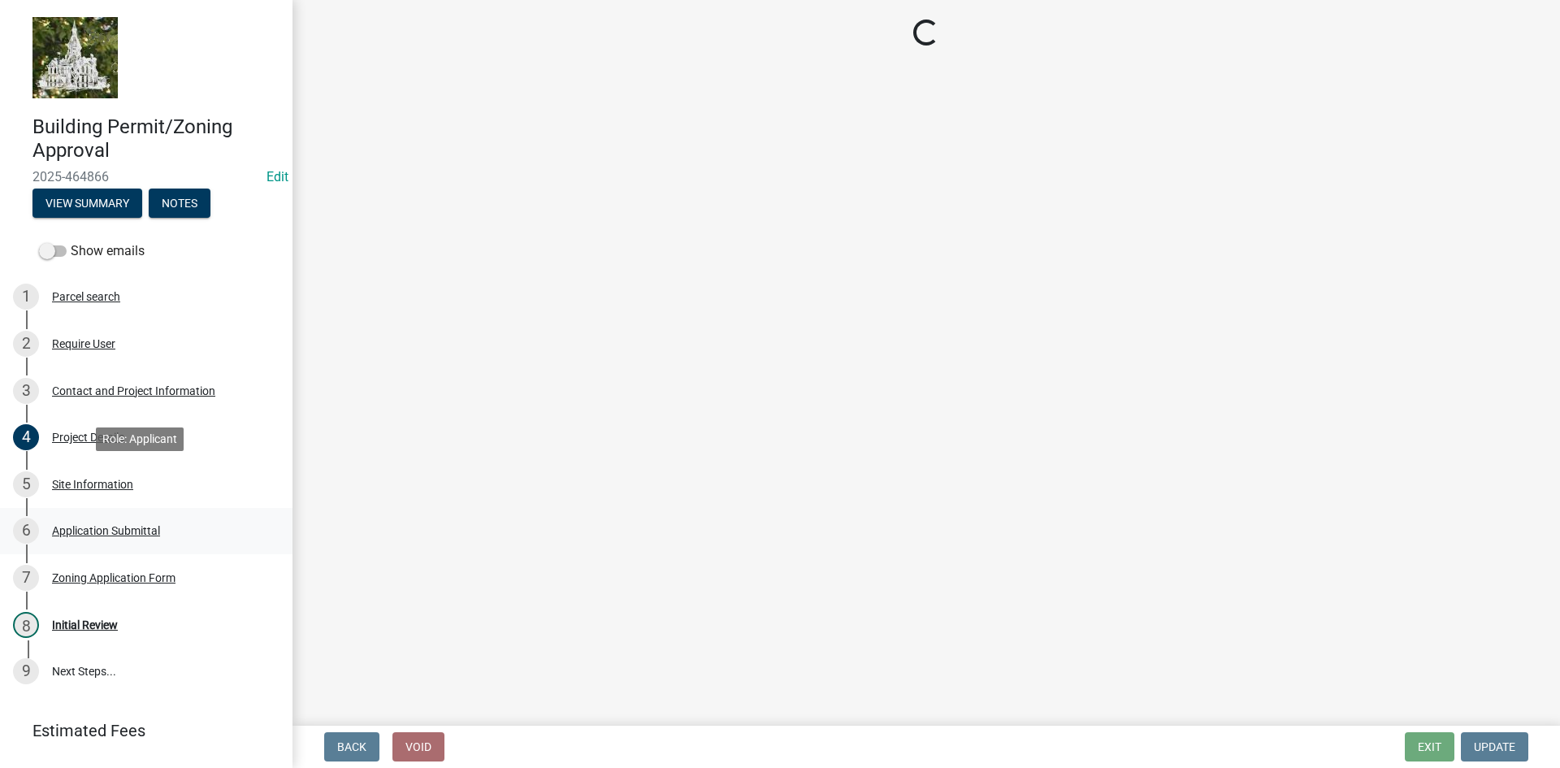
scroll to position [0, 0]
click at [97, 578] on div "Zoning Application Form" at bounding box center [113, 577] width 123 height 11
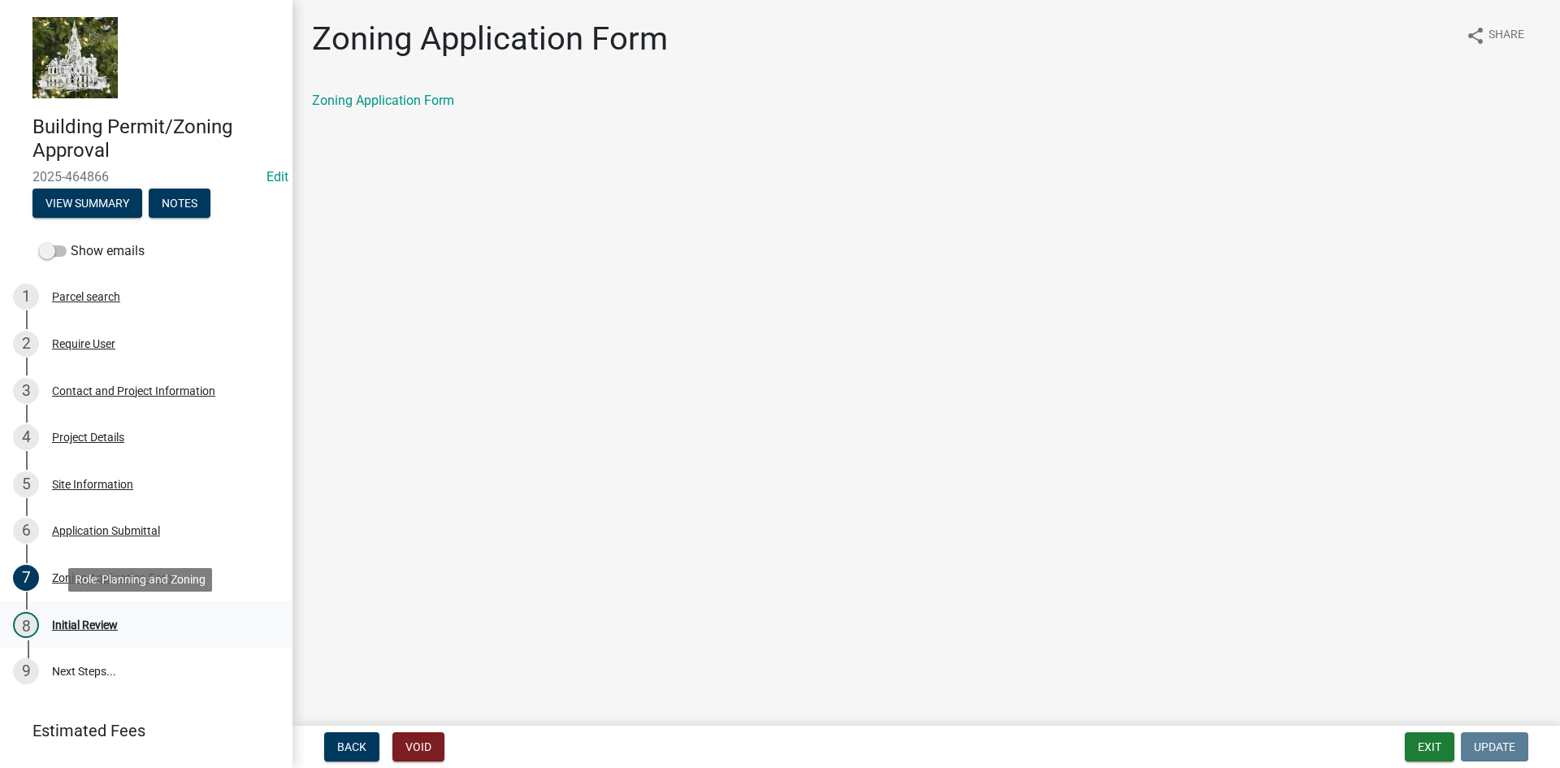
click at [93, 623] on div "Initial Review" at bounding box center [85, 624] width 66 height 11
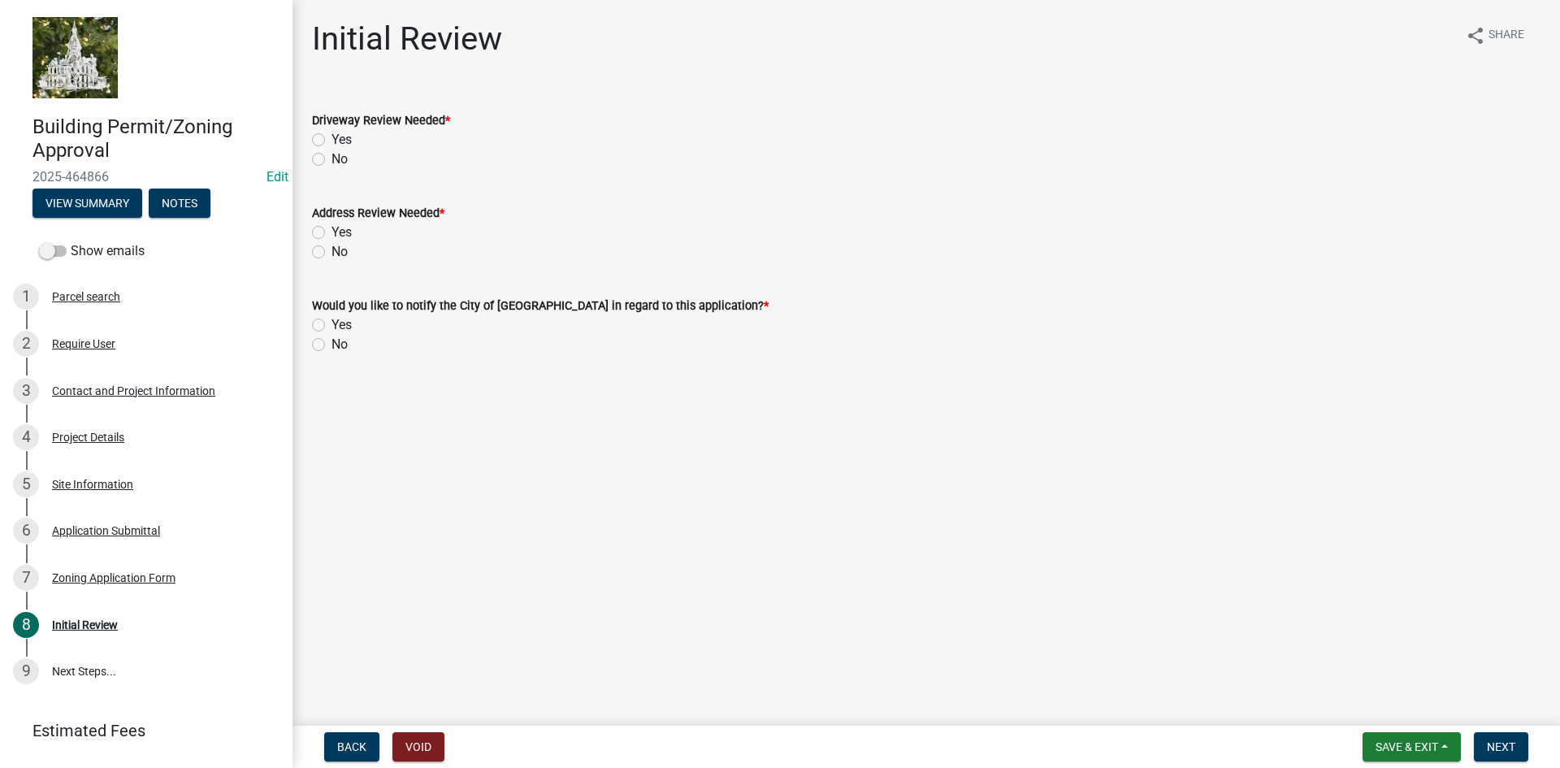
click at [331, 158] on label "No" at bounding box center [339, 158] width 16 height 19
click at [331, 158] on input "No" at bounding box center [336, 154] width 11 height 11
radio input "true"
click at [331, 254] on label "No" at bounding box center [339, 251] width 16 height 19
click at [331, 253] on input "No" at bounding box center [336, 247] width 11 height 11
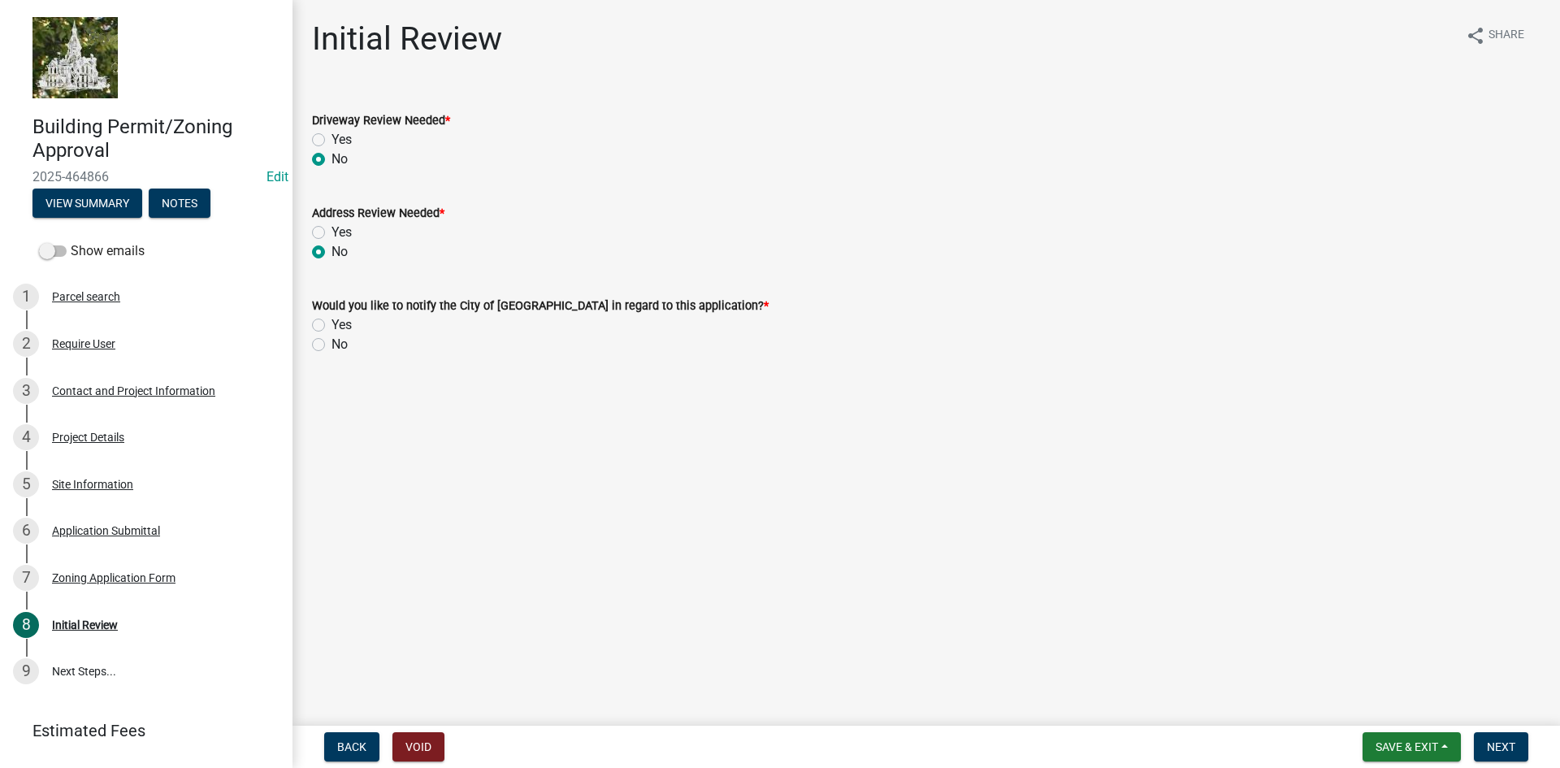
radio input "true"
click at [331, 349] on label "No" at bounding box center [339, 344] width 16 height 19
click at [331, 345] on input "No" at bounding box center [336, 340] width 11 height 11
radio input "true"
click at [1510, 733] on button "Next" at bounding box center [1501, 746] width 54 height 29
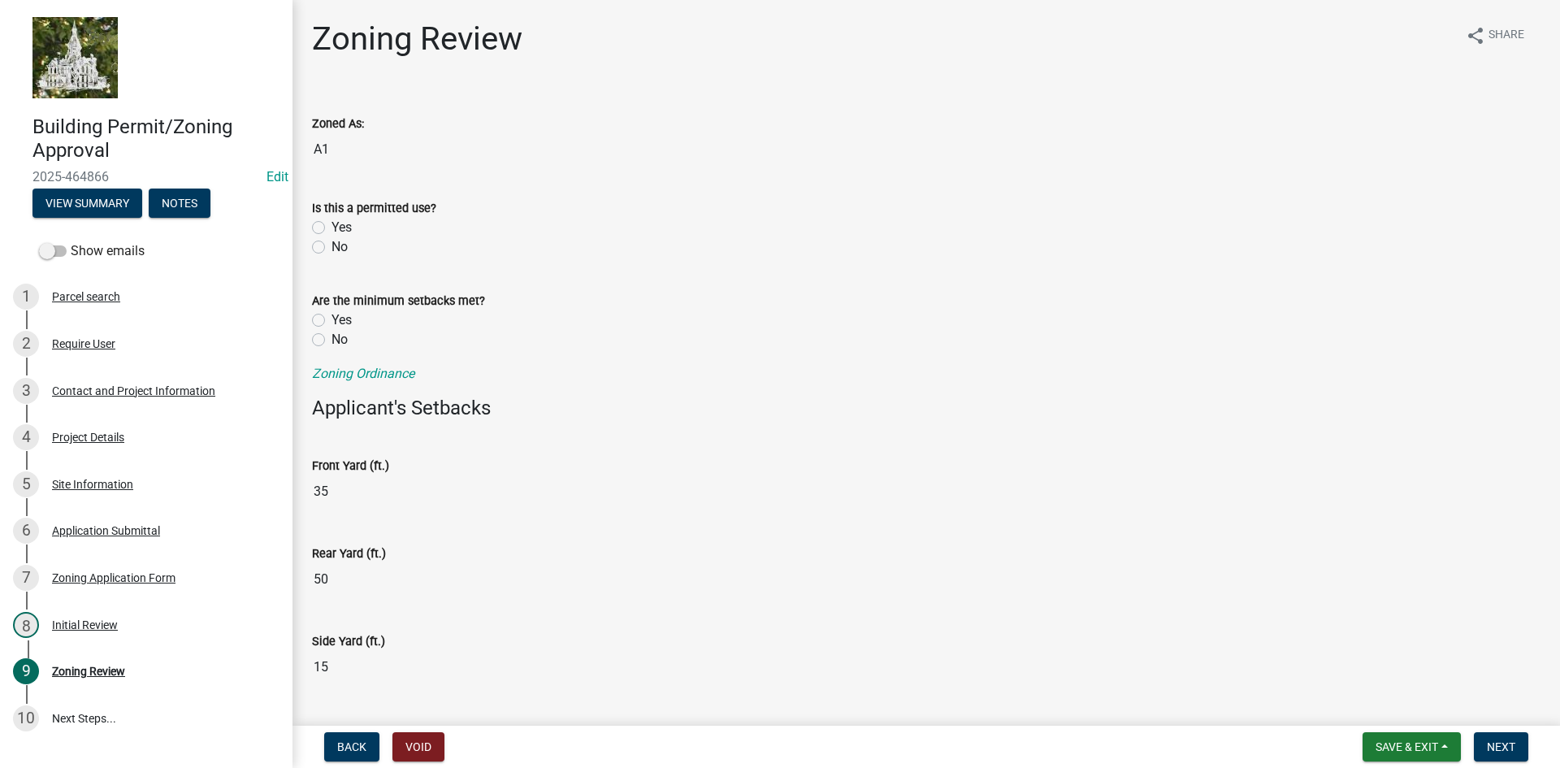
click at [331, 230] on label "Yes" at bounding box center [341, 227] width 20 height 19
click at [331, 228] on input "Yes" at bounding box center [336, 223] width 11 height 11
radio input "true"
click at [331, 316] on label "Yes" at bounding box center [341, 319] width 20 height 19
click at [331, 316] on input "Yes" at bounding box center [336, 315] width 11 height 11
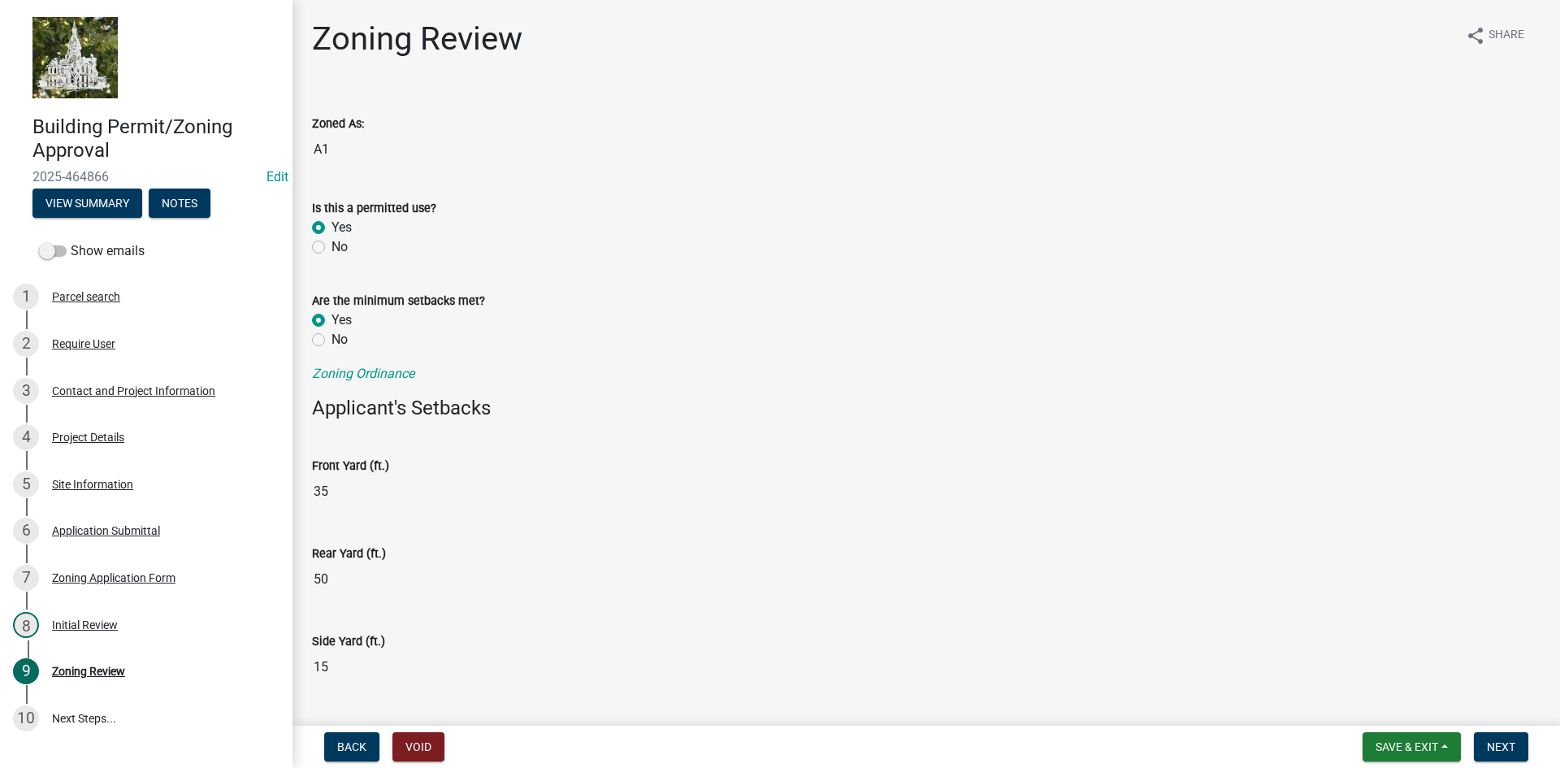
radio input "true"
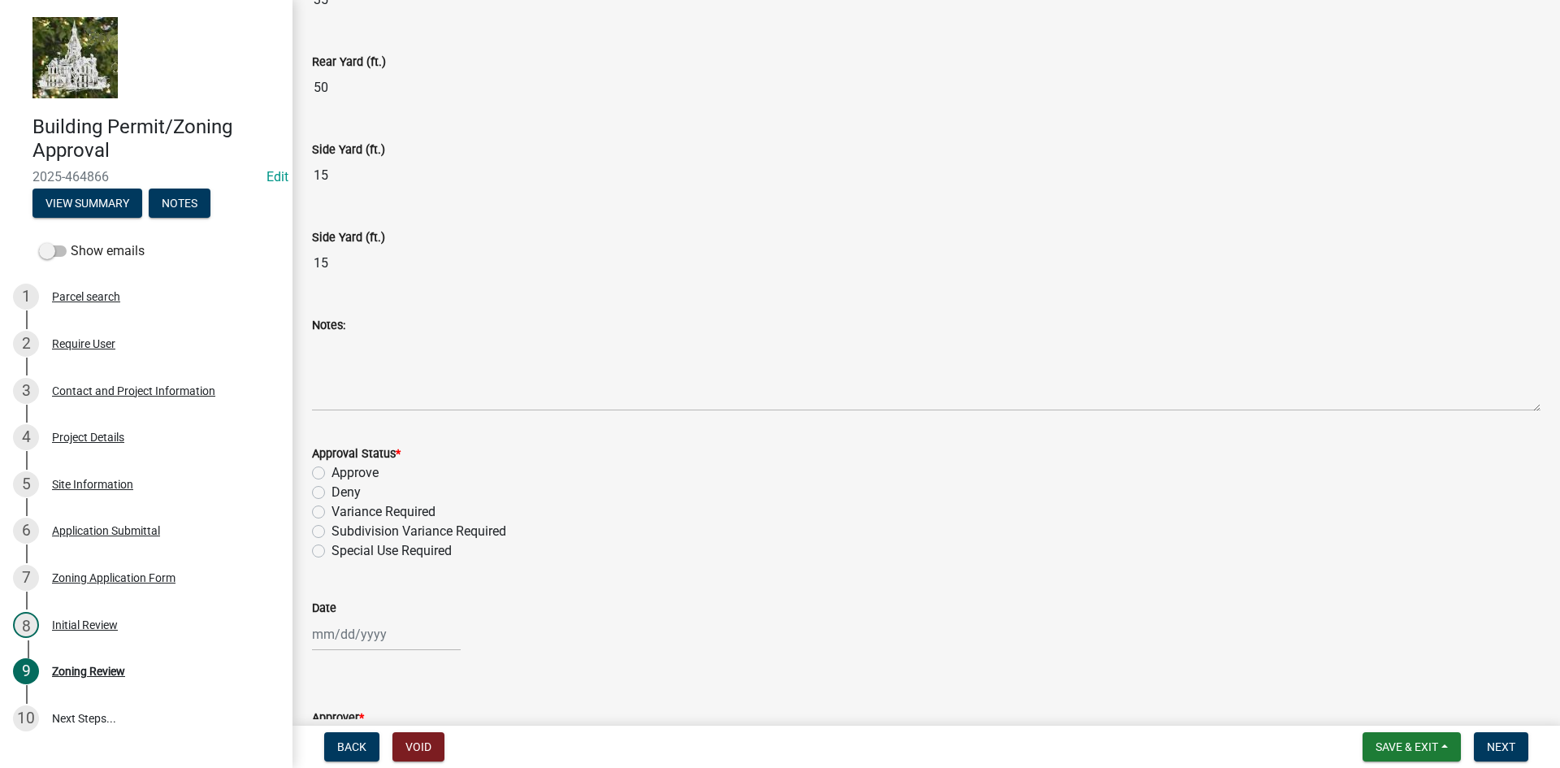
scroll to position [569, 0]
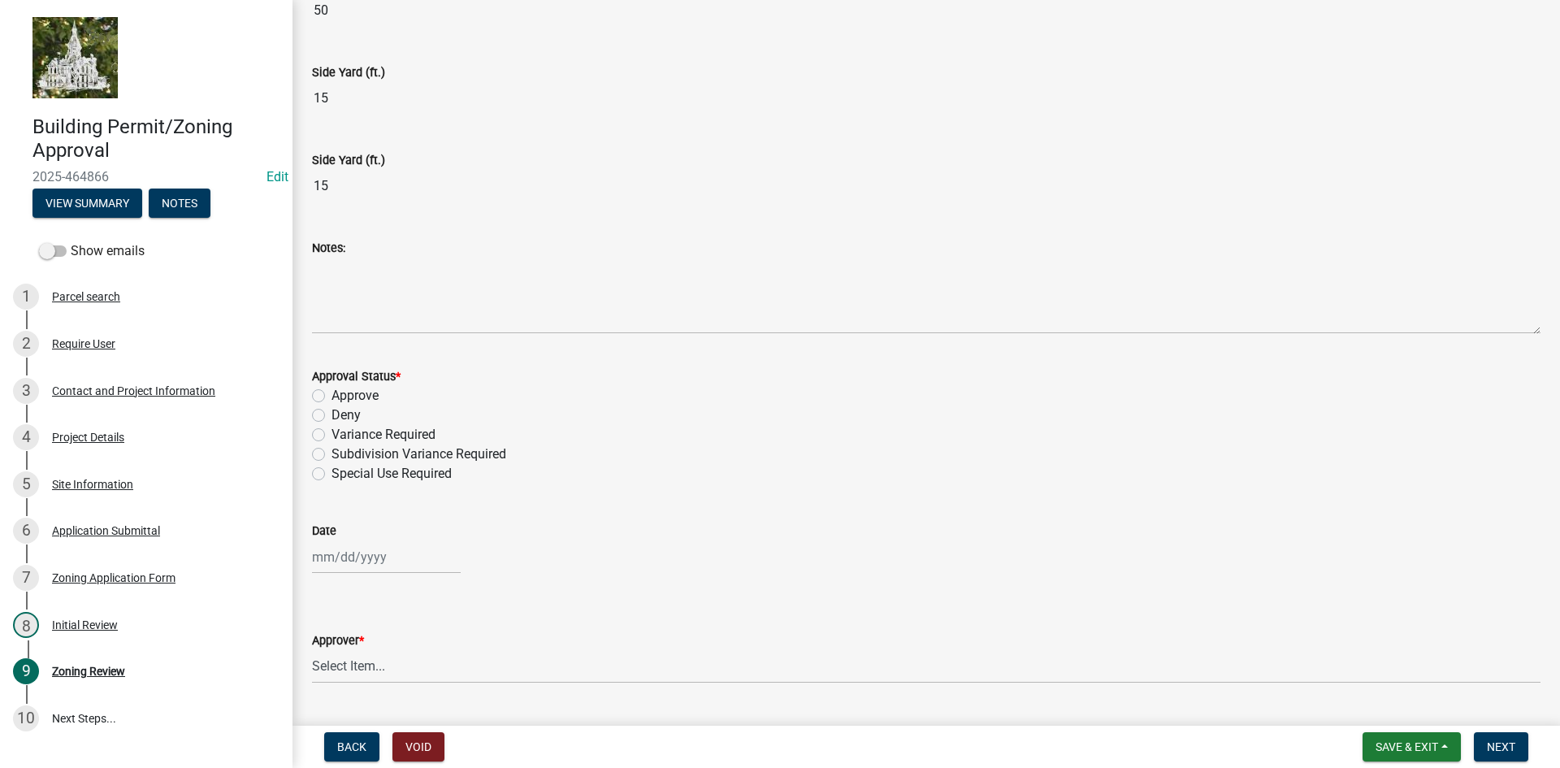
click at [331, 396] on label "Approve" at bounding box center [354, 395] width 47 height 19
click at [331, 396] on input "Approve" at bounding box center [336, 391] width 11 height 11
radio input "true"
click at [349, 561] on div at bounding box center [386, 556] width 149 height 33
select select "8"
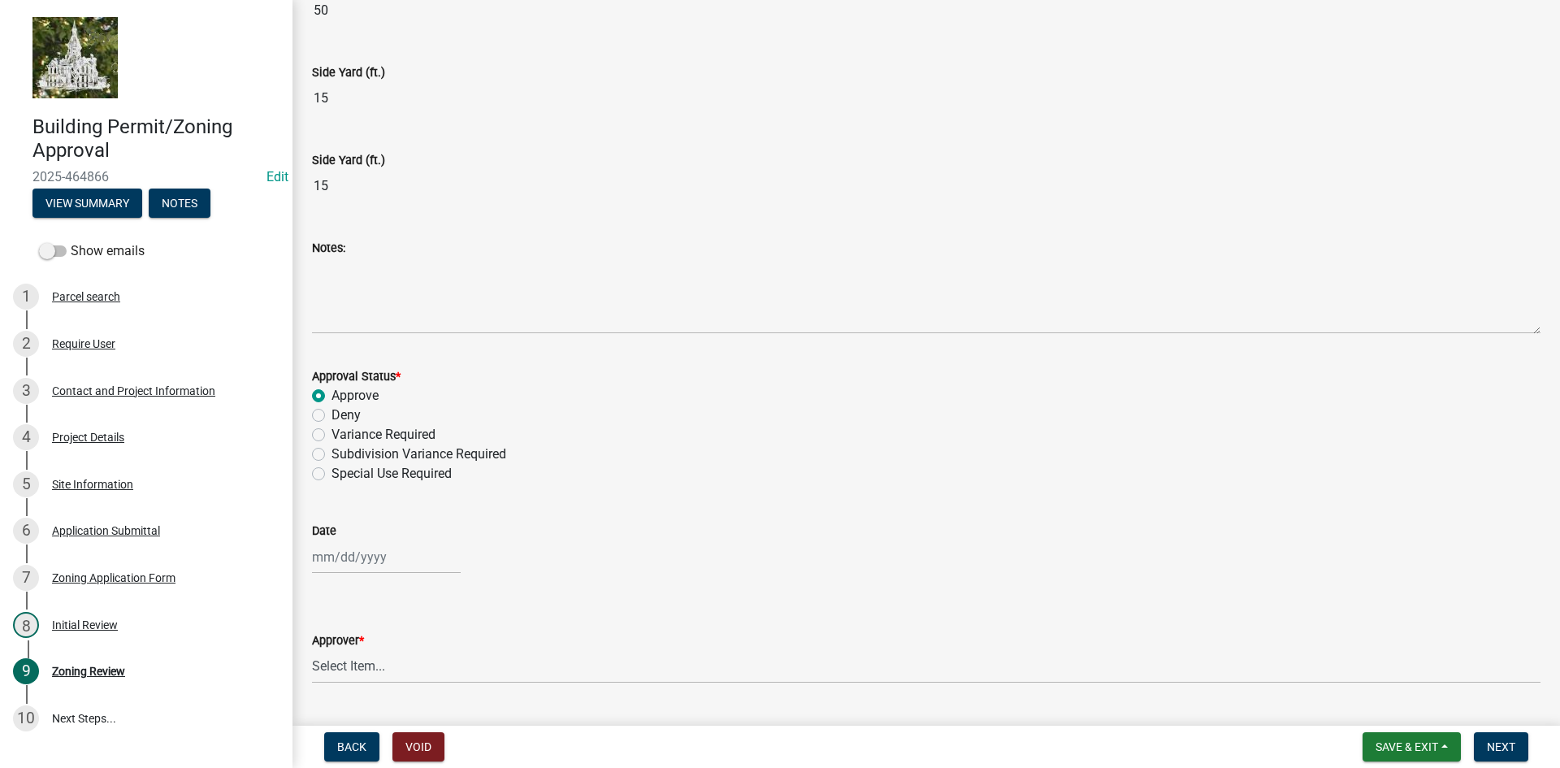
select select "2025"
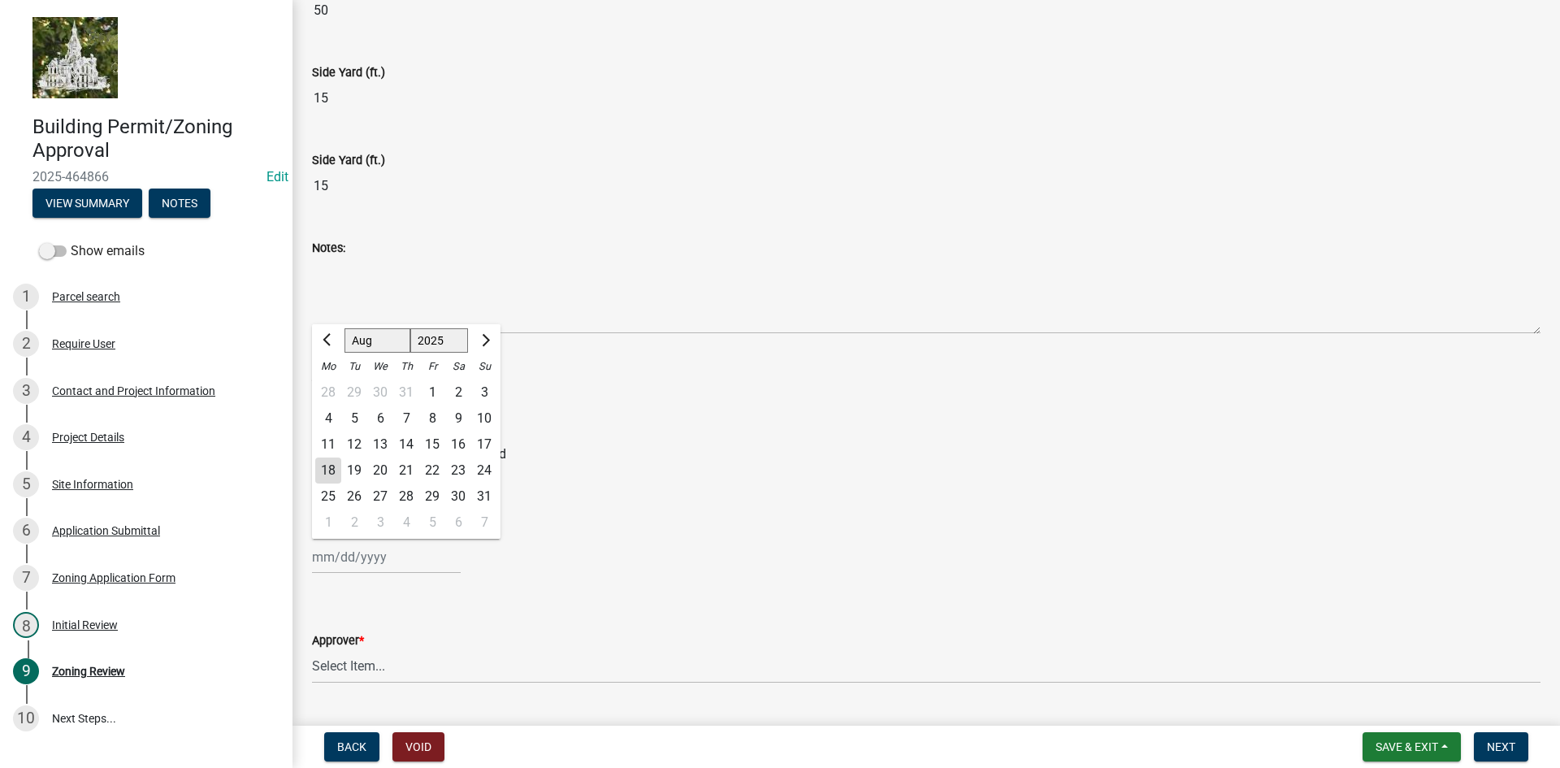
click at [329, 472] on div "18" at bounding box center [328, 470] width 26 height 26
type input "08/18/2025"
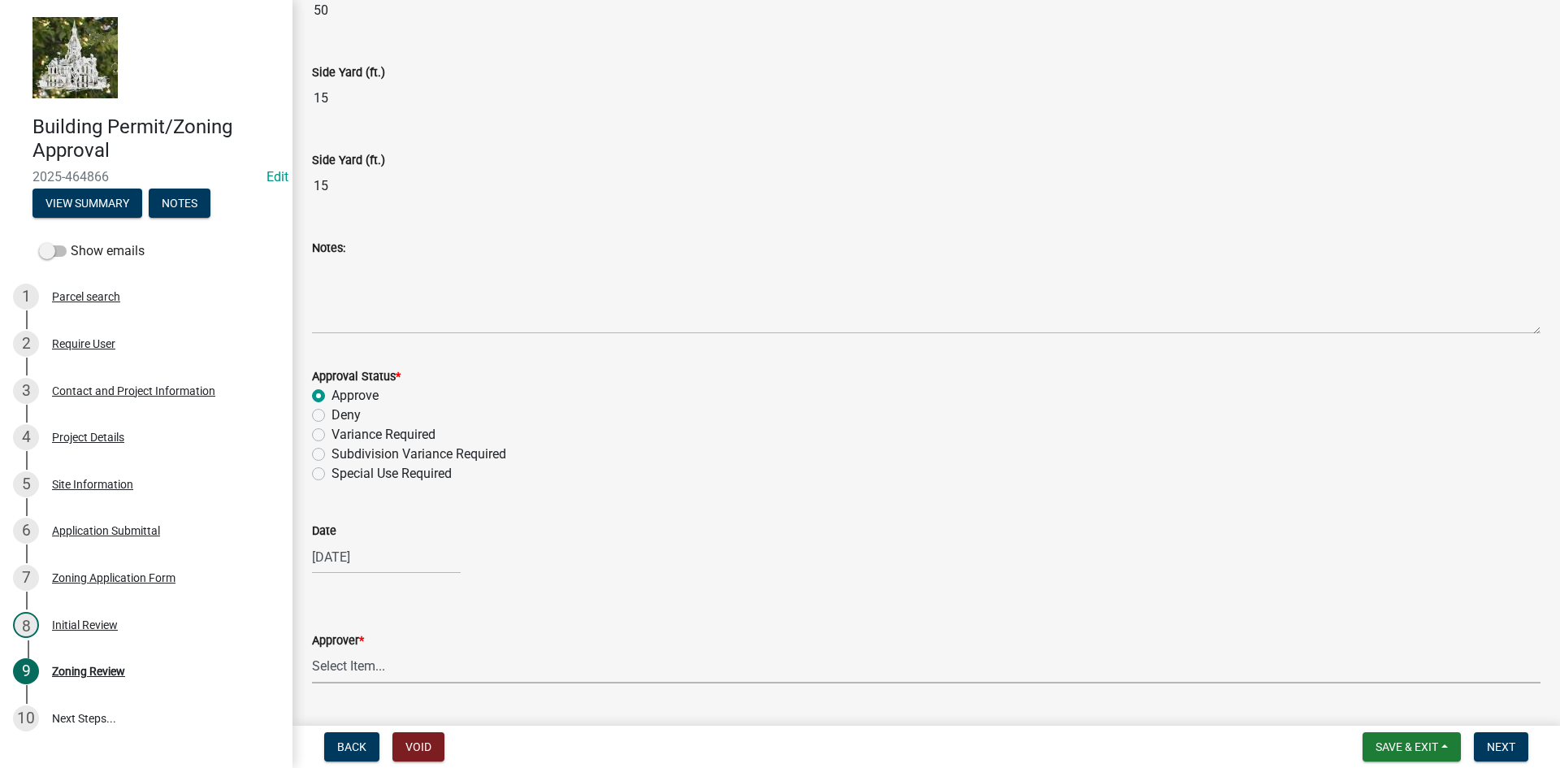
click at [347, 655] on select "Select Item... Tyler Kelley Taveis Stevens Todd Apfel" at bounding box center [926, 666] width 1228 height 33
click at [312, 650] on select "Select Item... Tyler Kelley Taveis Stevens Todd Apfel" at bounding box center [926, 666] width 1228 height 33
select select "61a96a0a-9003-40ca-83a4-3b4bdf05623d"
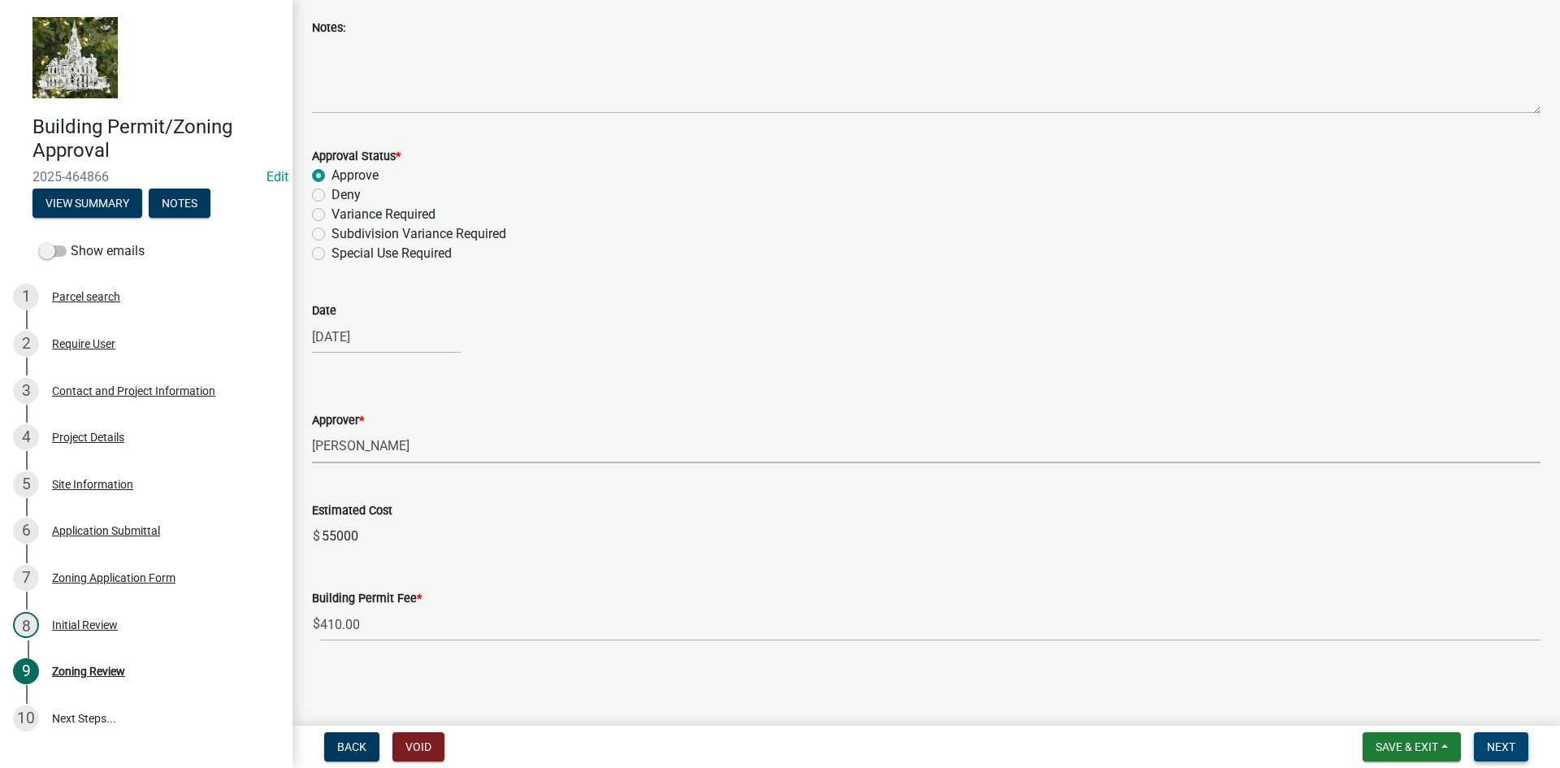
click at [1503, 745] on span "Next" at bounding box center [1501, 746] width 28 height 13
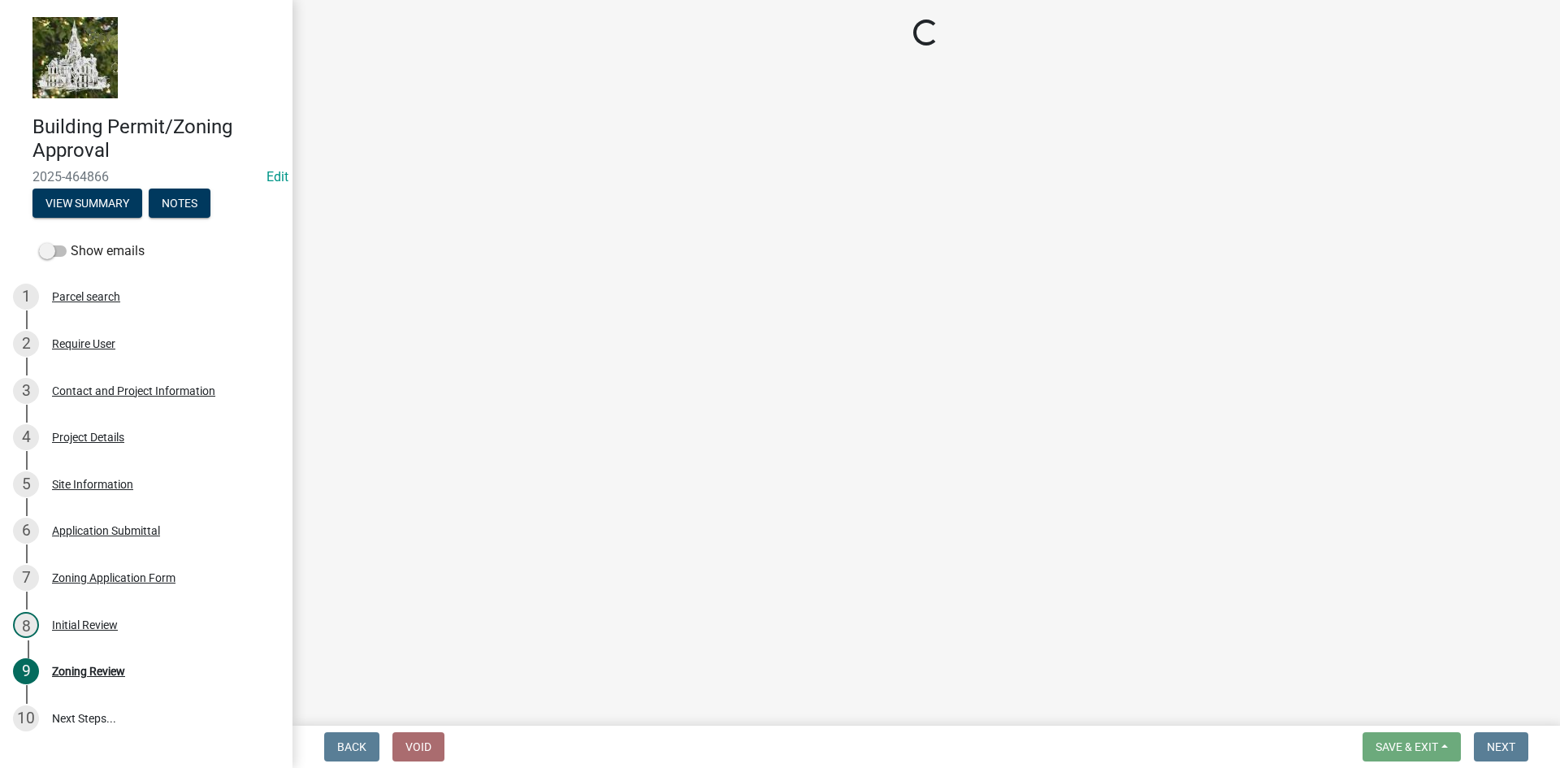
select select "3: 3"
